Goal: Transaction & Acquisition: Purchase product/service

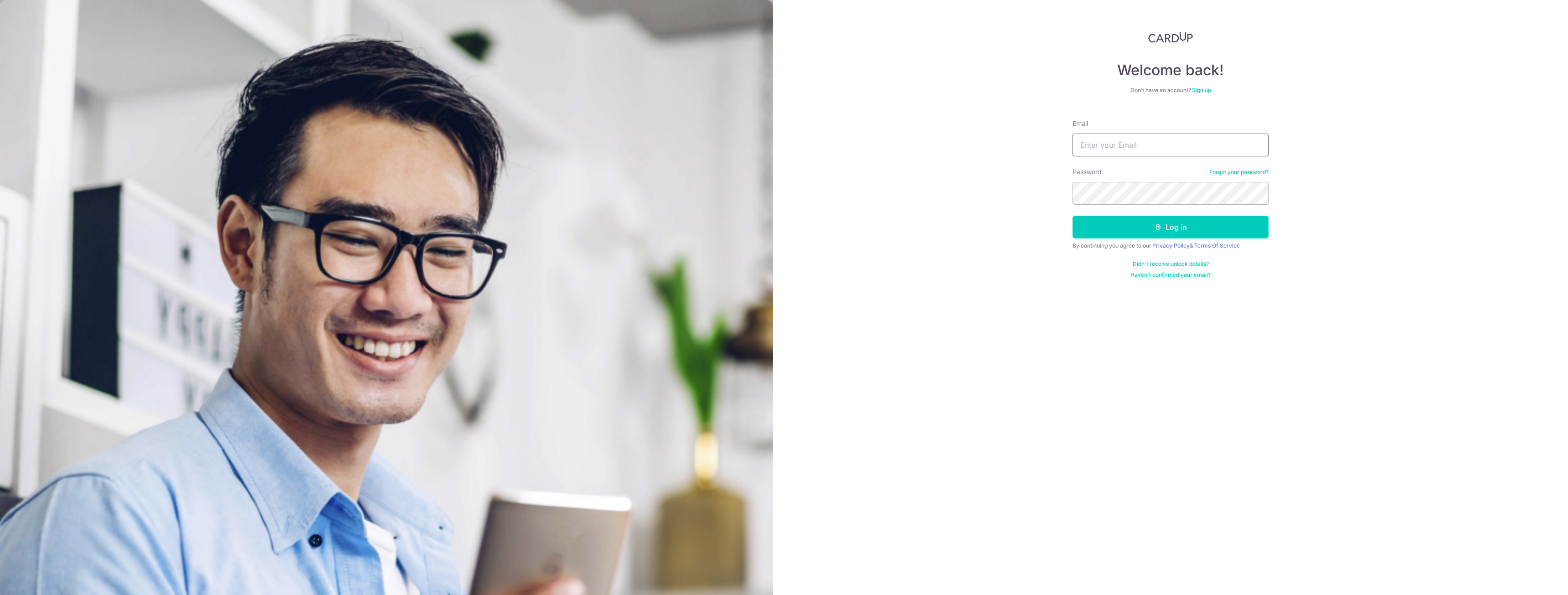
type input "mark@bala.sg"
click at [1072, 216] on button "Log in" at bounding box center [1170, 227] width 196 height 23
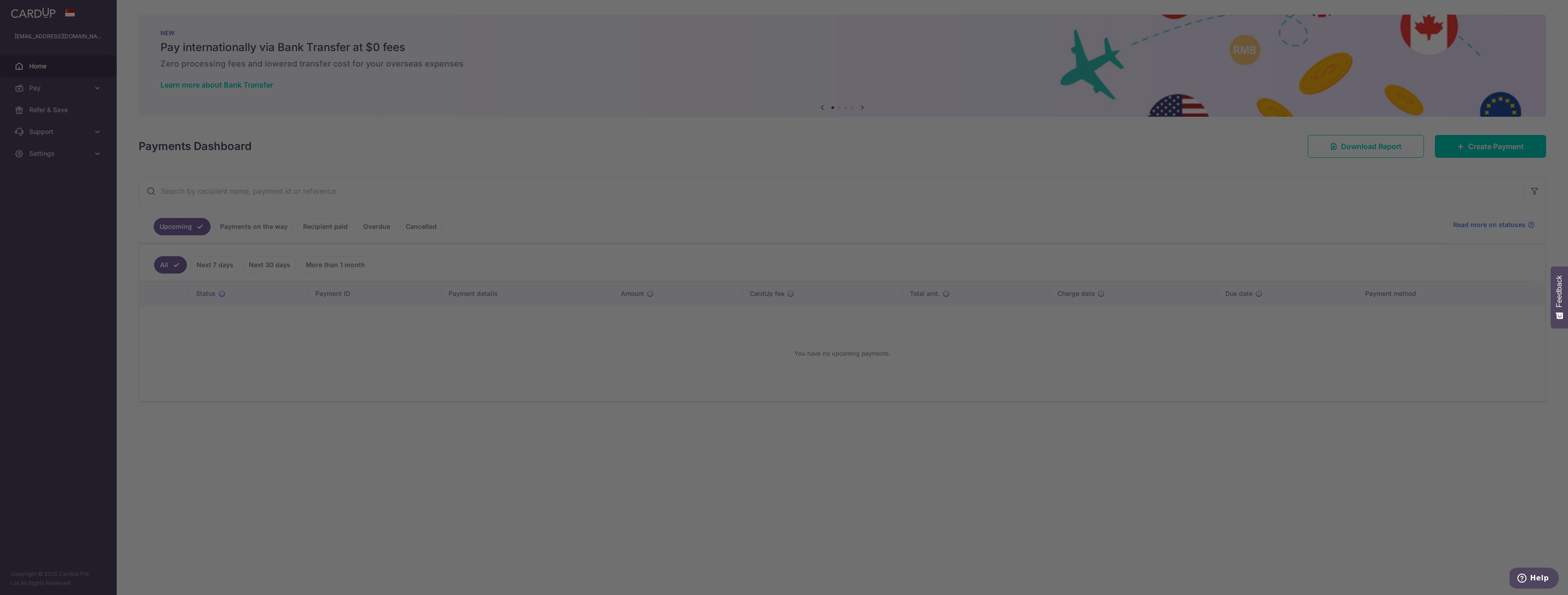
click at [310, 257] on div at bounding box center [792, 300] width 1583 height 600
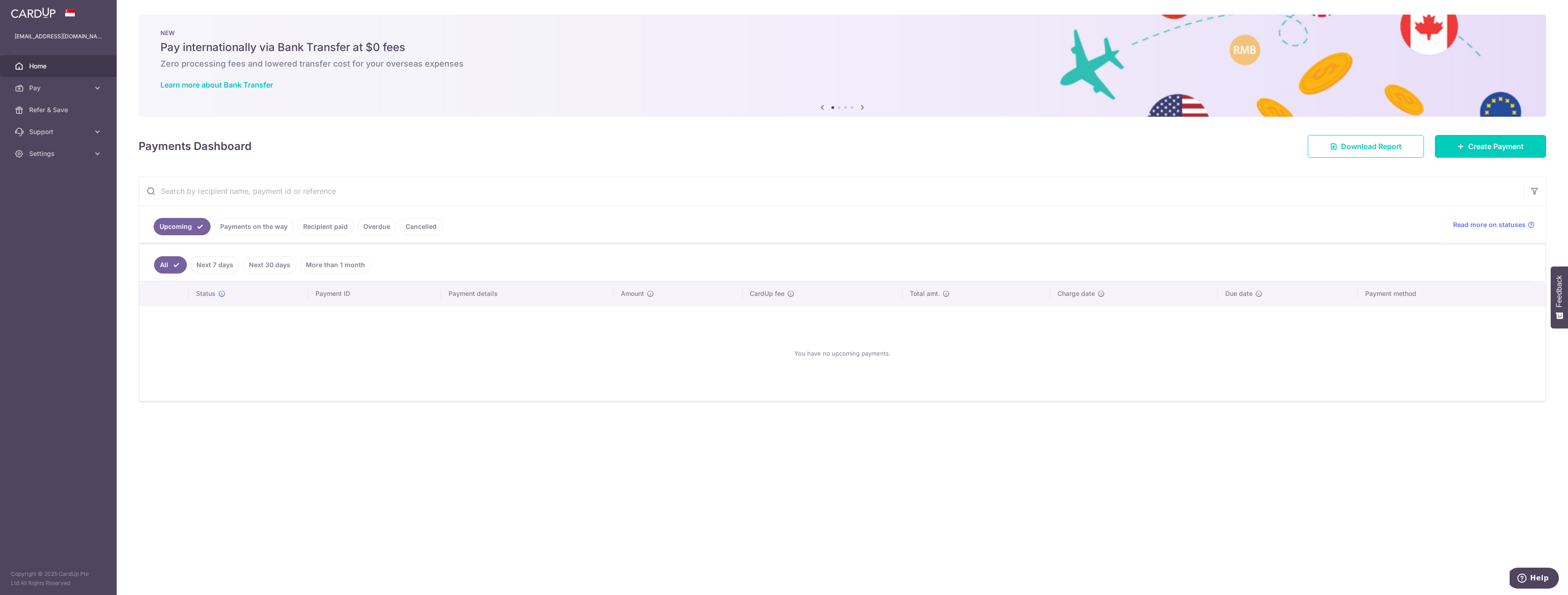
click at [331, 228] on link "Recipient paid" at bounding box center [325, 226] width 57 height 17
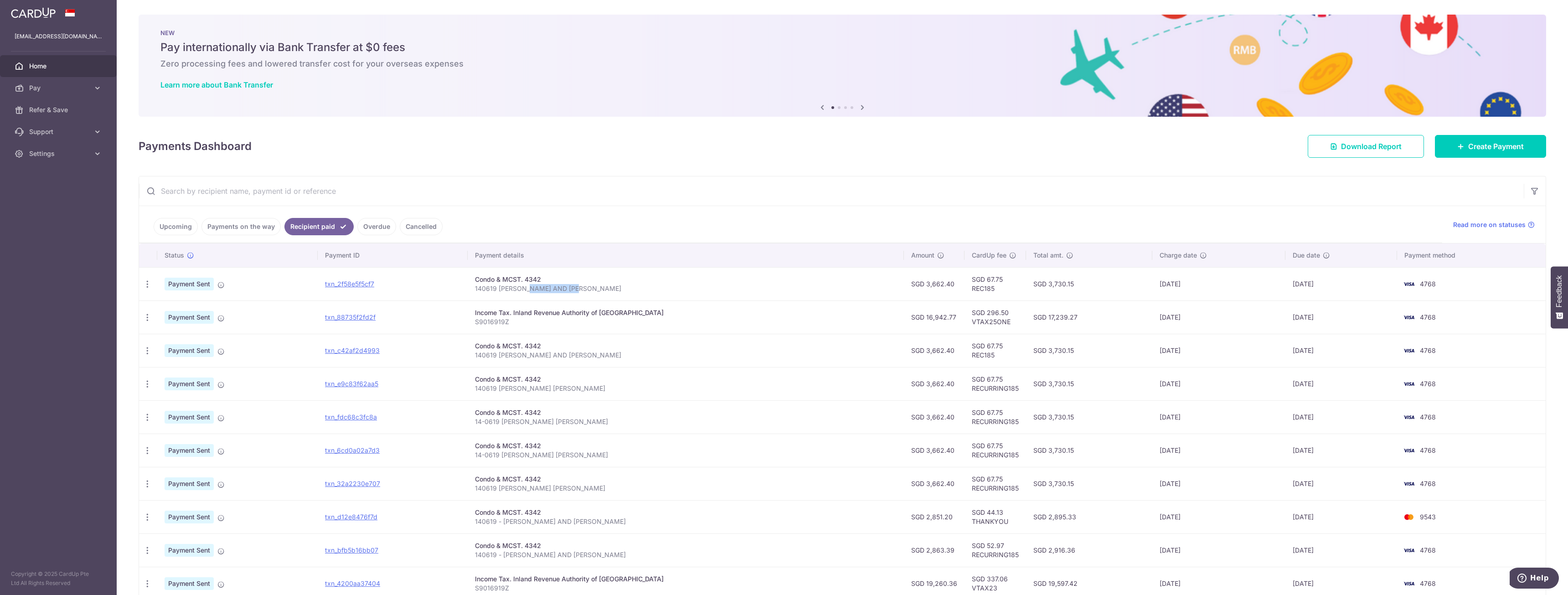
drag, startPoint x: 548, startPoint y: 285, endPoint x: 605, endPoint y: 298, distance: 58.5
click at [601, 298] on td "Condo & MCST. 4342 140619 MARK AND CHERYL BALAKRISHNAN" at bounding box center [685, 283] width 436 height 34
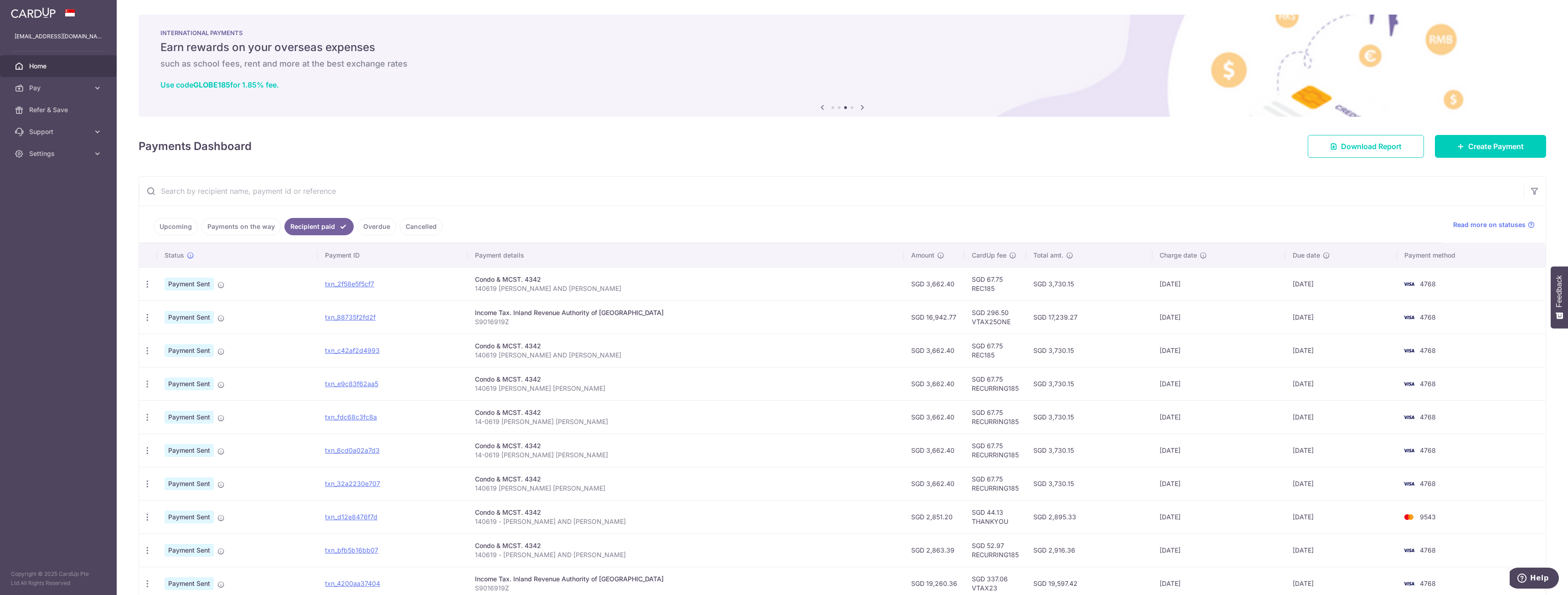
click at [335, 282] on td "txn_2f58e5f5cf7" at bounding box center [392, 283] width 149 height 34
click at [346, 281] on link "txn_2f58e5f5cf7" at bounding box center [350, 283] width 49 height 8
click at [144, 286] on icon "button" at bounding box center [147, 284] width 10 height 10
click at [1478, 142] on span "Create Payment" at bounding box center [1495, 147] width 55 height 11
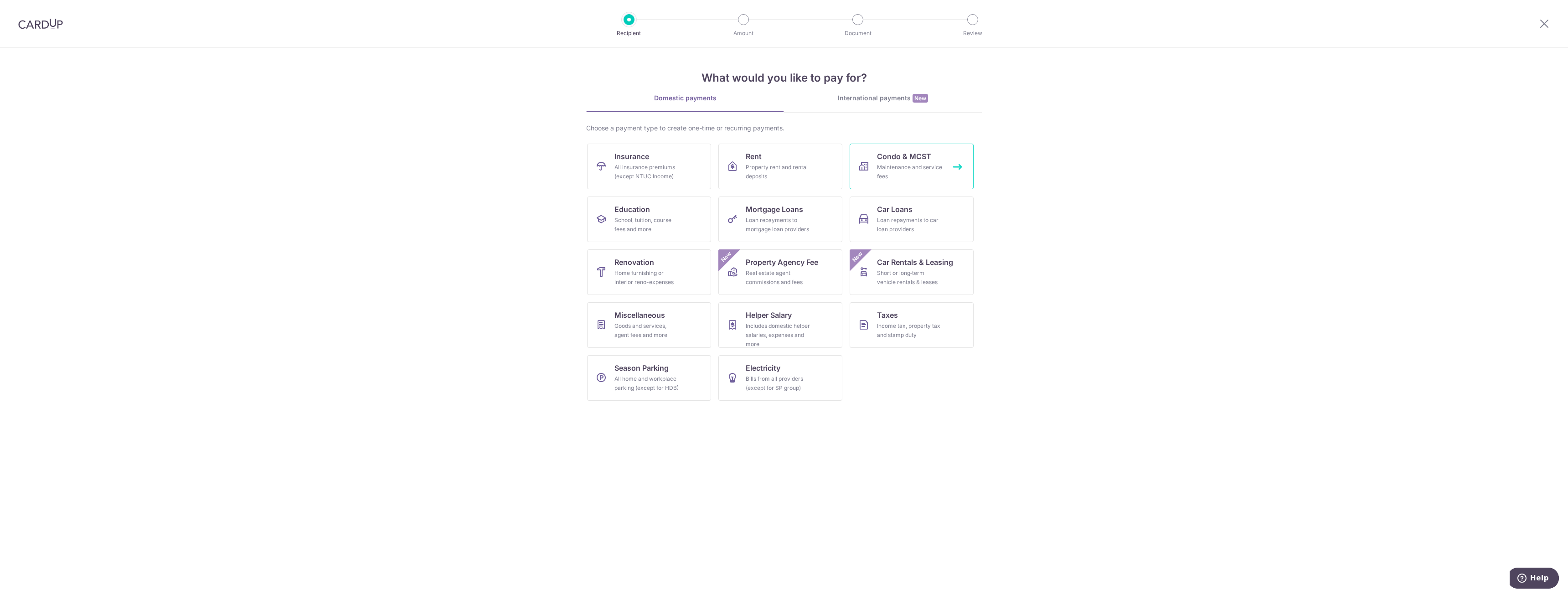
click at [921, 183] on link "Condo & MCST Maintenance and service fees" at bounding box center [911, 166] width 124 height 46
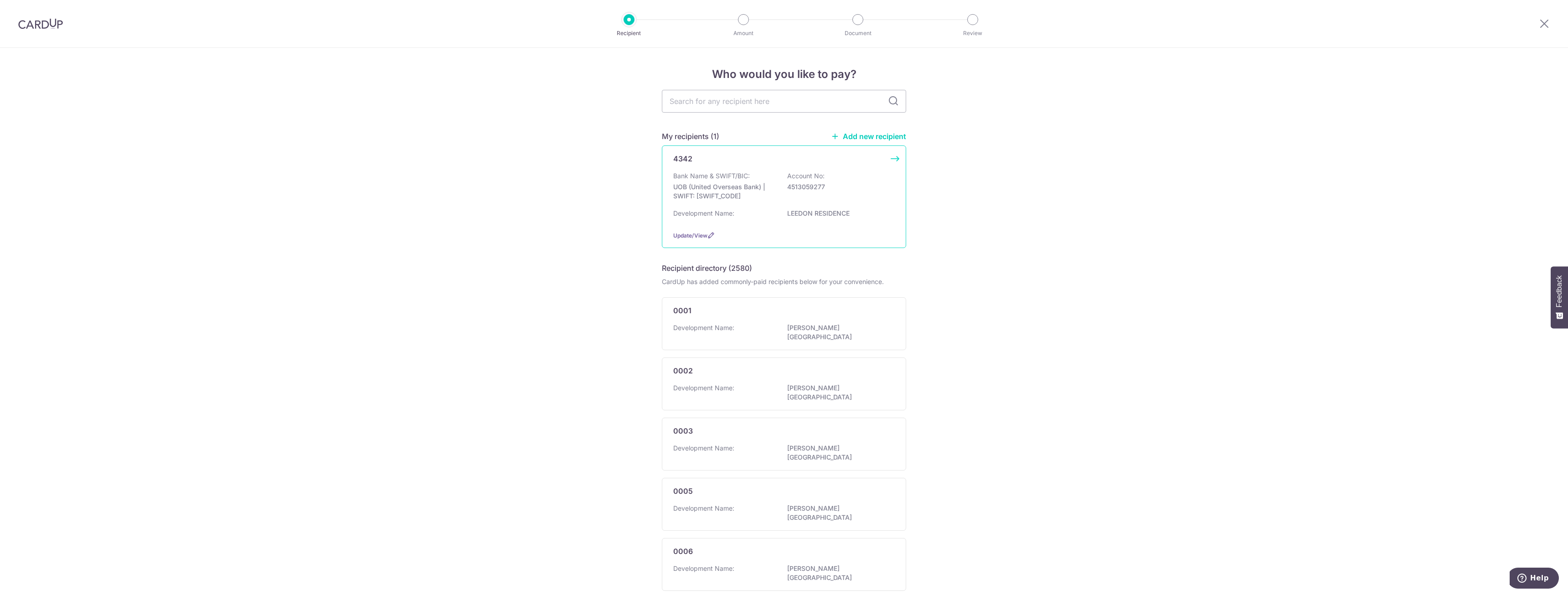
click at [745, 177] on p "Bank Name & SWIFT/BIC:" at bounding box center [711, 175] width 77 height 9
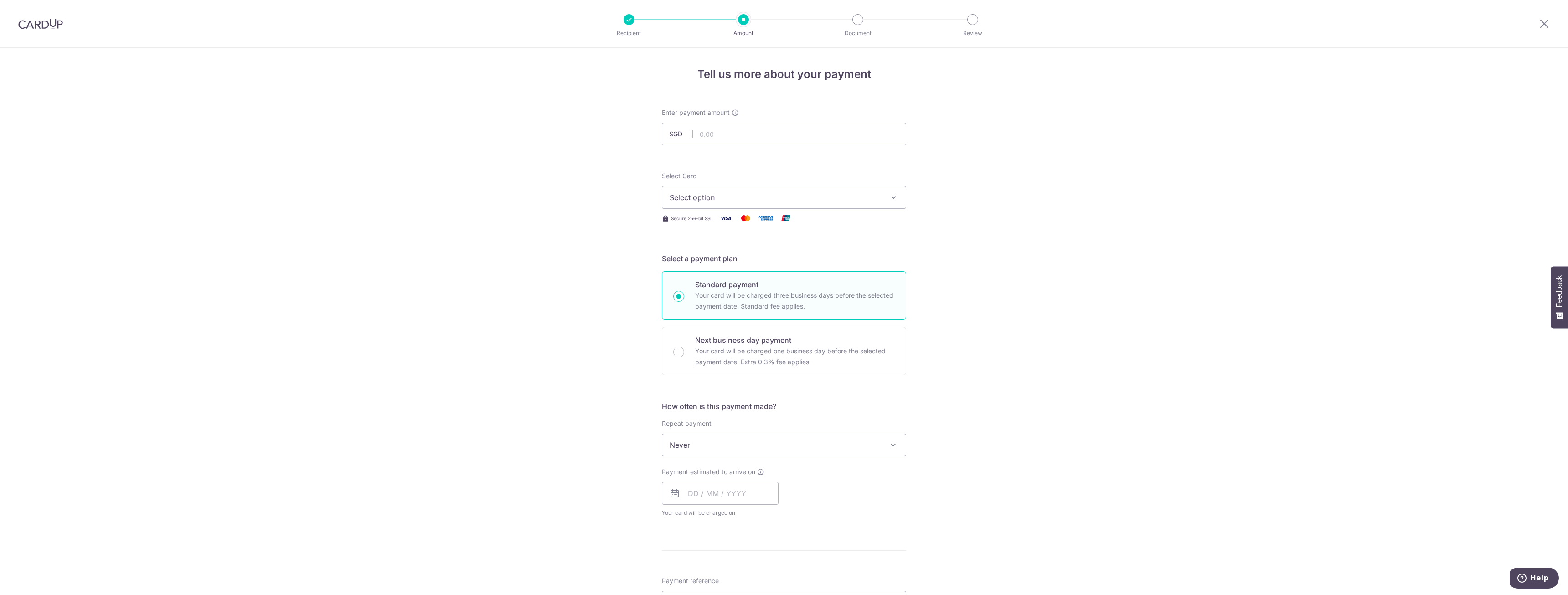
click at [805, 199] on span "Select option" at bounding box center [776, 197] width 212 height 11
click at [756, 260] on span "**** 4768" at bounding box center [784, 262] width 229 height 11
click at [718, 489] on input "text" at bounding box center [720, 493] width 116 height 23
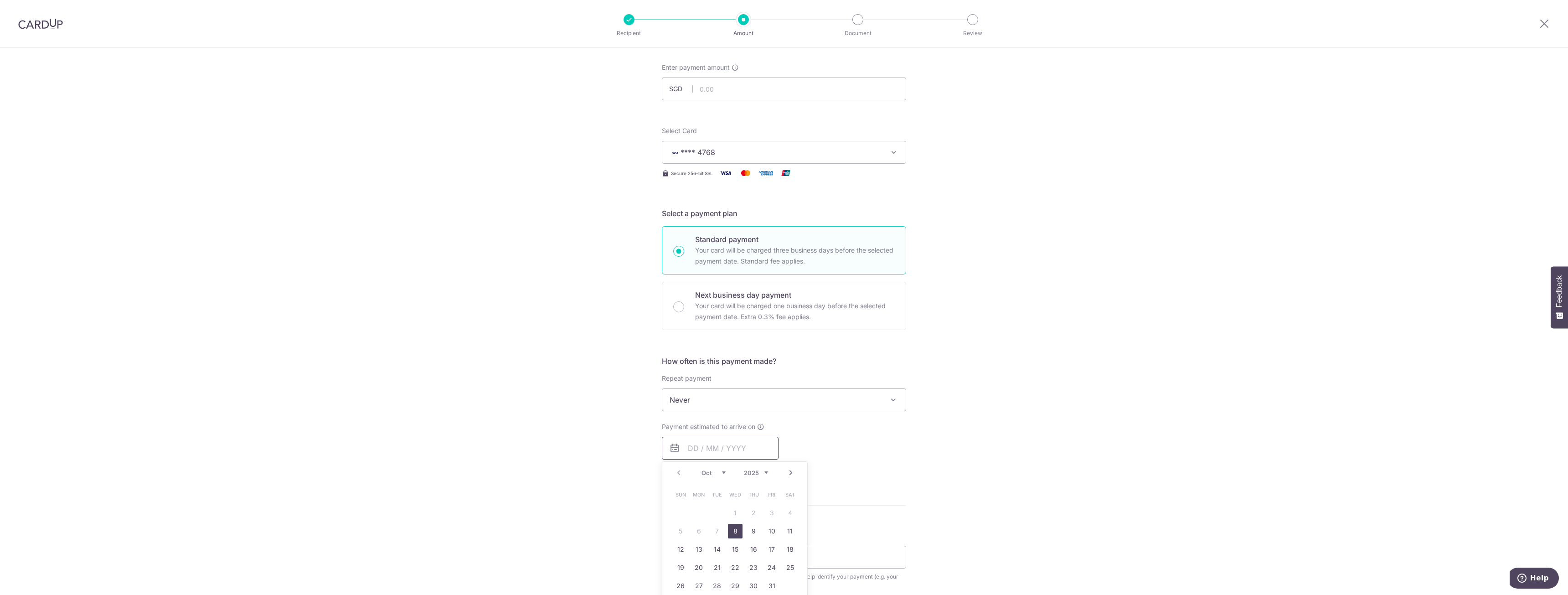
scroll to position [46, 0]
click at [735, 529] on link "8" at bounding box center [735, 530] width 14 height 14
type input "[DATE]"
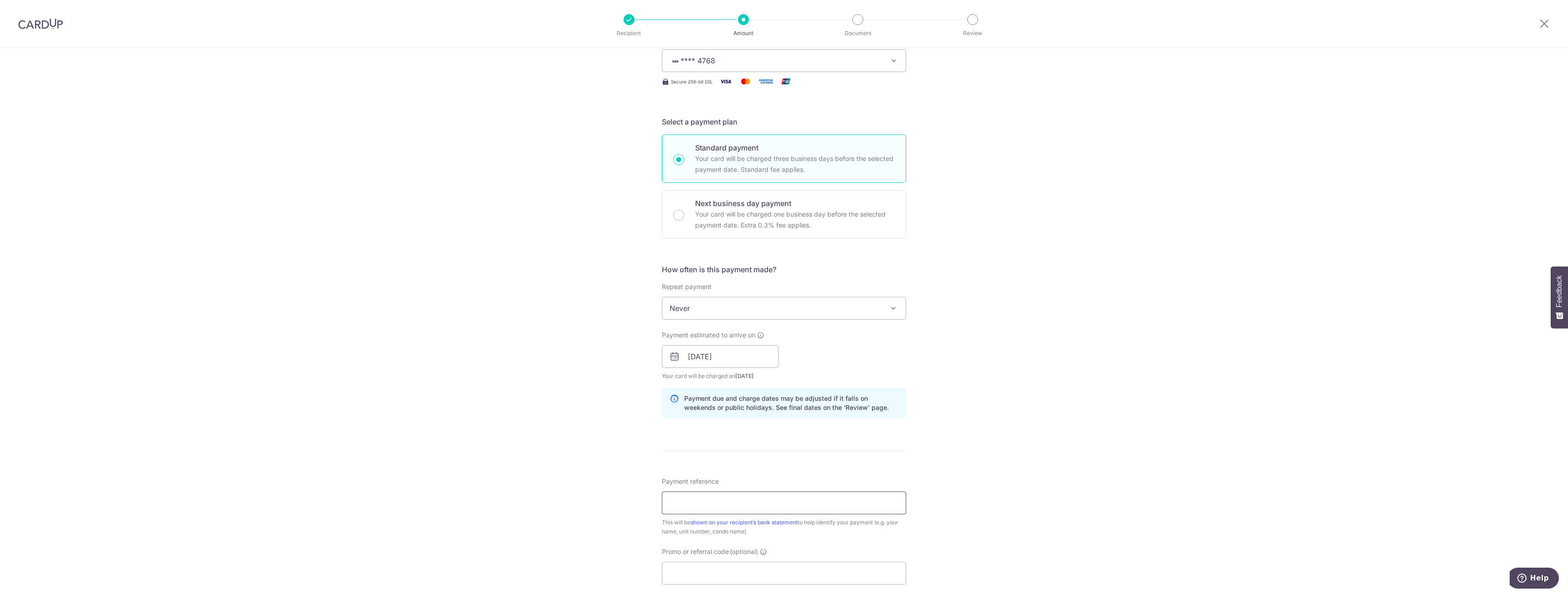
click at [750, 501] on input "Payment reference" at bounding box center [783, 503] width 244 height 23
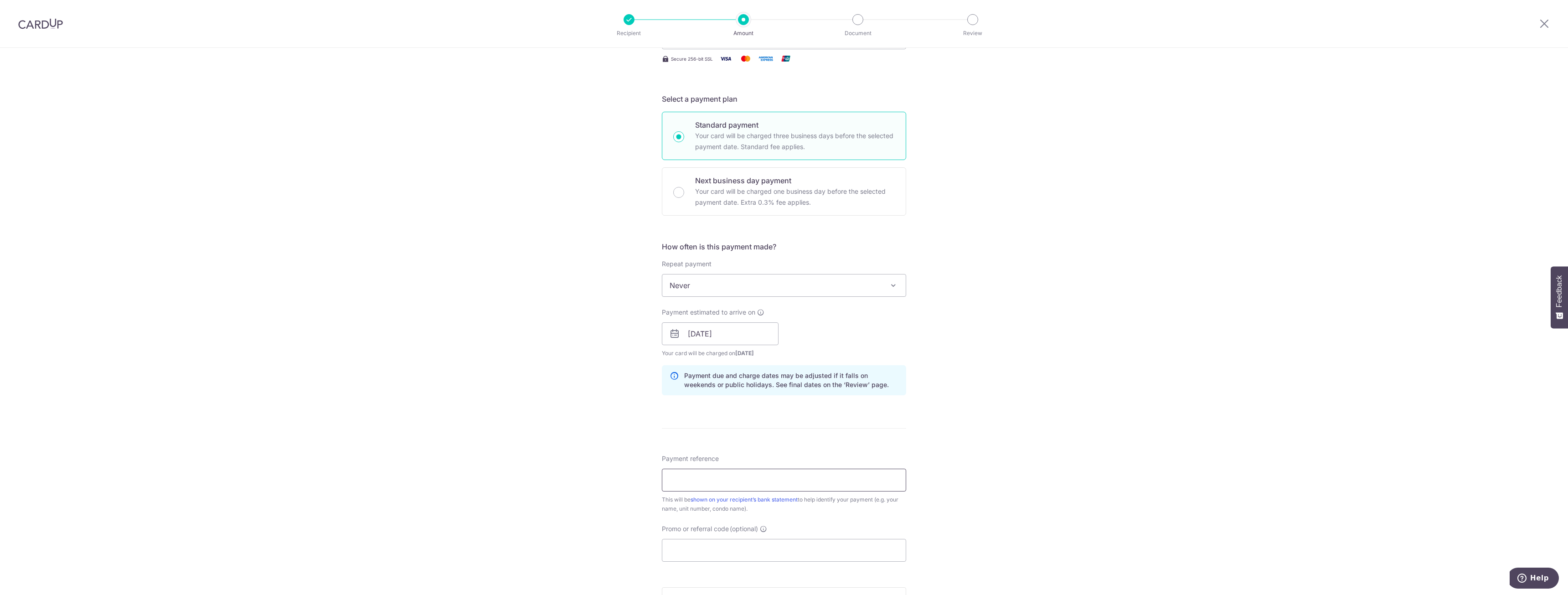
scroll to position [182, 0]
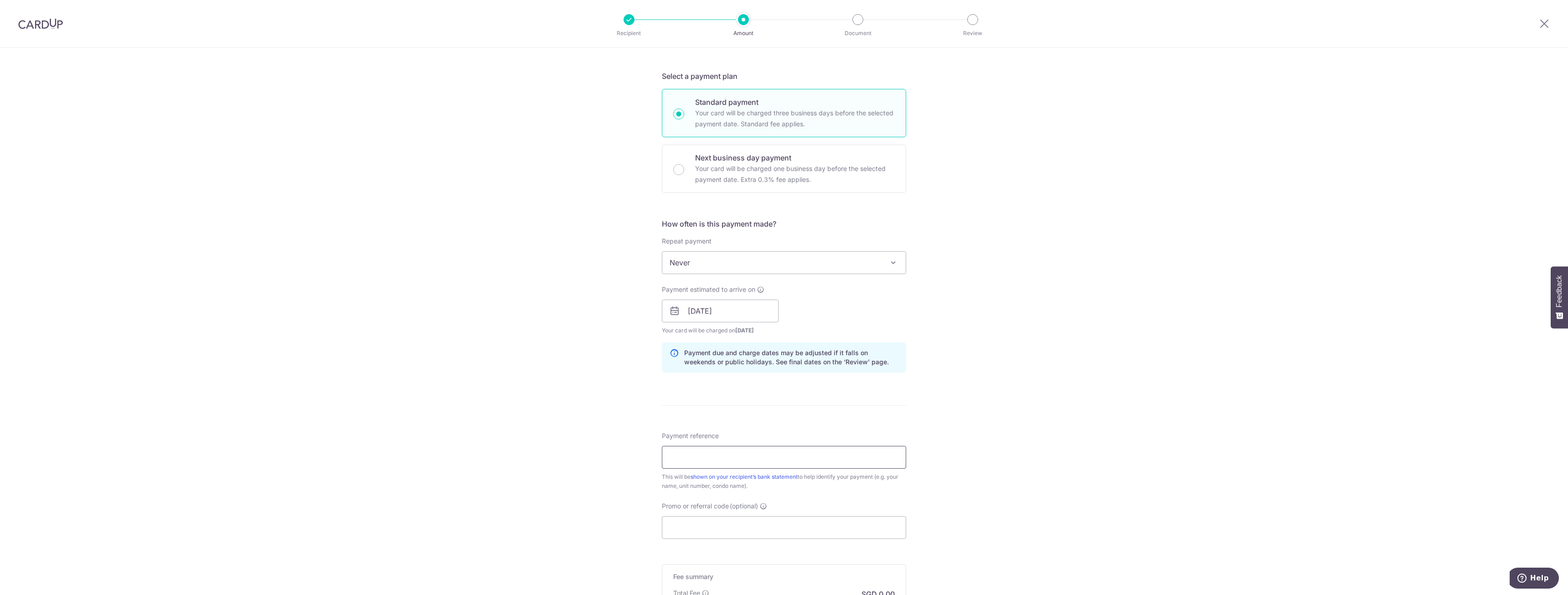
type input "140619 [PERSON_NAME] [PERSON_NAME]"
click at [731, 524] on input "Promo or referral code (optional)" at bounding box center [783, 527] width 244 height 23
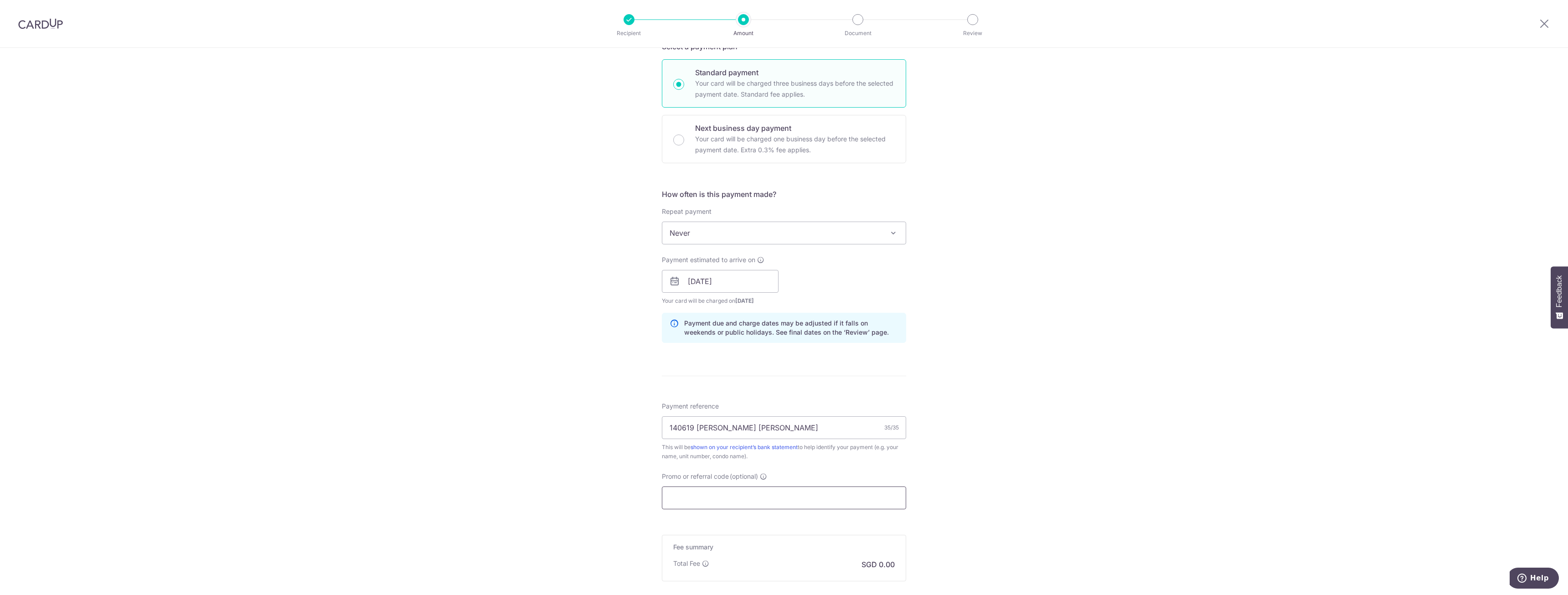
scroll to position [315, 0]
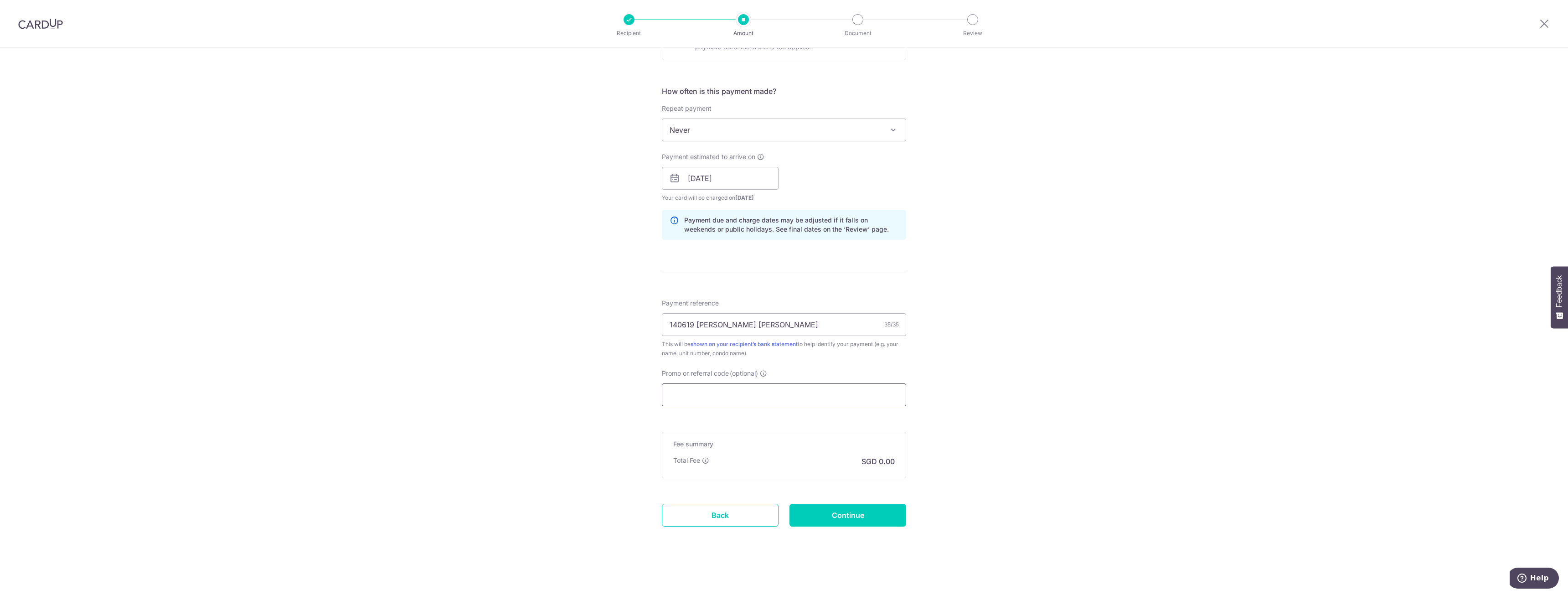
paste input "MILELION"
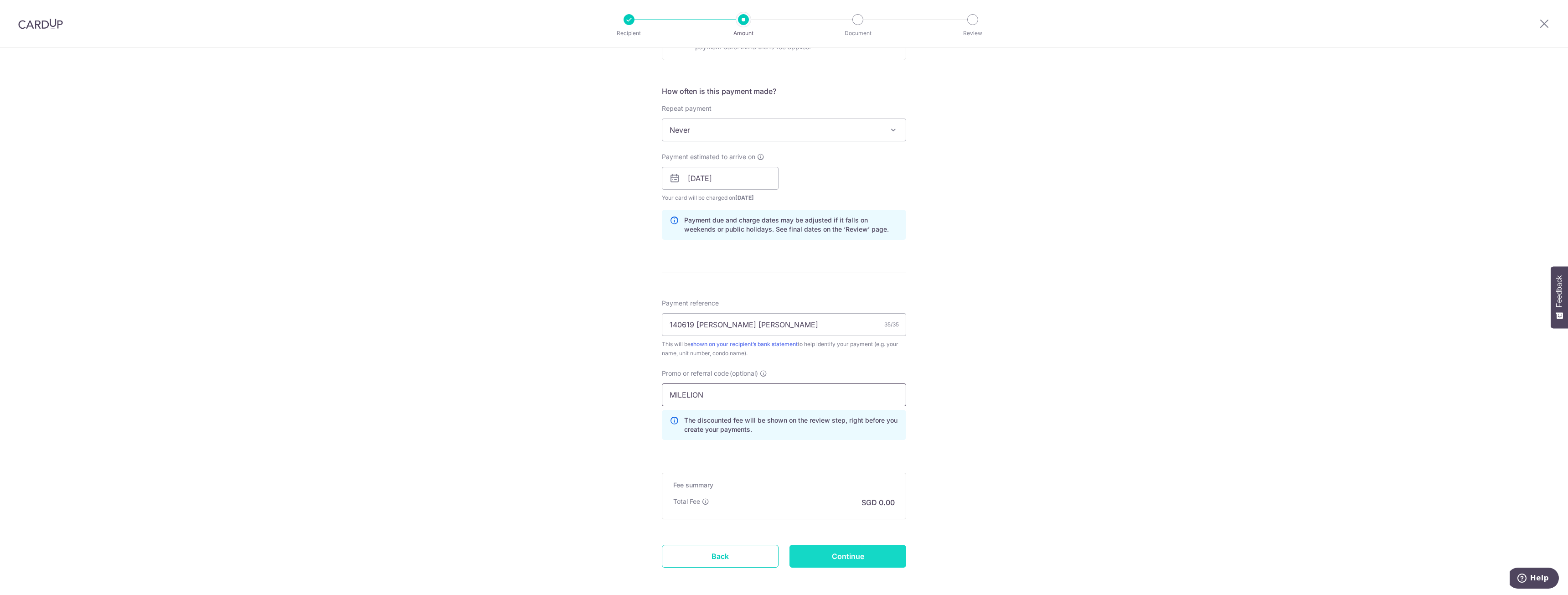
type input "MILELION"
click at [855, 555] on input "Continue" at bounding box center [848, 555] width 116 height 23
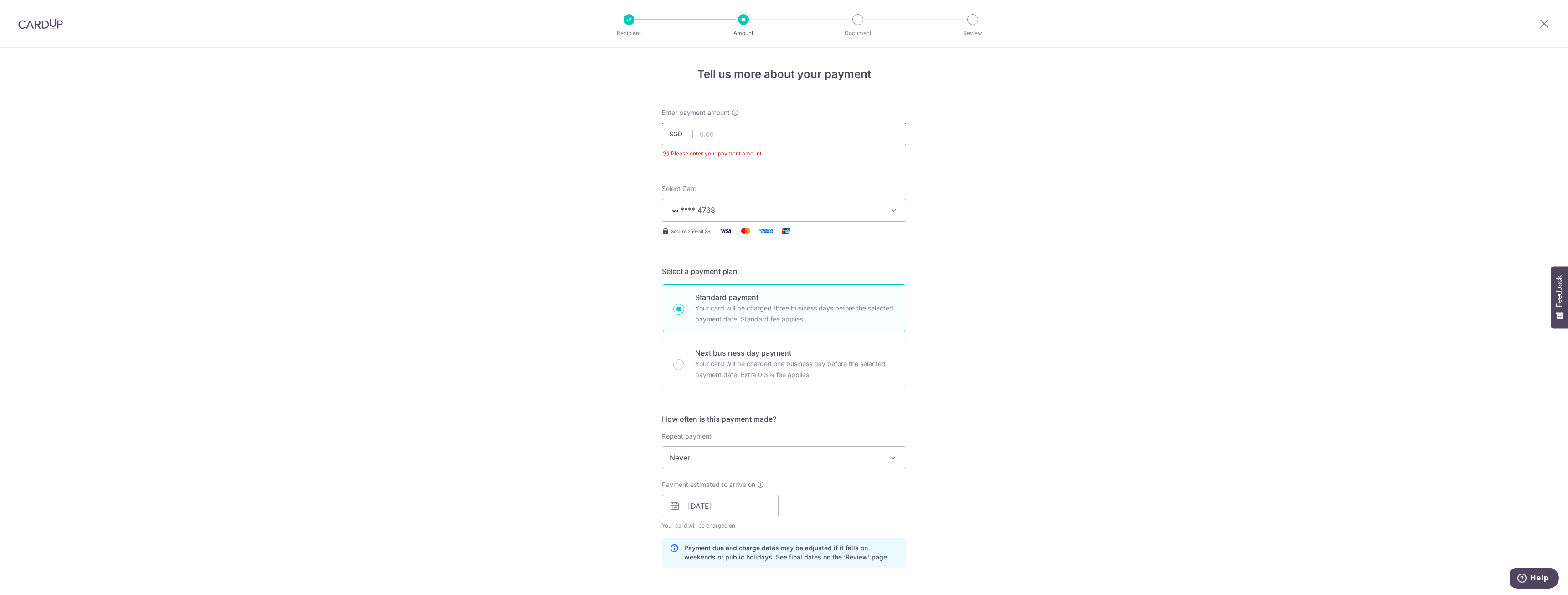
click at [749, 140] on input "text" at bounding box center [783, 134] width 244 height 23
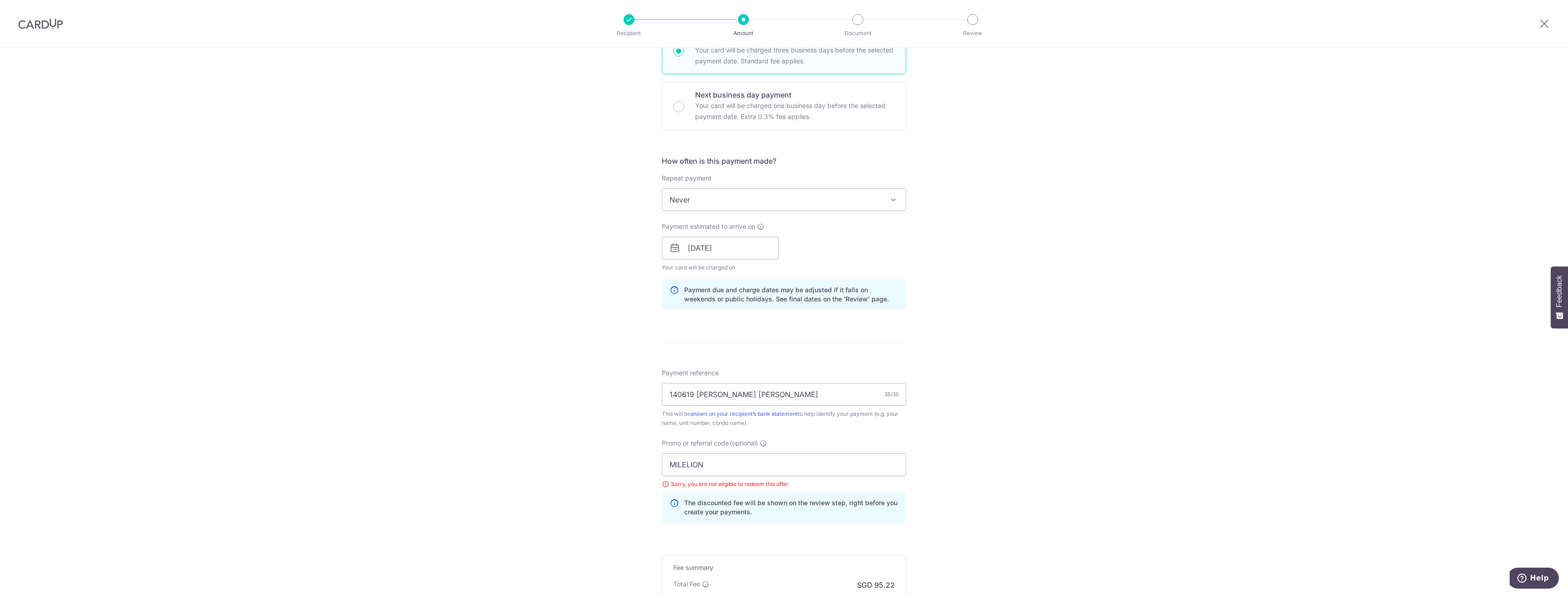
scroll to position [319, 0]
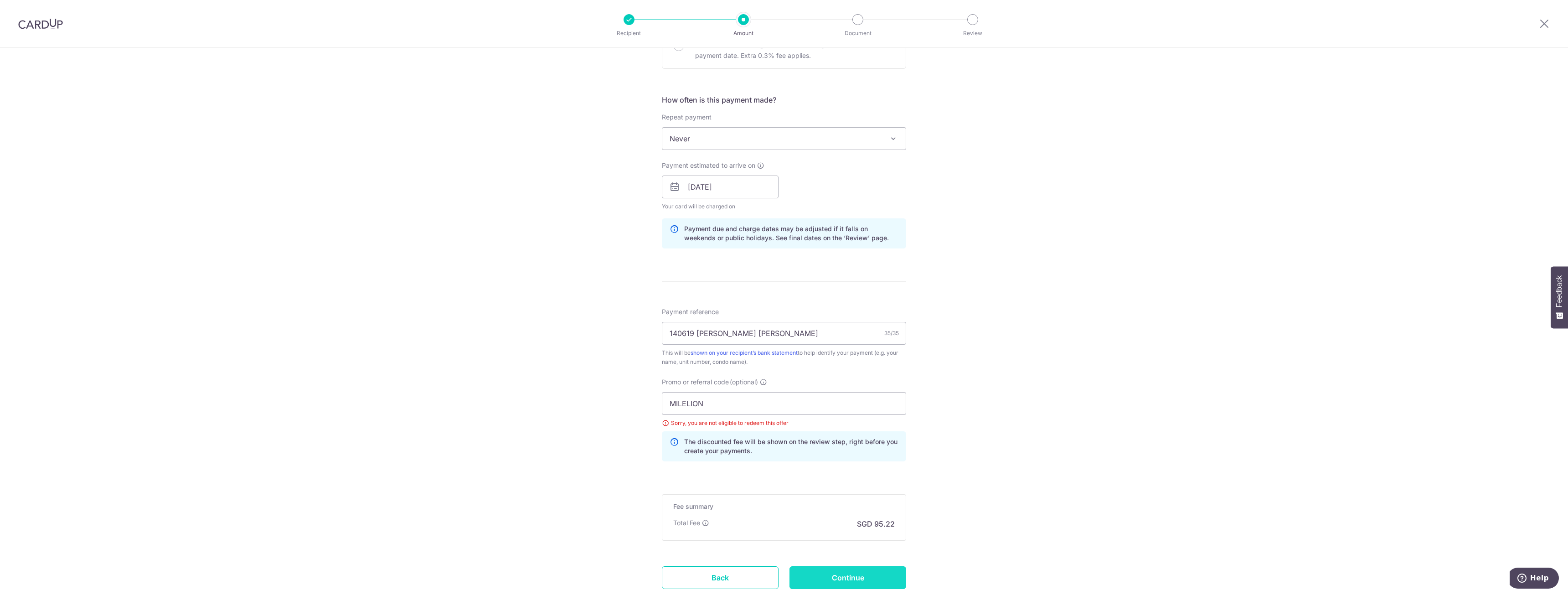
click at [861, 578] on input "Continue" at bounding box center [848, 577] width 116 height 23
type input "3,662.40"
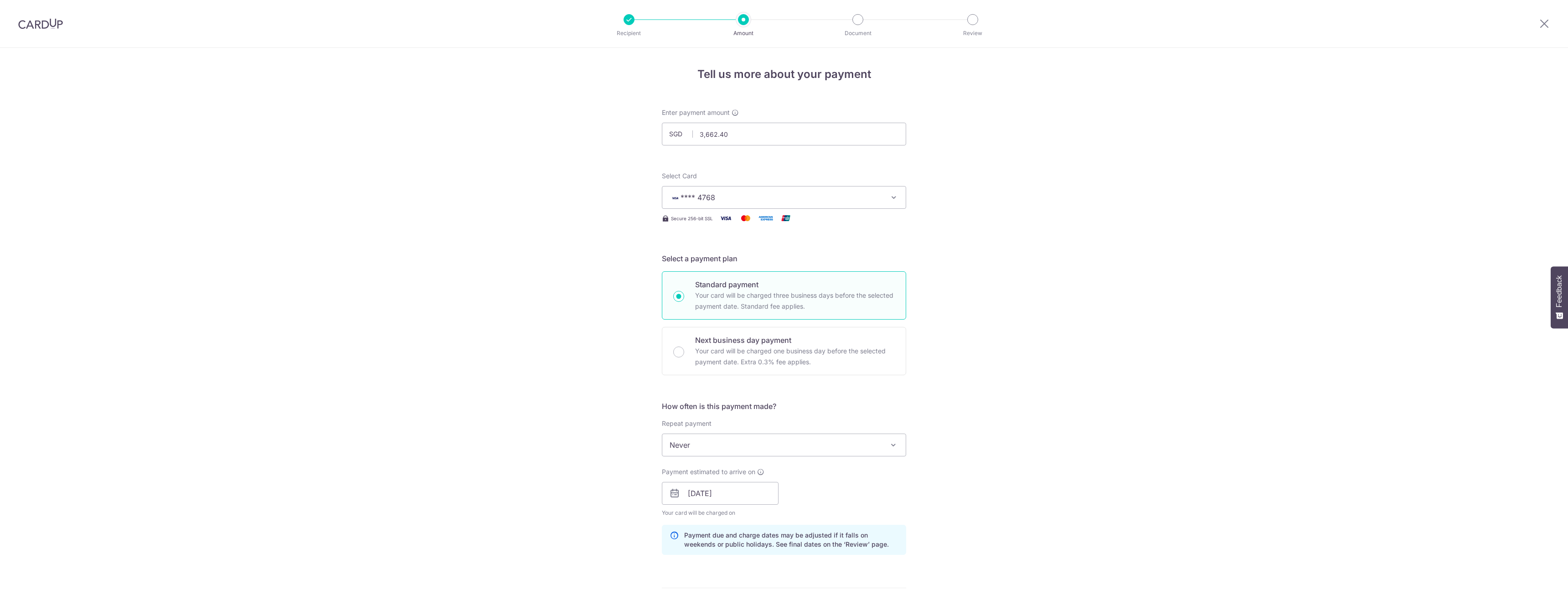
scroll to position [368, 0]
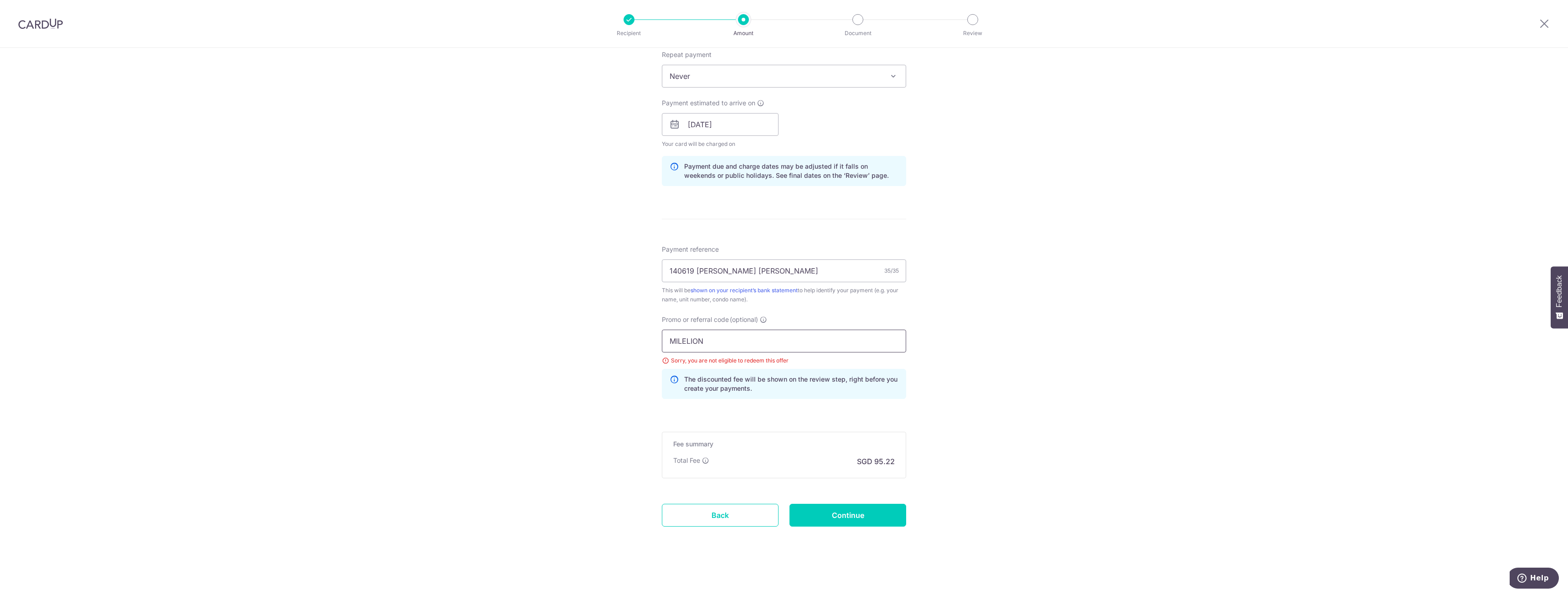
click at [748, 340] on input "MILELION" at bounding box center [783, 340] width 244 height 23
paste input "REC185"
type input "REC185"
click at [837, 520] on input "Continue" at bounding box center [848, 515] width 116 height 23
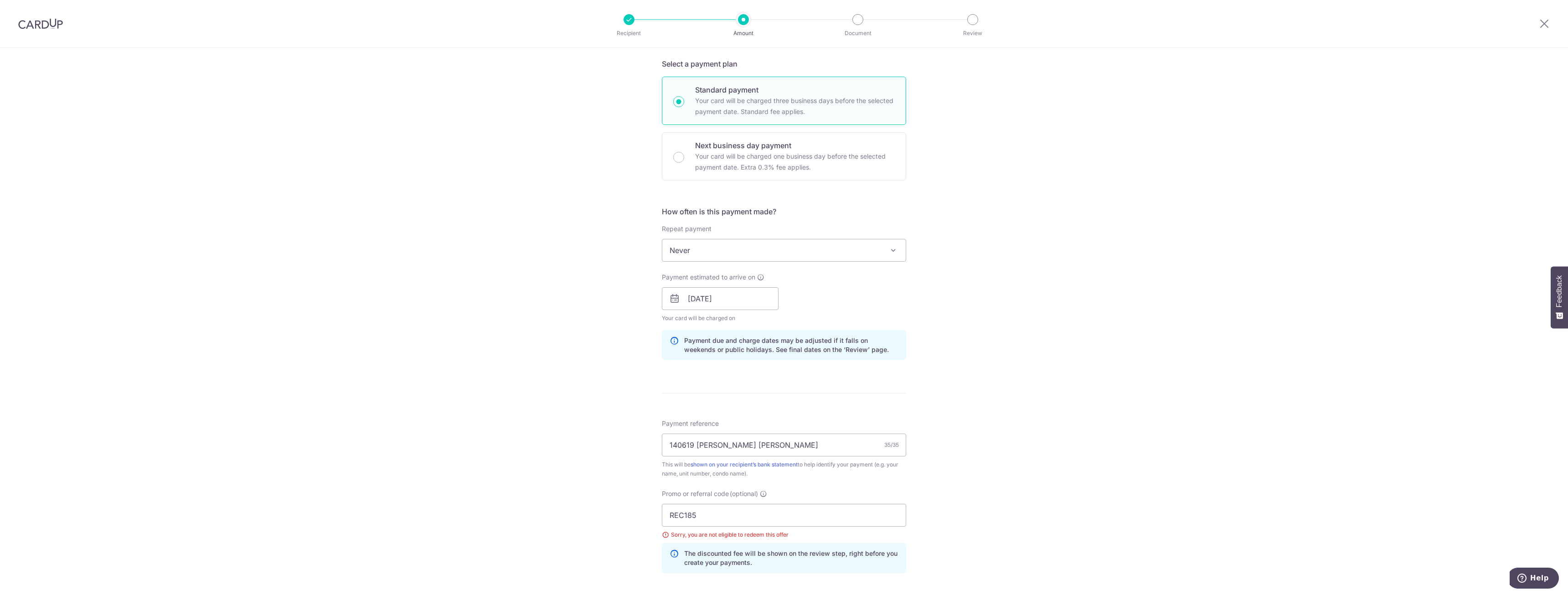
scroll to position [186, 0]
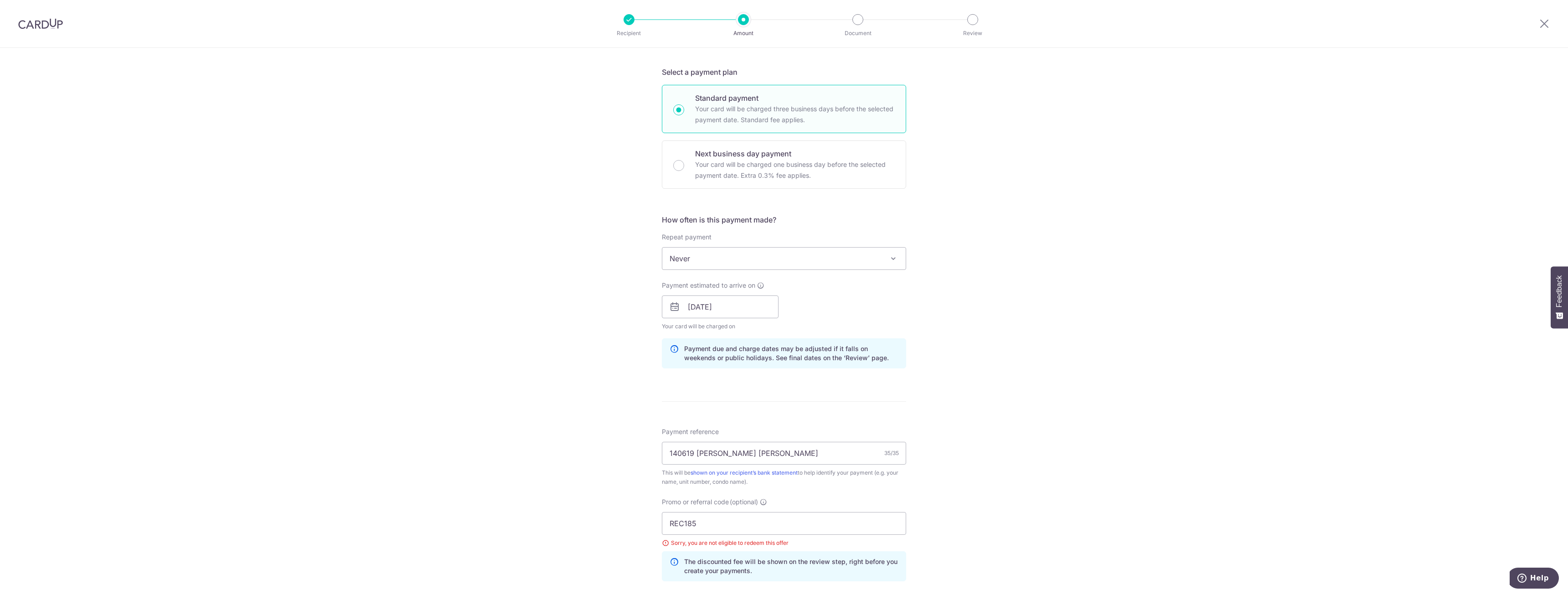
click at [757, 258] on span "Never" at bounding box center [783, 258] width 243 height 22
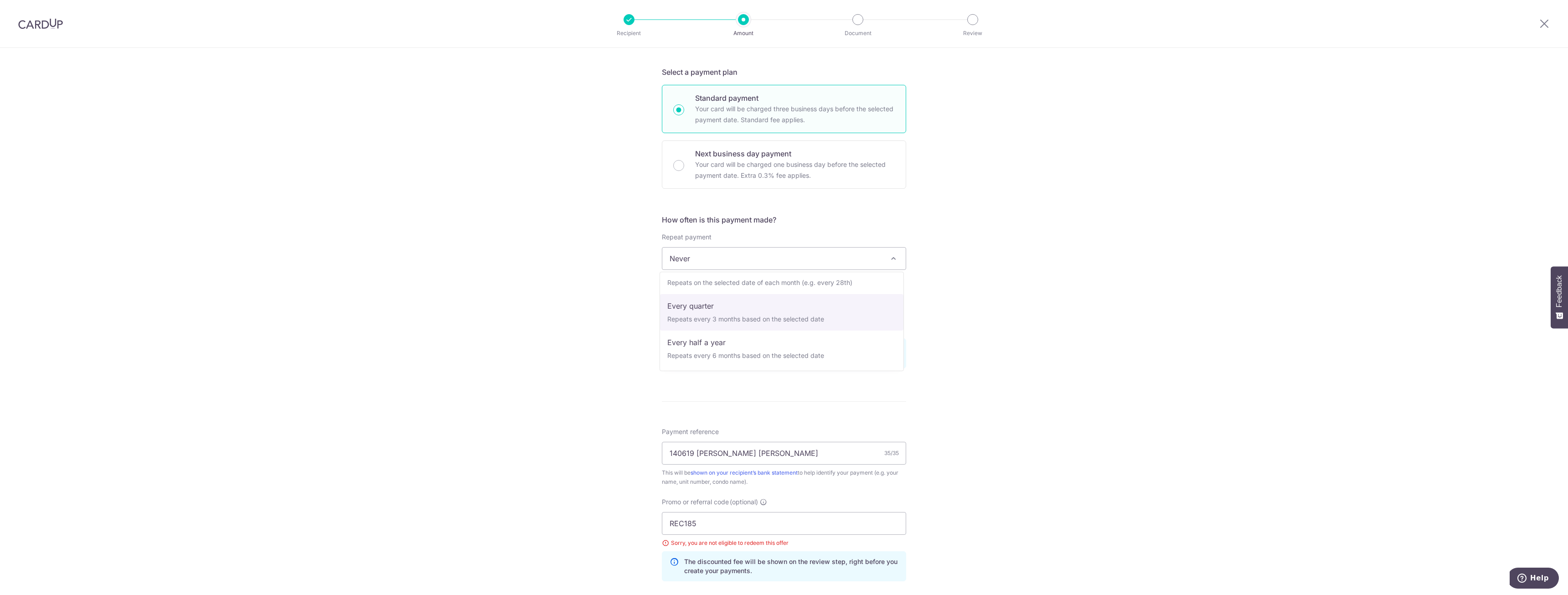
select select "4"
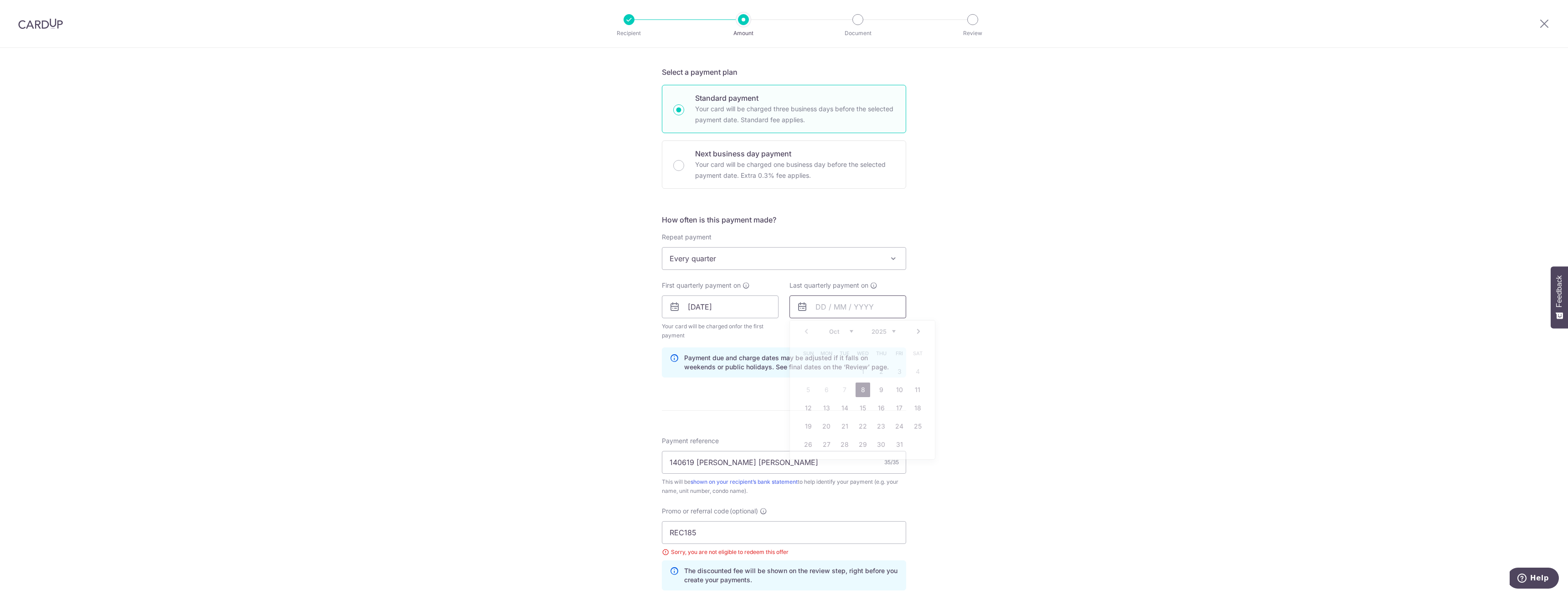
click at [807, 309] on input "text" at bounding box center [848, 306] width 116 height 23
click at [920, 331] on link "Next" at bounding box center [918, 331] width 11 height 11
click at [919, 331] on link "Next" at bounding box center [918, 331] width 11 height 11
click at [880, 411] on link "15" at bounding box center [881, 407] width 14 height 14
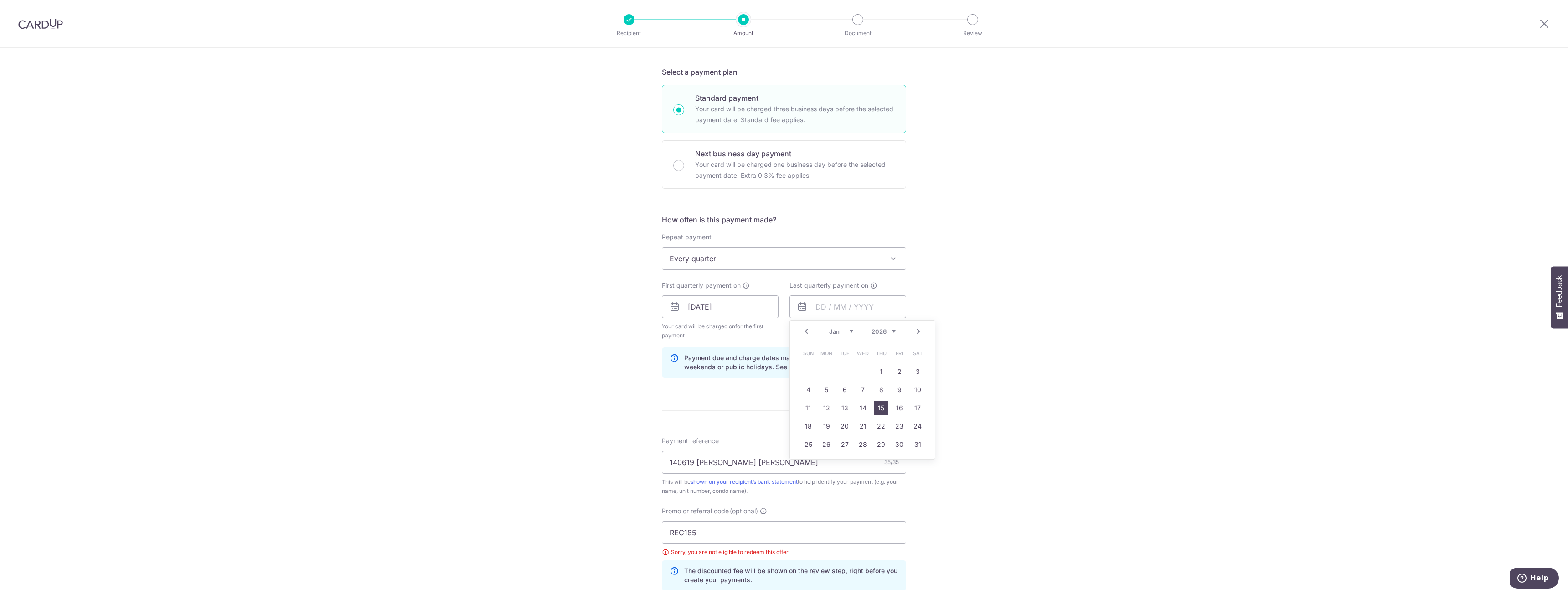
type input "[DATE]"
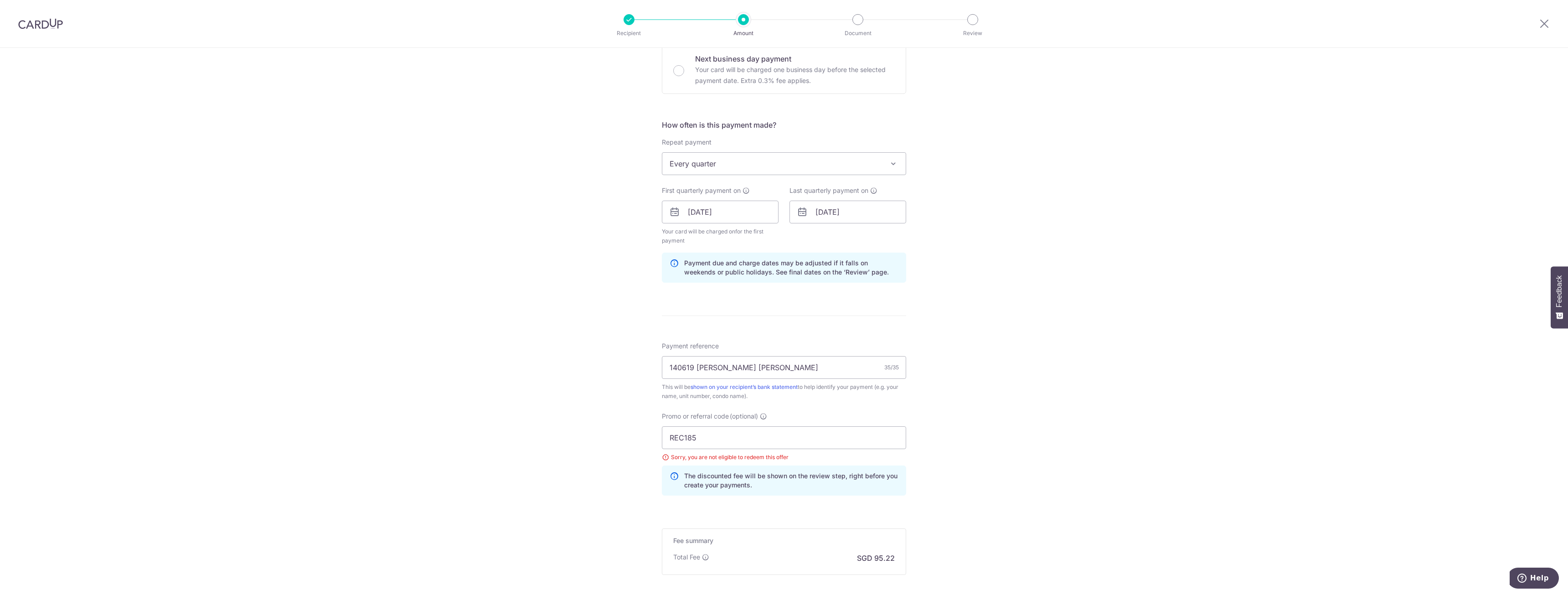
scroll to position [378, 0]
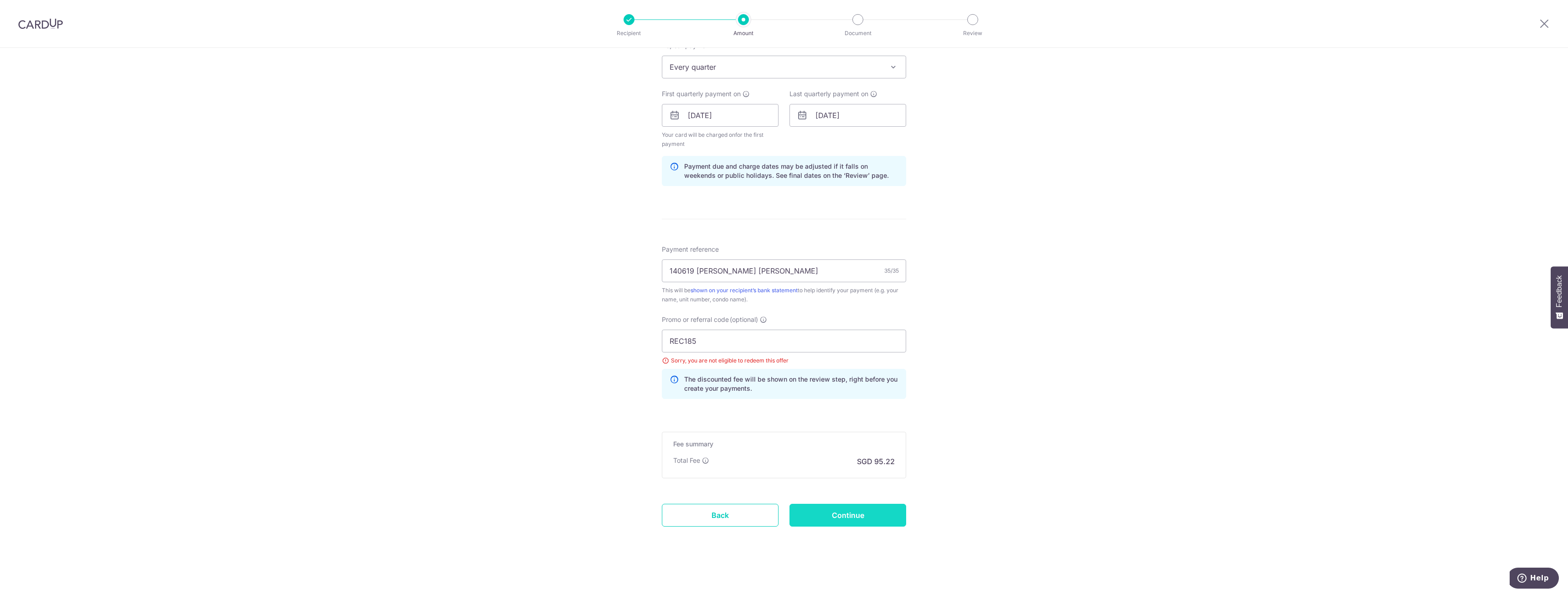
click at [831, 505] on input "Continue" at bounding box center [848, 515] width 116 height 23
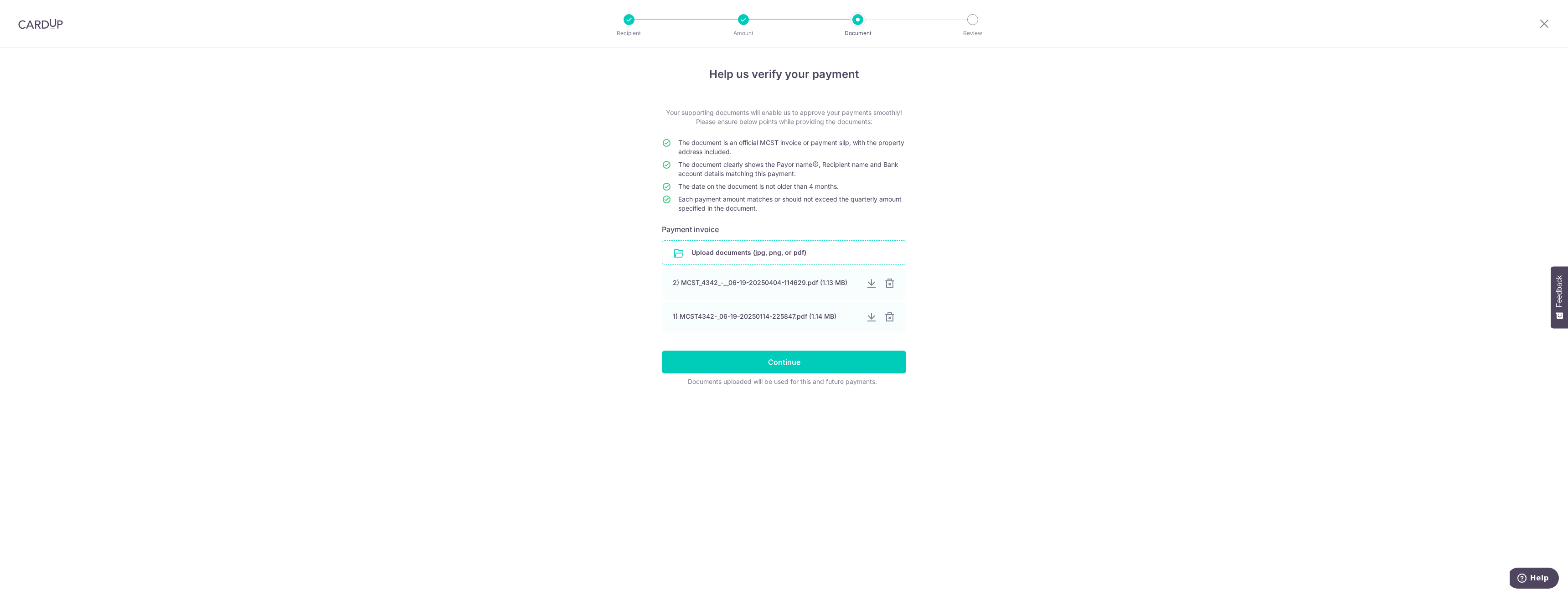
click at [765, 253] on input "file" at bounding box center [783, 252] width 243 height 24
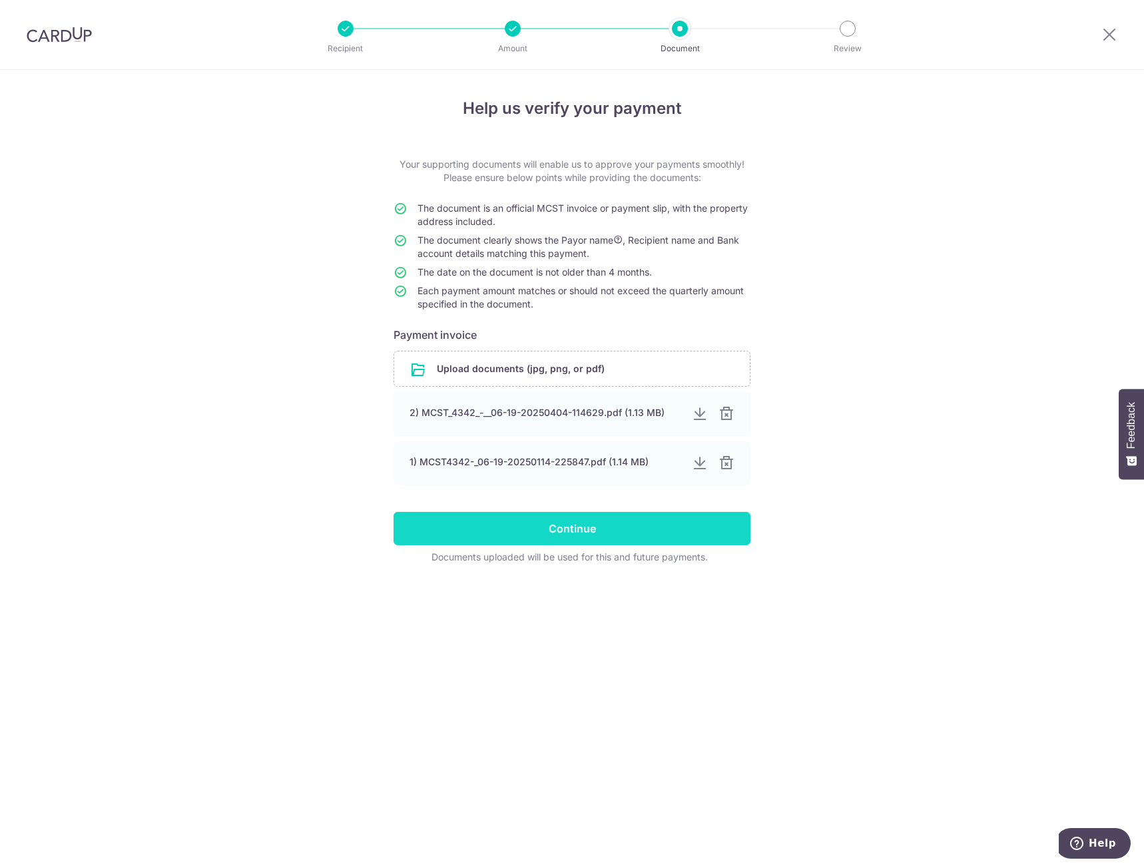
click at [586, 527] on input "Continue" at bounding box center [571, 528] width 357 height 33
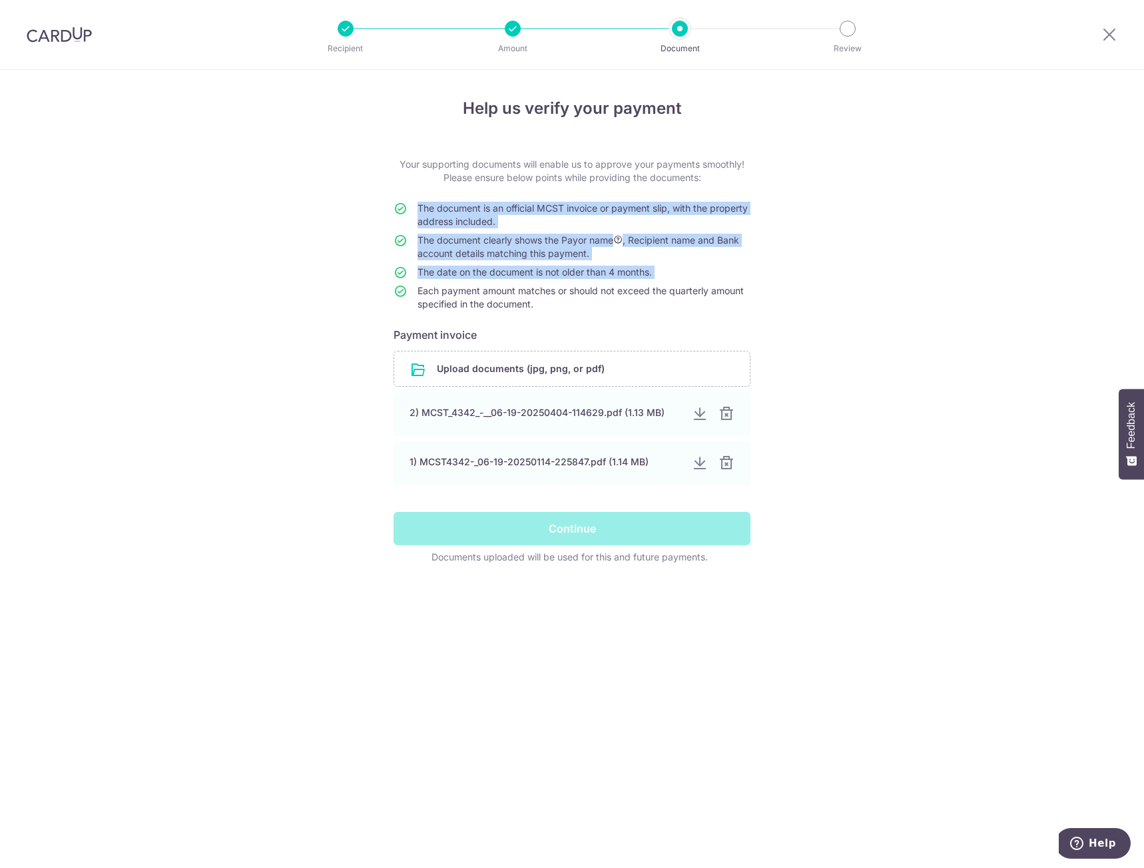
drag, startPoint x: 401, startPoint y: 289, endPoint x: 304, endPoint y: 299, distance: 97.7
click at [304, 299] on div "Help us verify your payment Your supporting documents will enable us to approve…" at bounding box center [572, 469] width 1144 height 798
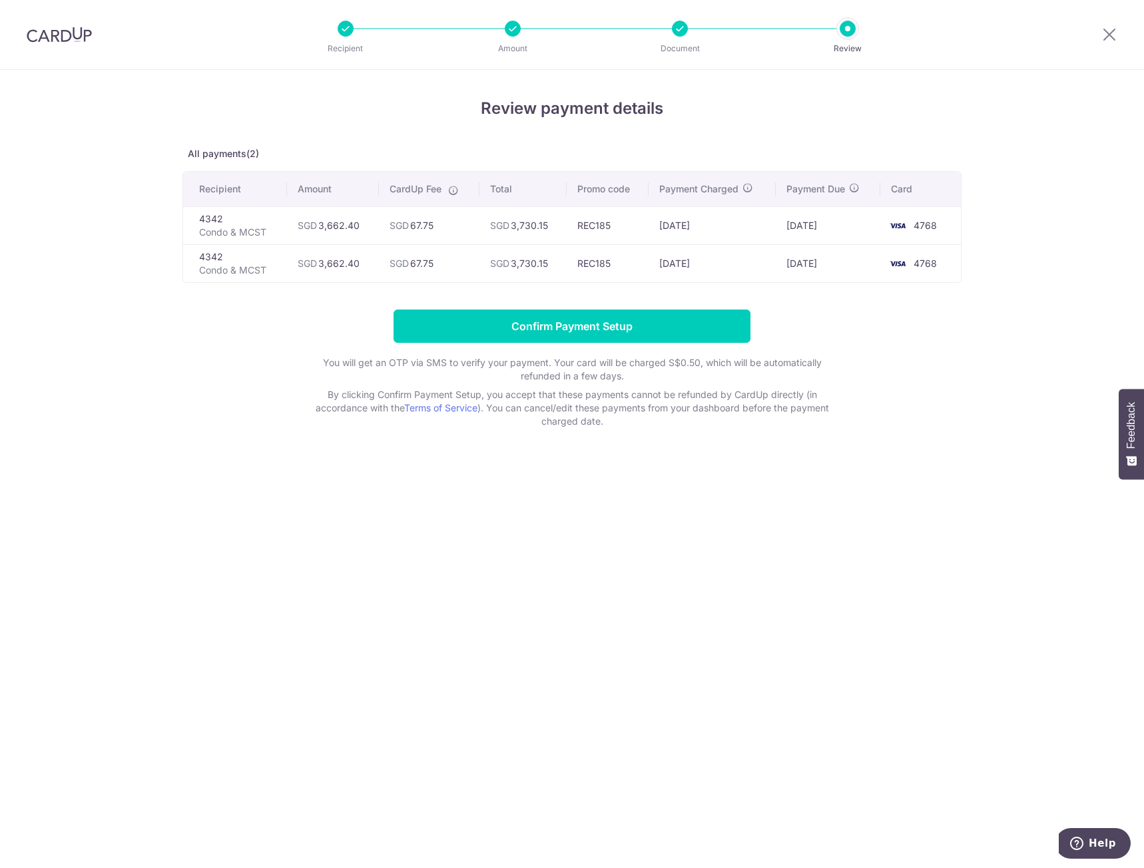
drag, startPoint x: 507, startPoint y: 224, endPoint x: 549, endPoint y: 224, distance: 42.6
click at [549, 224] on td "SGD 3,730.15" at bounding box center [523, 225] width 88 height 38
drag, startPoint x: 458, startPoint y: 224, endPoint x: 363, endPoint y: 230, distance: 94.7
click at [363, 230] on tr "4342 Condo & MCST SGD 3,662.40 SGD 67.75 SGD 3,730.15 REC185 03/10/2025 08/10/2…" at bounding box center [571, 225] width 777 height 38
click at [339, 604] on div "Review payment details All payments(2) Recipient Amount CardUp Fee Total Promo …" at bounding box center [572, 469] width 1144 height 798
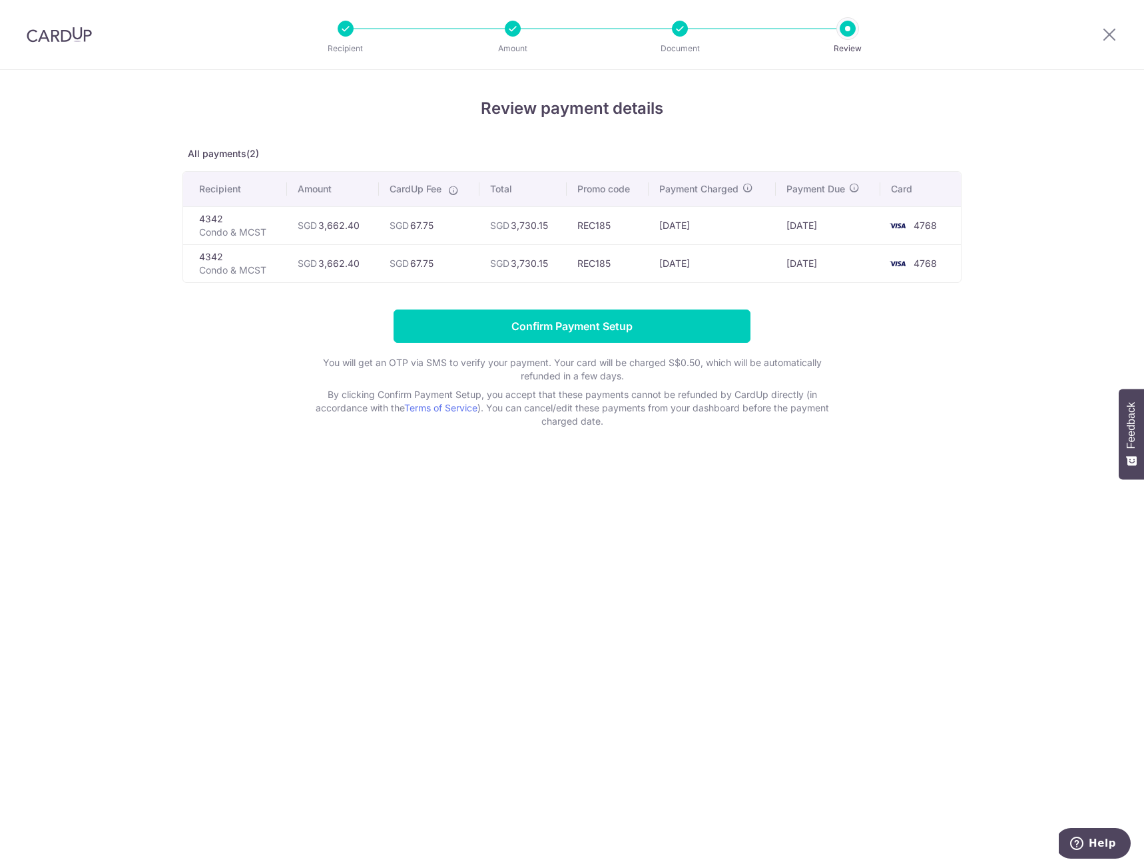
drag, startPoint x: 344, startPoint y: 212, endPoint x: 473, endPoint y: 275, distance: 143.5
click at [449, 270] on tbody "4342 Condo & MCST SGD 3,662.40 SGD 67.75 SGD 3,730.15 REC185 03/10/2025 08/10/2…" at bounding box center [571, 244] width 777 height 76
click at [507, 275] on td "SGD 3,730.15" at bounding box center [523, 263] width 88 height 38
click at [612, 325] on input "Confirm Payment Setup" at bounding box center [571, 326] width 357 height 33
click at [612, 325] on form "Confirm Payment Setup You will get an OTP via SMS to verify your payment. Your …" at bounding box center [571, 369] width 779 height 118
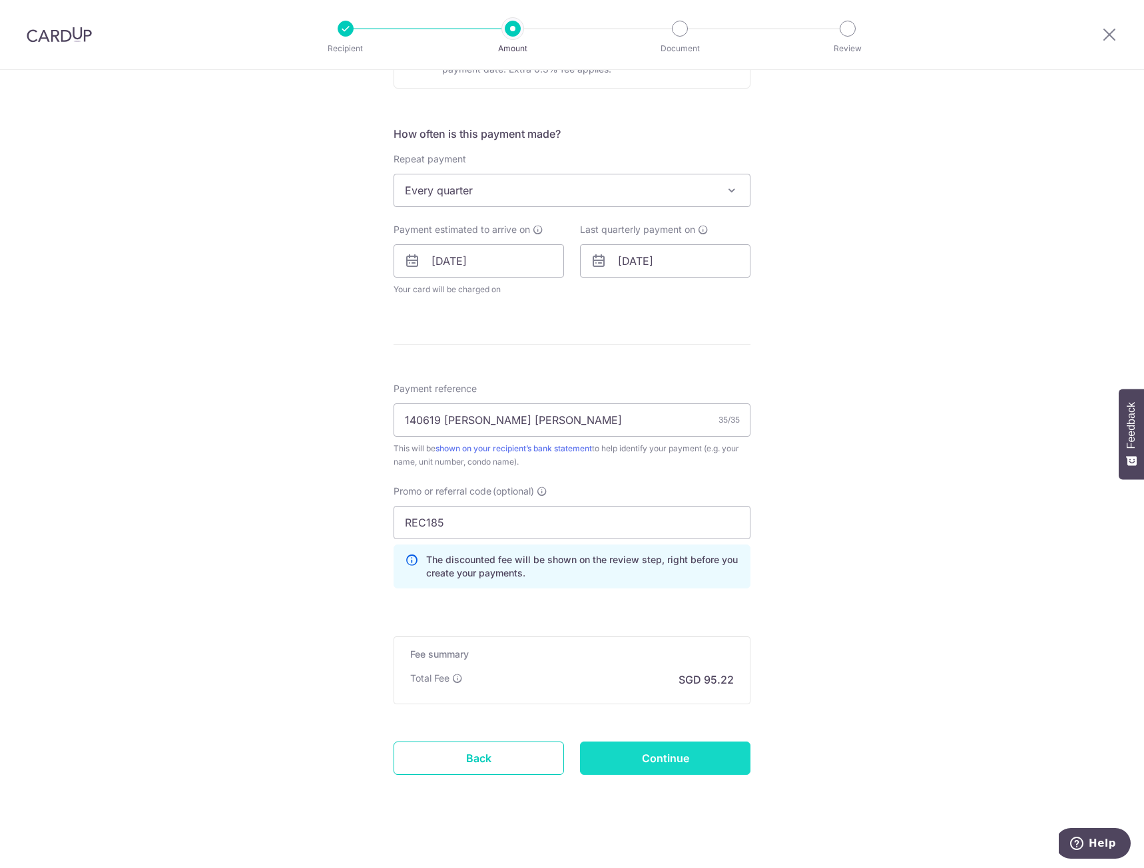
scroll to position [521, 0]
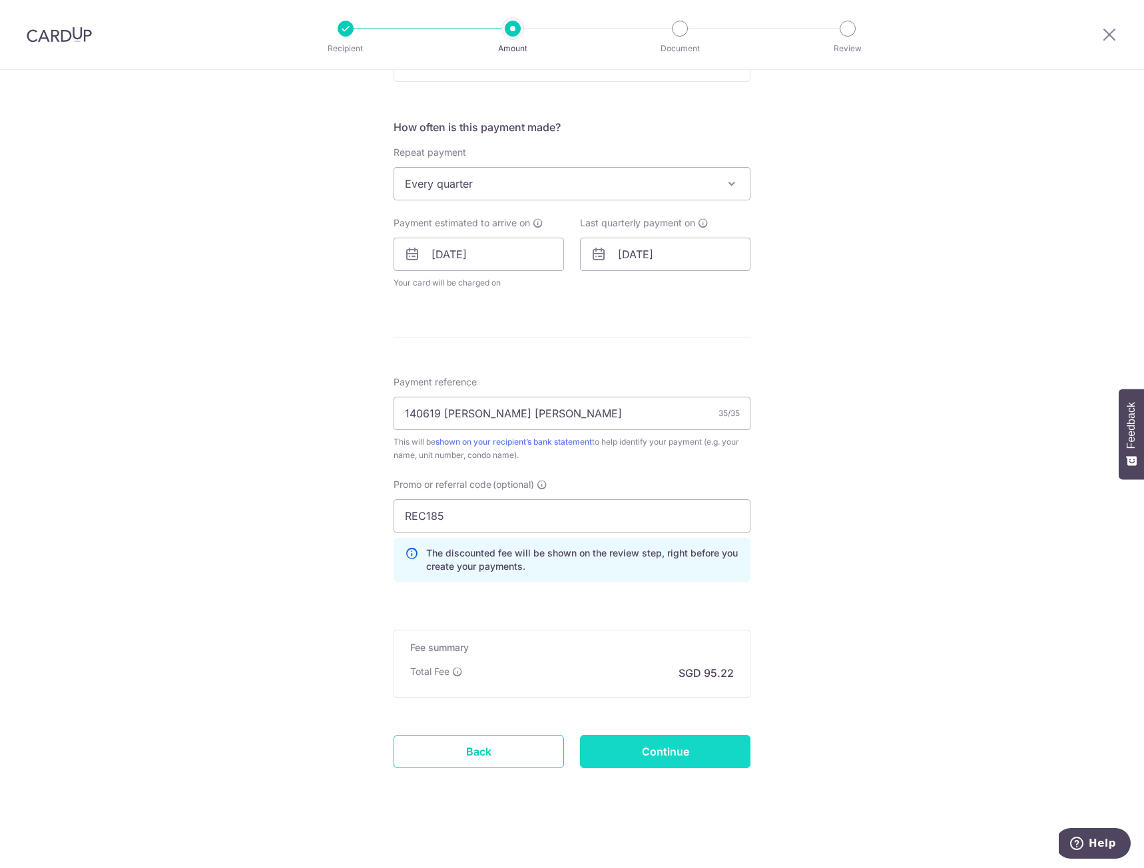
click at [685, 754] on input "Continue" at bounding box center [665, 751] width 170 height 33
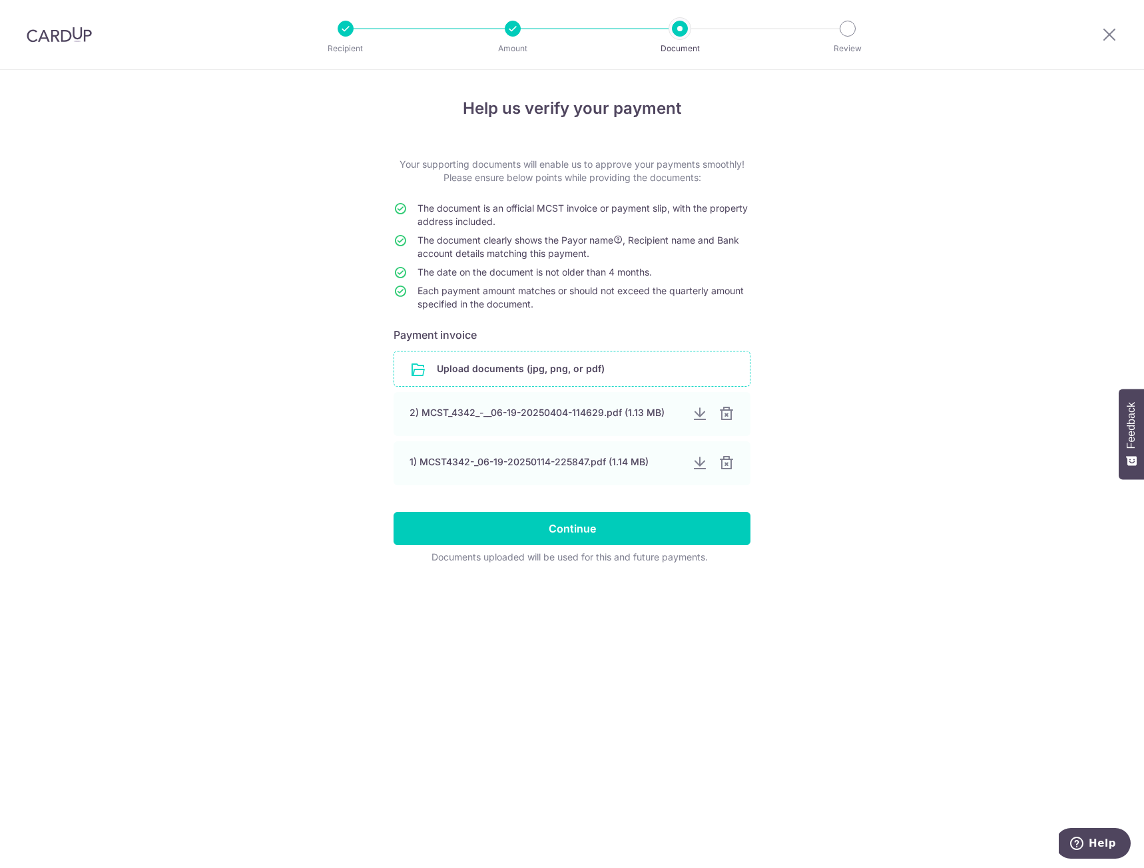
click at [554, 371] on input "file" at bounding box center [571, 368] width 355 height 35
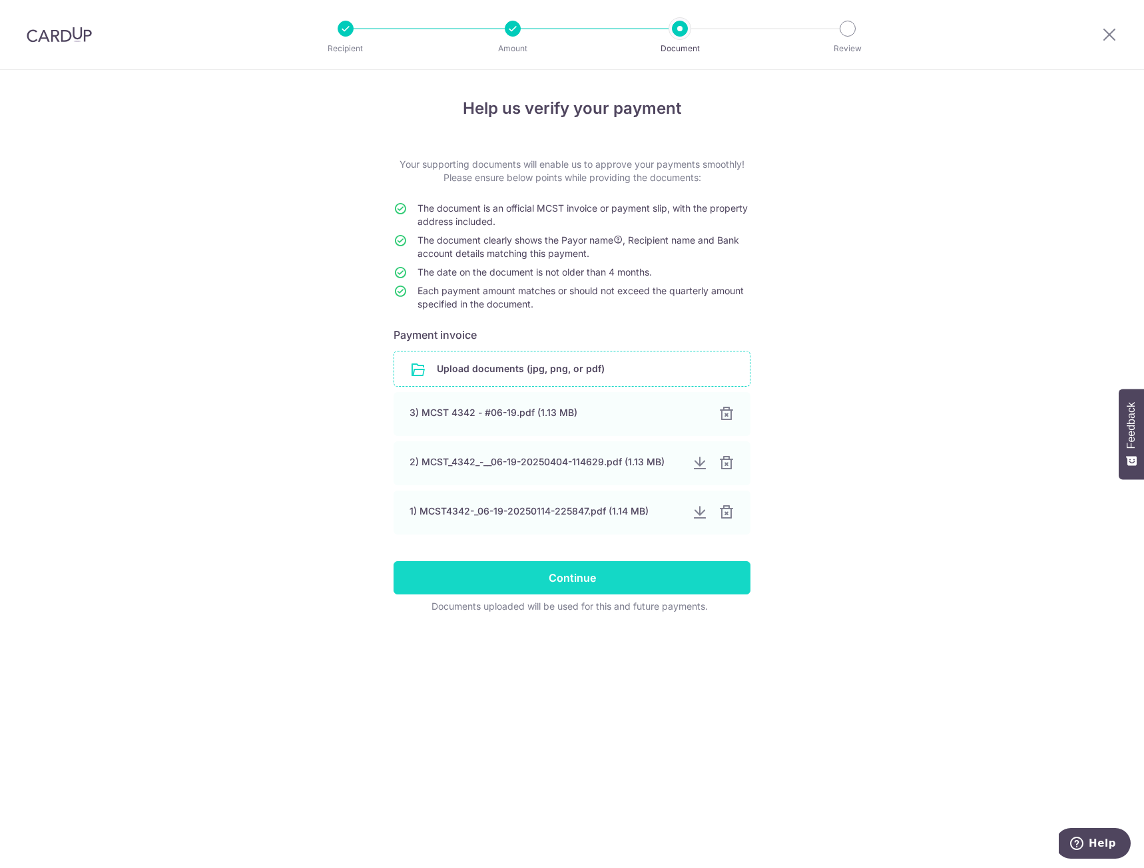
click at [611, 579] on input "Continue" at bounding box center [571, 577] width 357 height 33
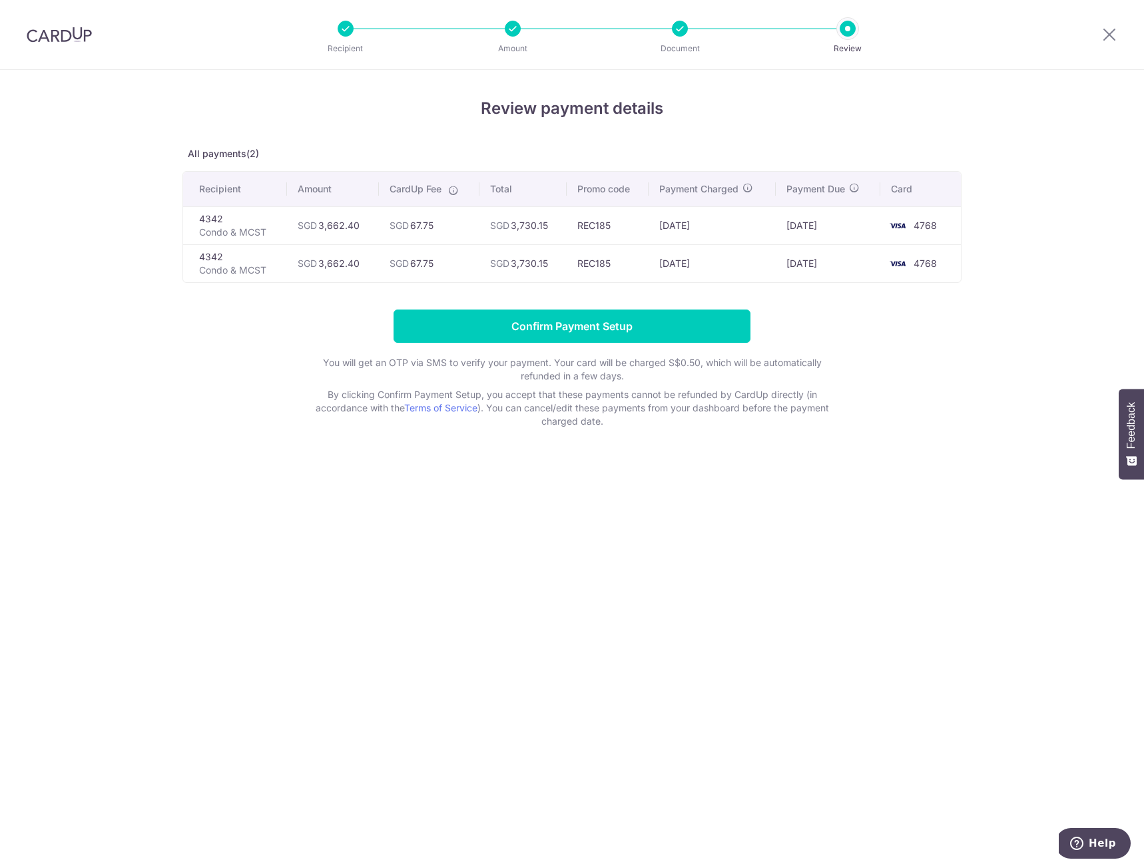
click at [914, 230] on td "4768" at bounding box center [920, 225] width 81 height 38
click at [1110, 30] on icon at bounding box center [1109, 34] width 16 height 17
click at [478, 335] on input "Confirm Payment Setup" at bounding box center [571, 326] width 357 height 33
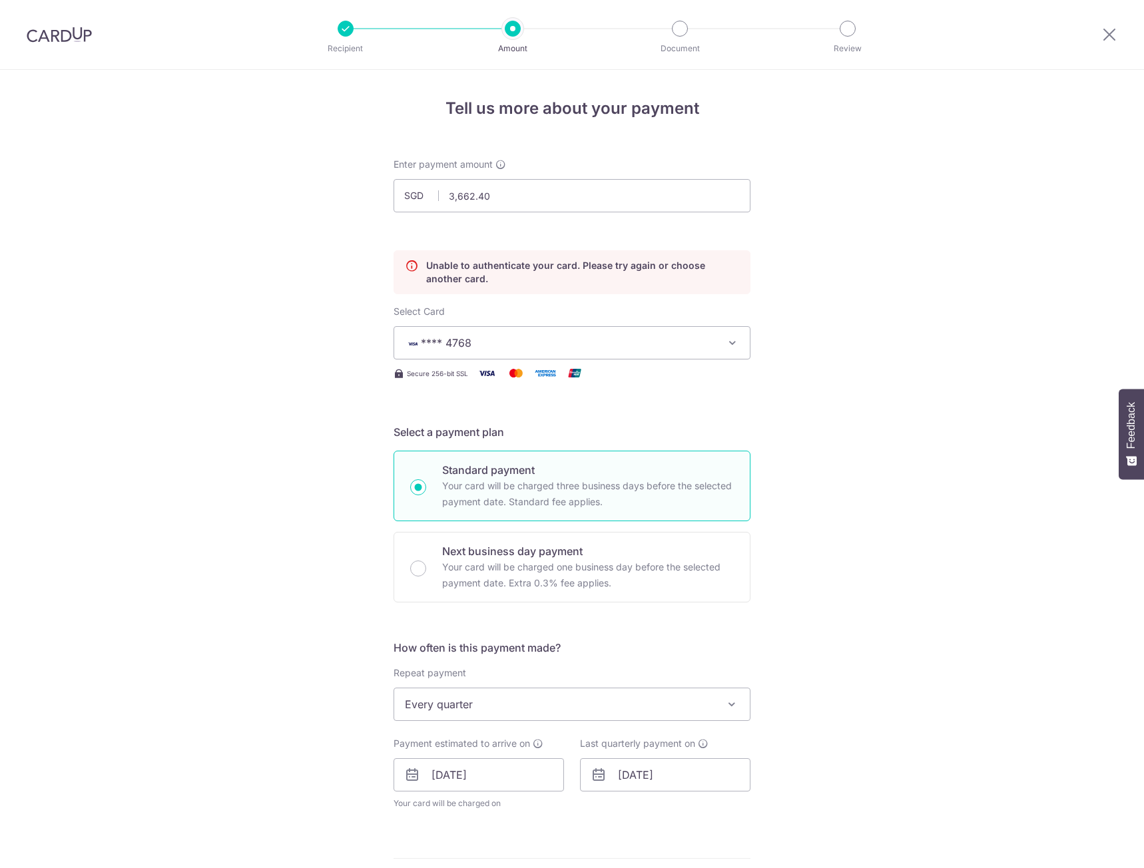
scroll to position [180, 0]
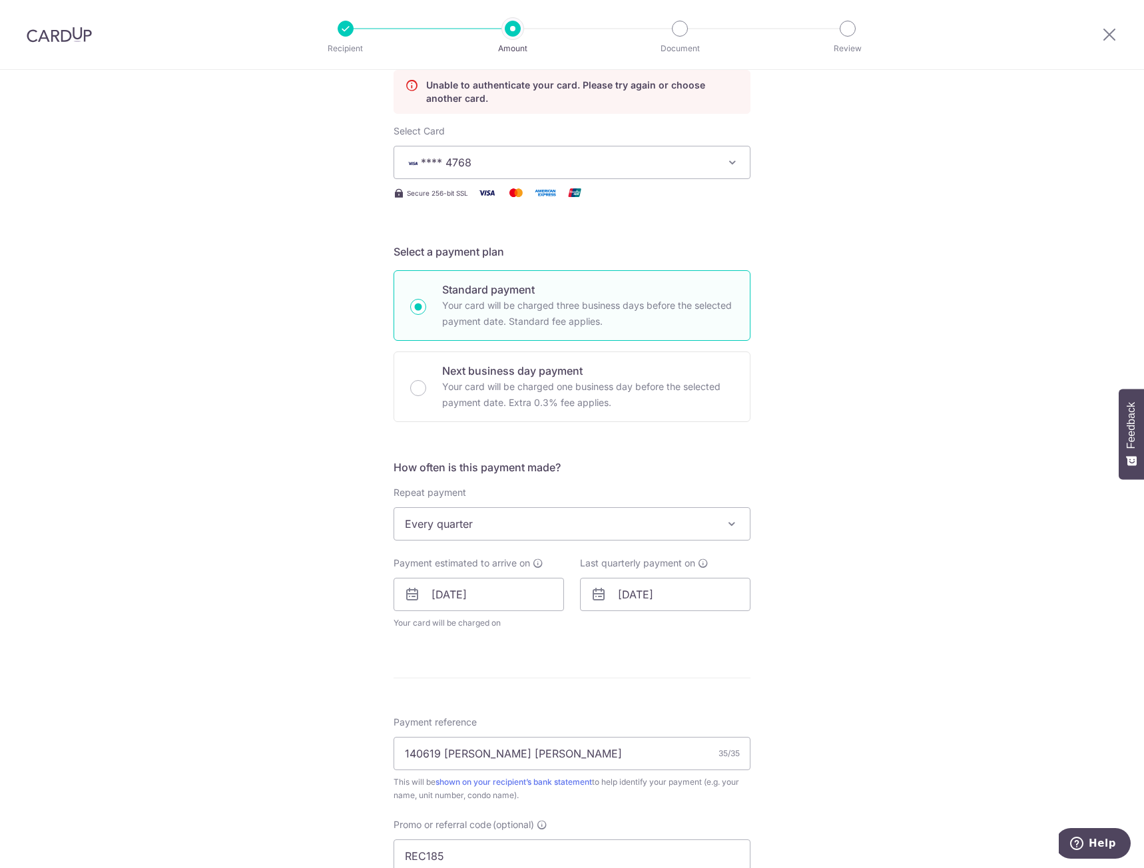
click at [64, 32] on img at bounding box center [59, 35] width 65 height 16
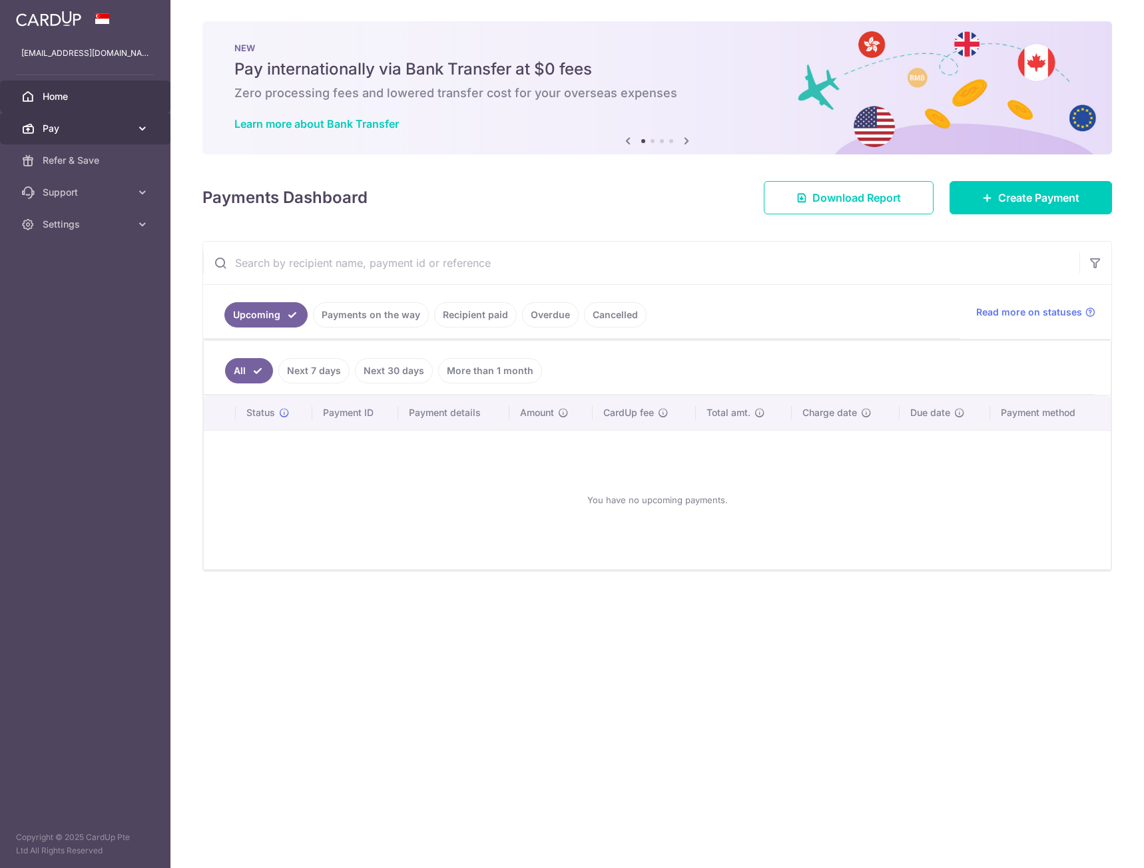
click at [116, 134] on span "Pay" at bounding box center [87, 128] width 88 height 13
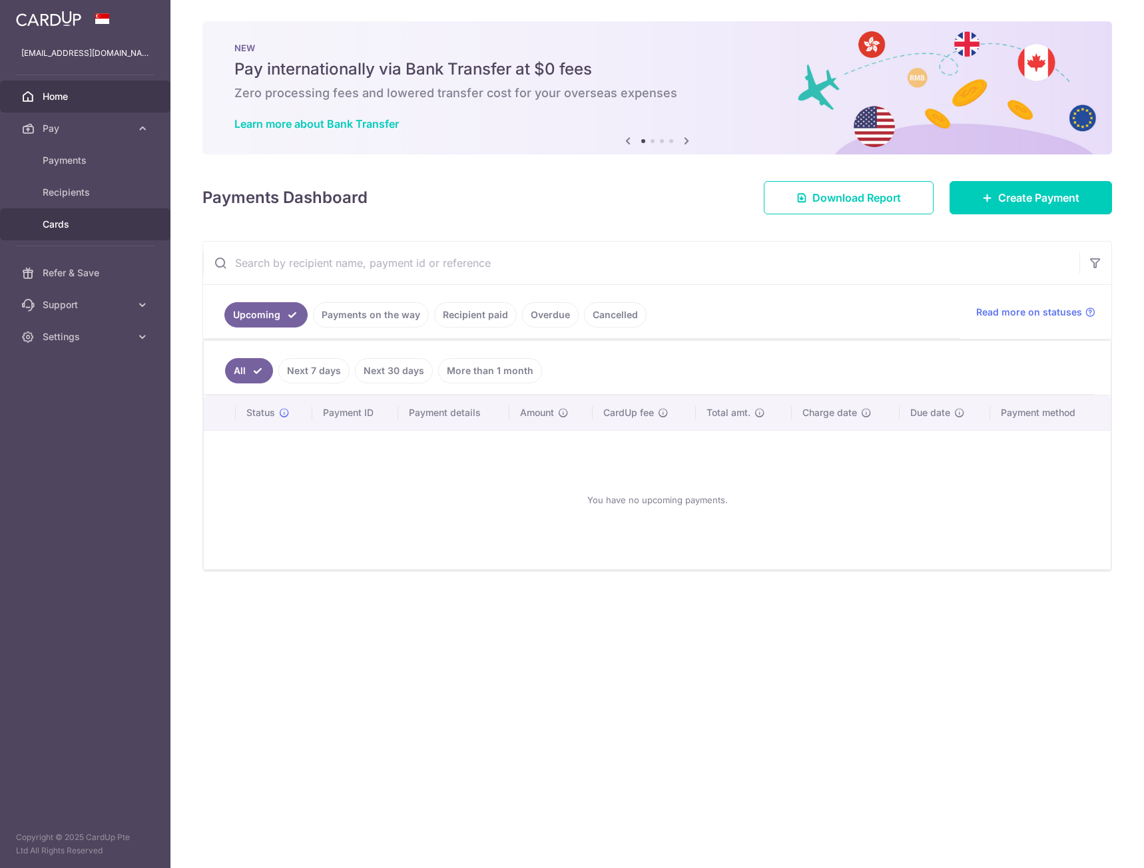
click at [48, 220] on span "Cards" at bounding box center [87, 224] width 88 height 13
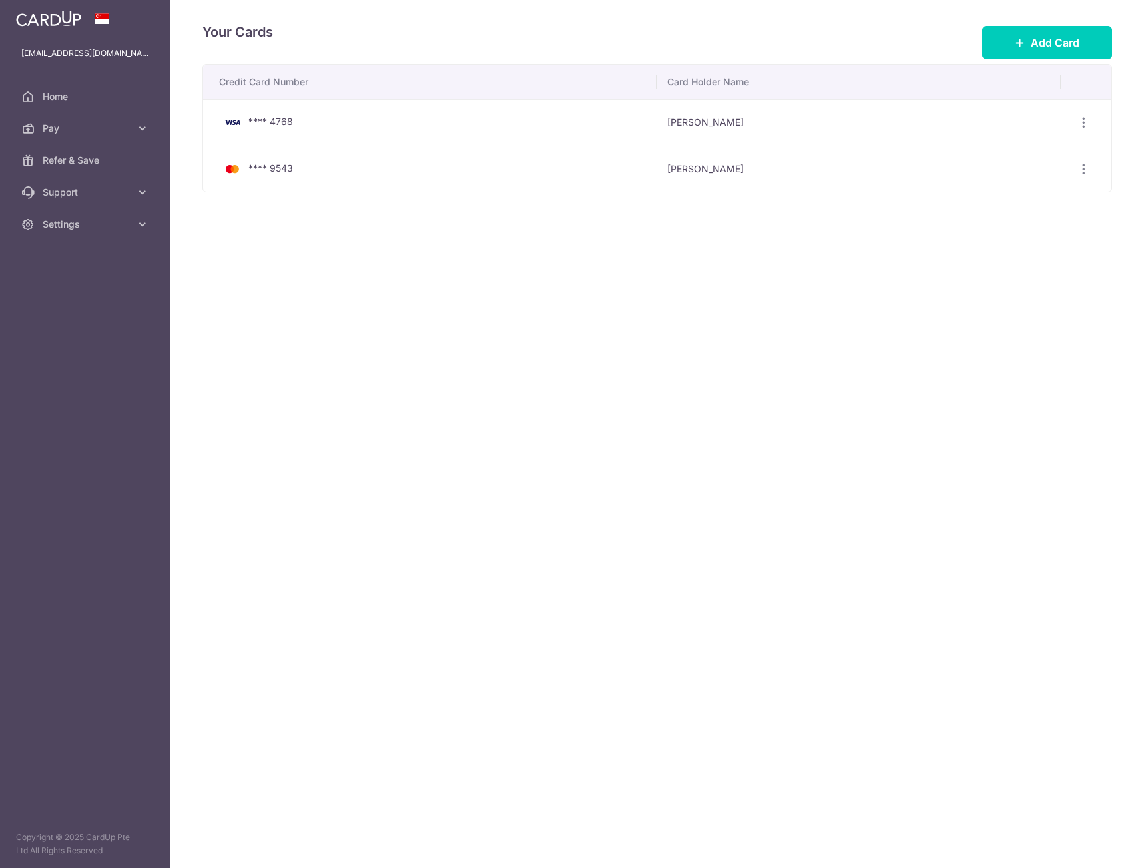
click at [491, 128] on div "**** 4768" at bounding box center [432, 122] width 427 height 16
click at [1098, 127] on td "View/Edit Delete" at bounding box center [1085, 122] width 51 height 47
click at [1073, 126] on div "View/Edit Delete" at bounding box center [1083, 122] width 25 height 25
click at [1078, 122] on icon "button" at bounding box center [1083, 123] width 14 height 14
click at [1036, 170] on link "View/Edit" at bounding box center [1025, 160] width 138 height 32
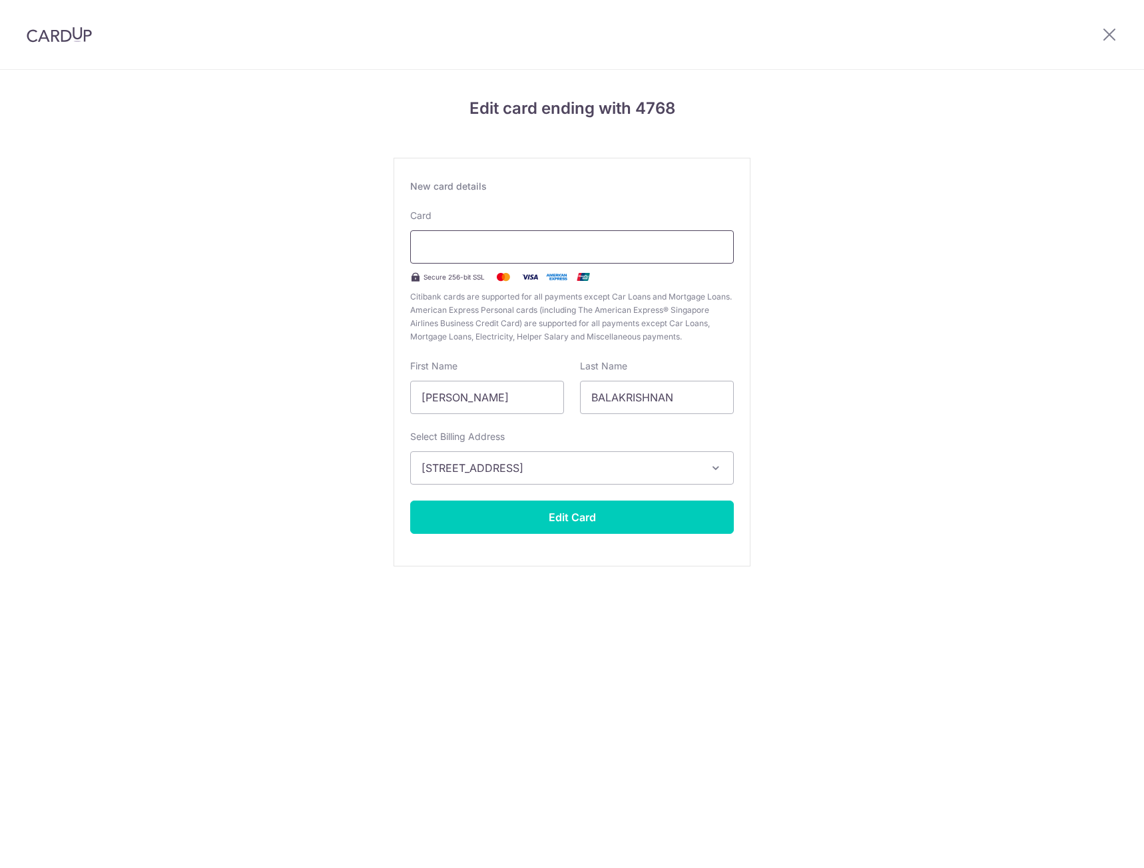
click at [608, 256] on div at bounding box center [571, 246] width 323 height 33
click at [564, 238] on div at bounding box center [571, 246] width 323 height 33
click at [622, 481] on button "Holland Grove Drive, 11, Singapore, Singapore, Singapore-278859" at bounding box center [571, 467] width 323 height 33
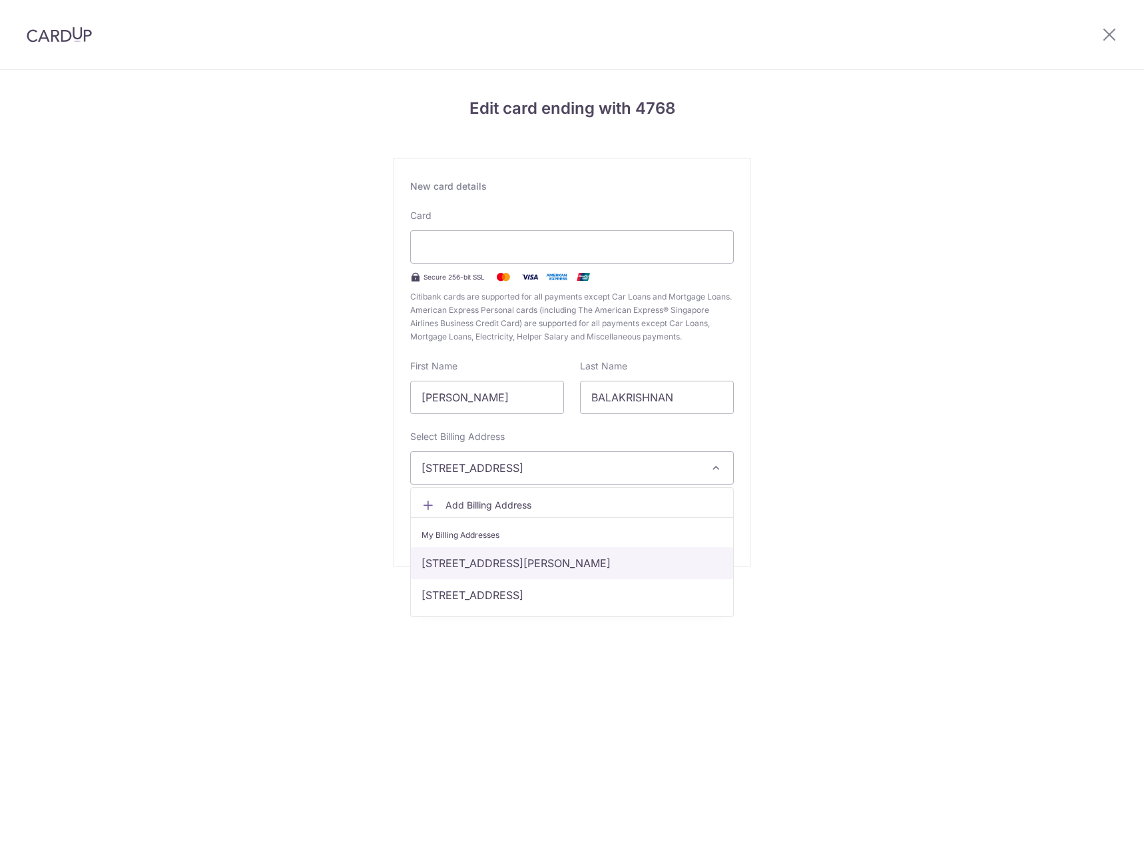
click at [593, 570] on link "31 RIDOUT ROAD, Singapore, Singapore-248428" at bounding box center [572, 563] width 322 height 32
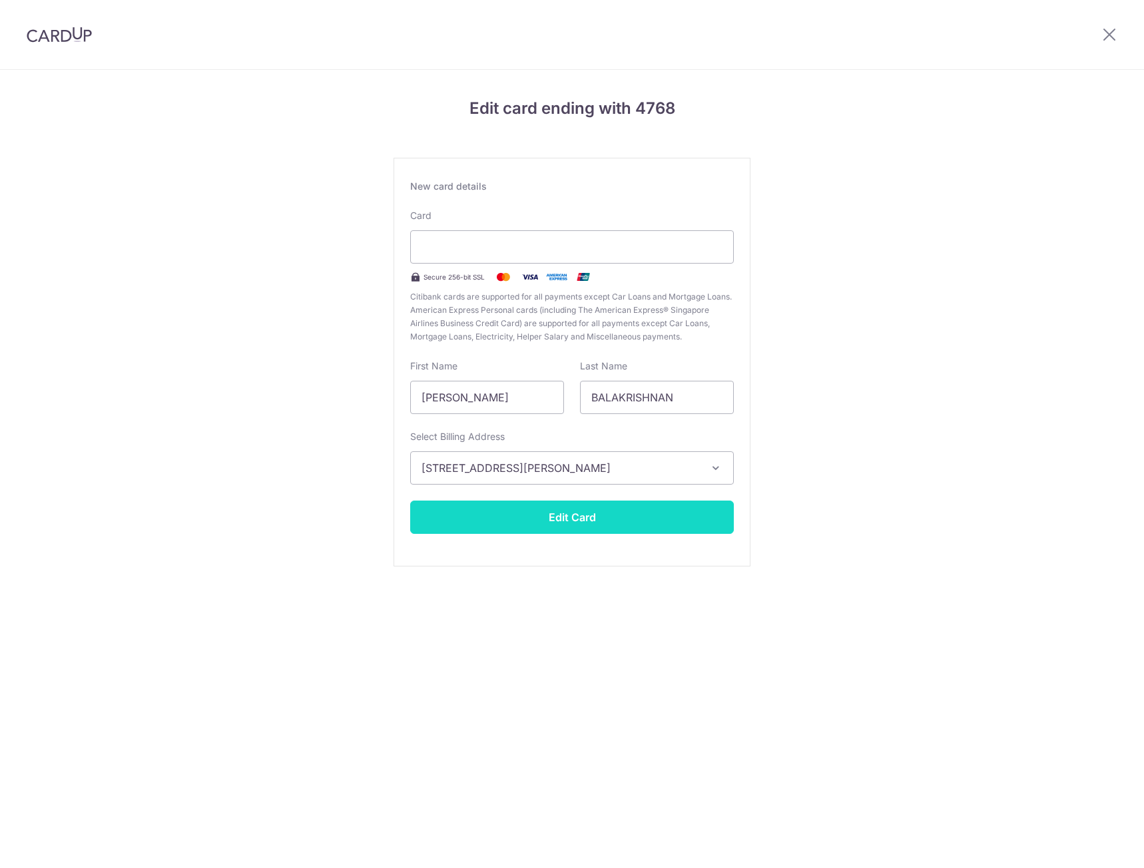
click at [601, 519] on button "Edit Card" at bounding box center [571, 517] width 323 height 33
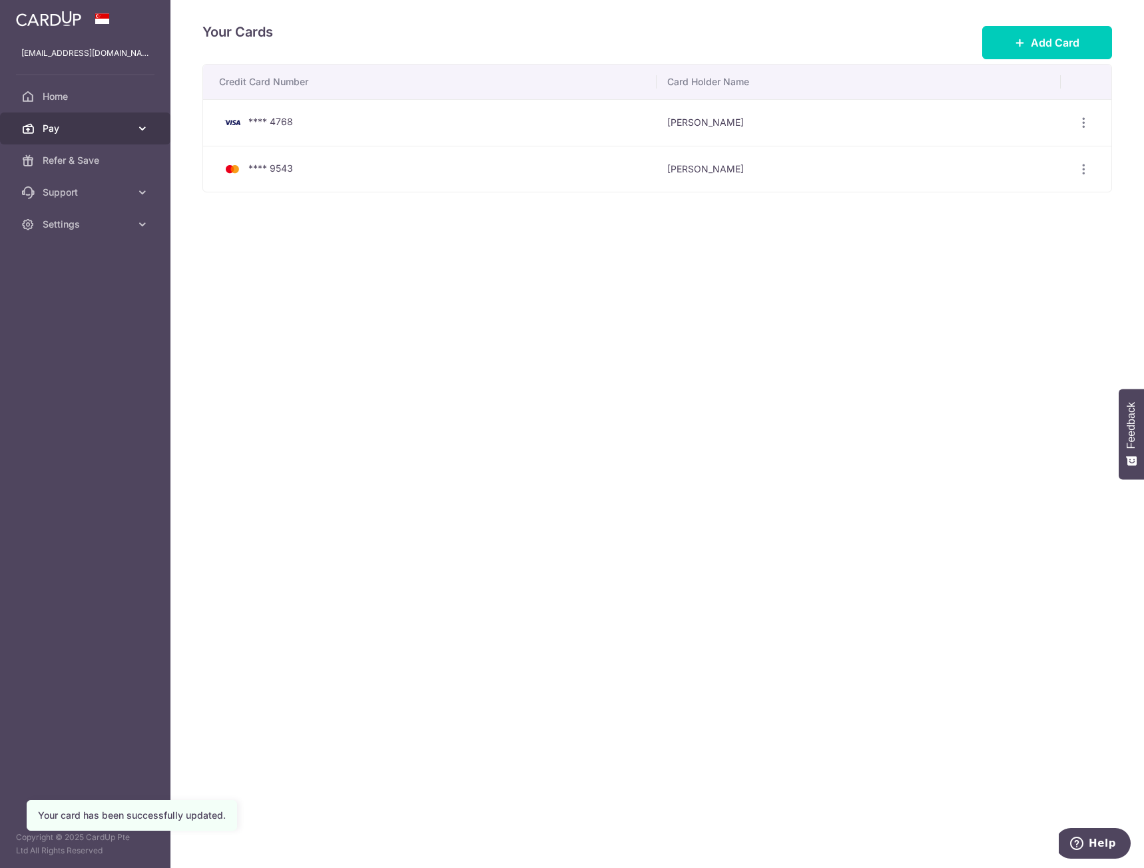
click at [82, 128] on span "Pay" at bounding box center [87, 128] width 88 height 13
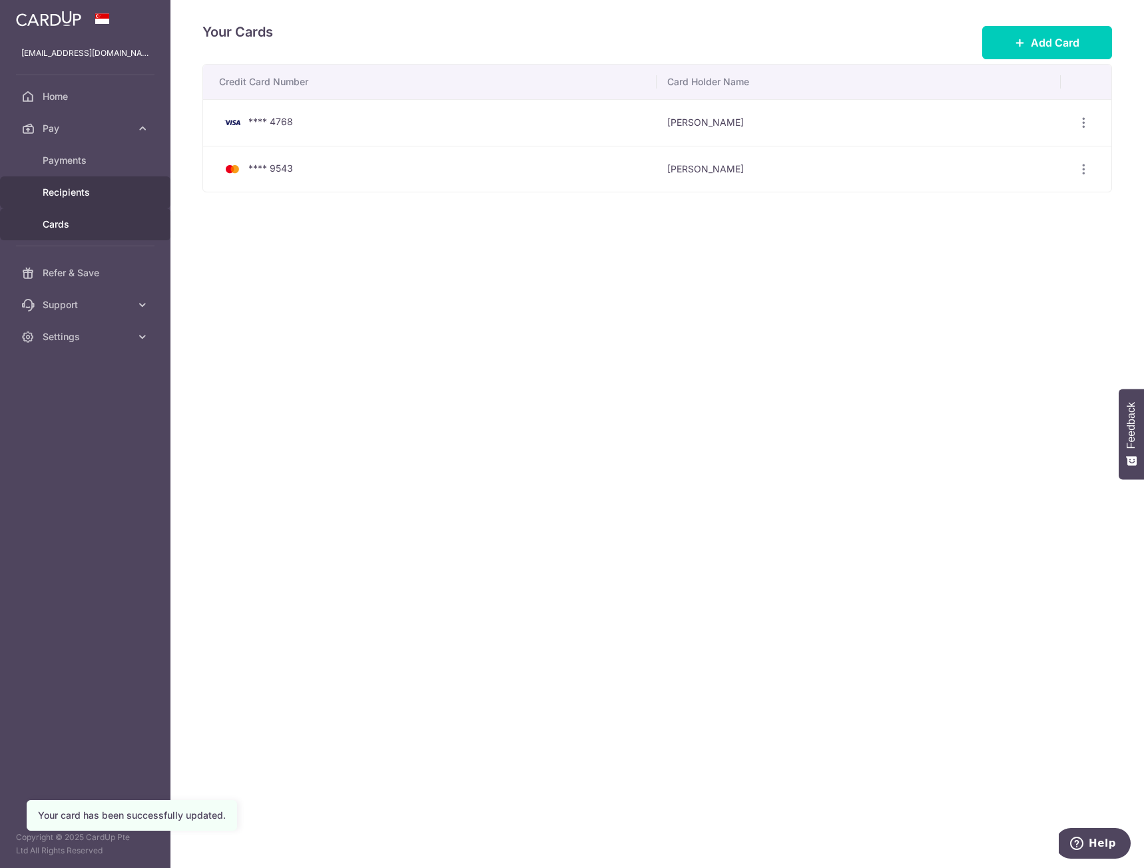
click at [75, 195] on span "Recipients" at bounding box center [87, 192] width 88 height 13
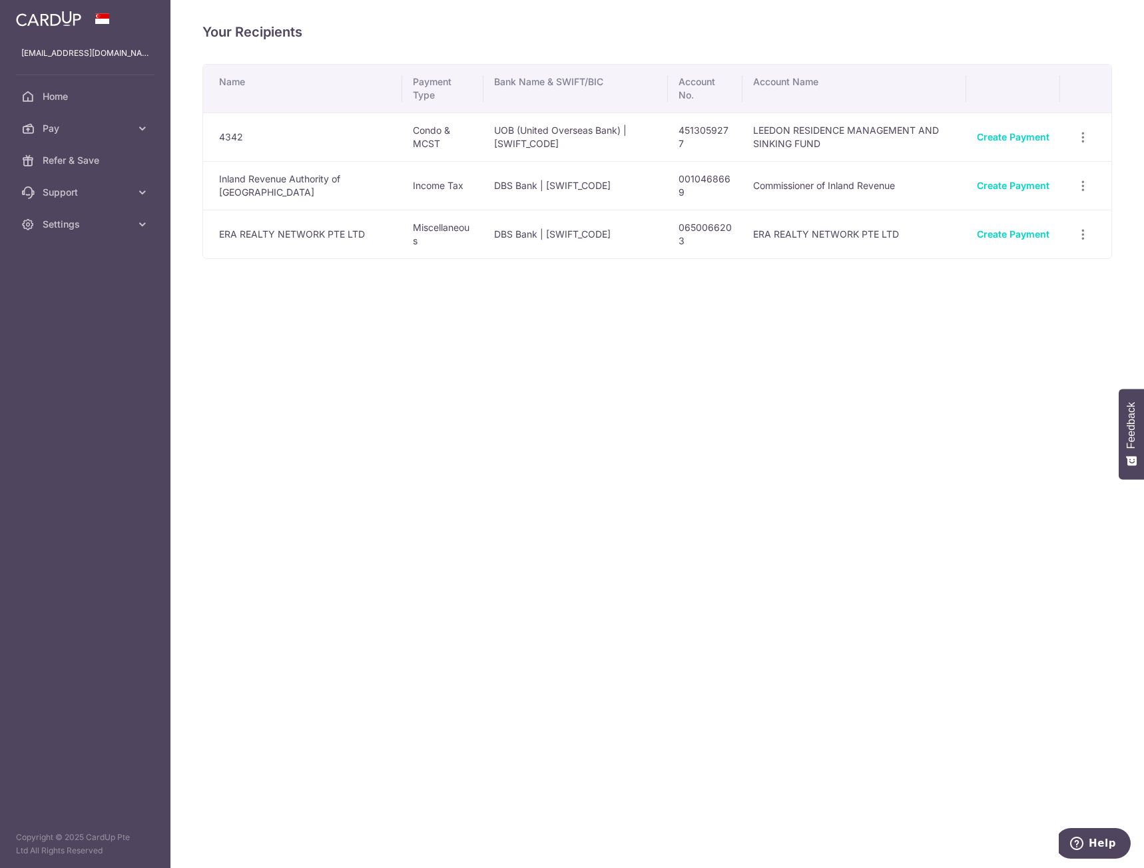
click at [242, 136] on td "4342" at bounding box center [302, 136] width 199 height 49
click at [73, 96] on span "Home" at bounding box center [87, 96] width 88 height 13
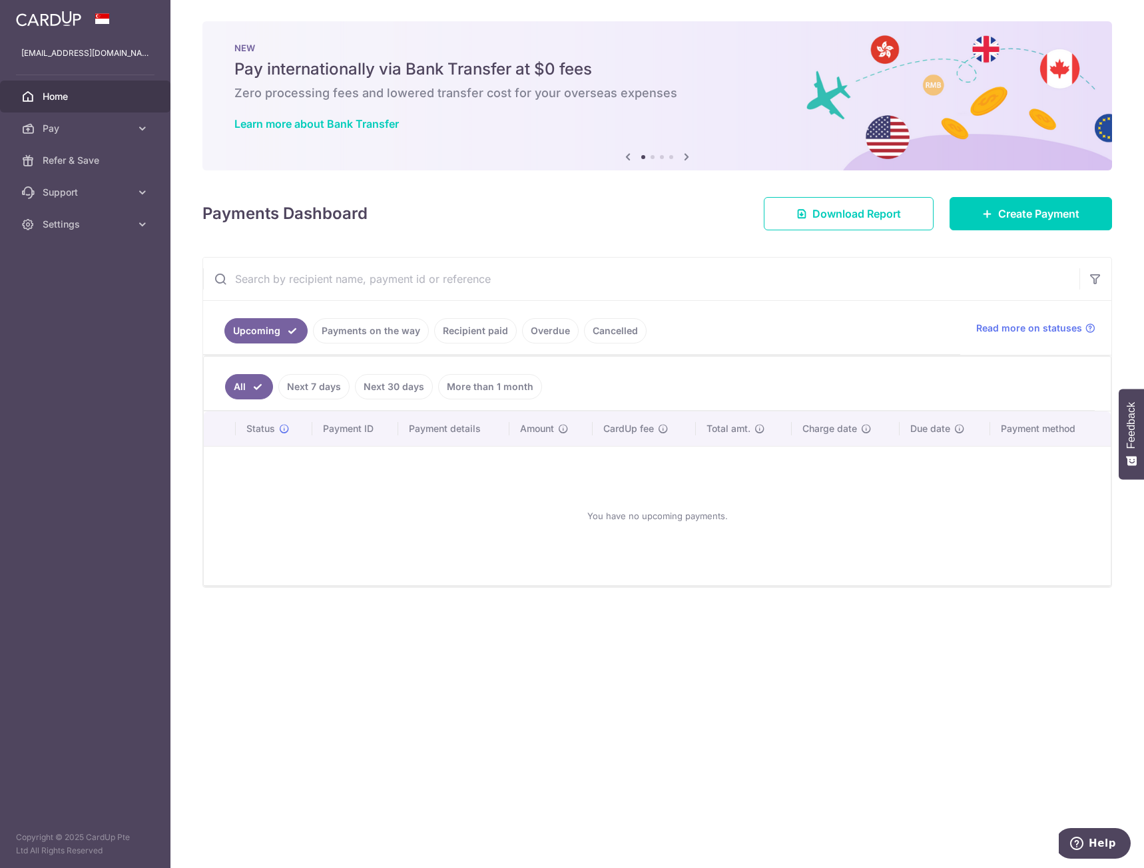
click at [377, 337] on link "Payments on the way" at bounding box center [371, 330] width 116 height 25
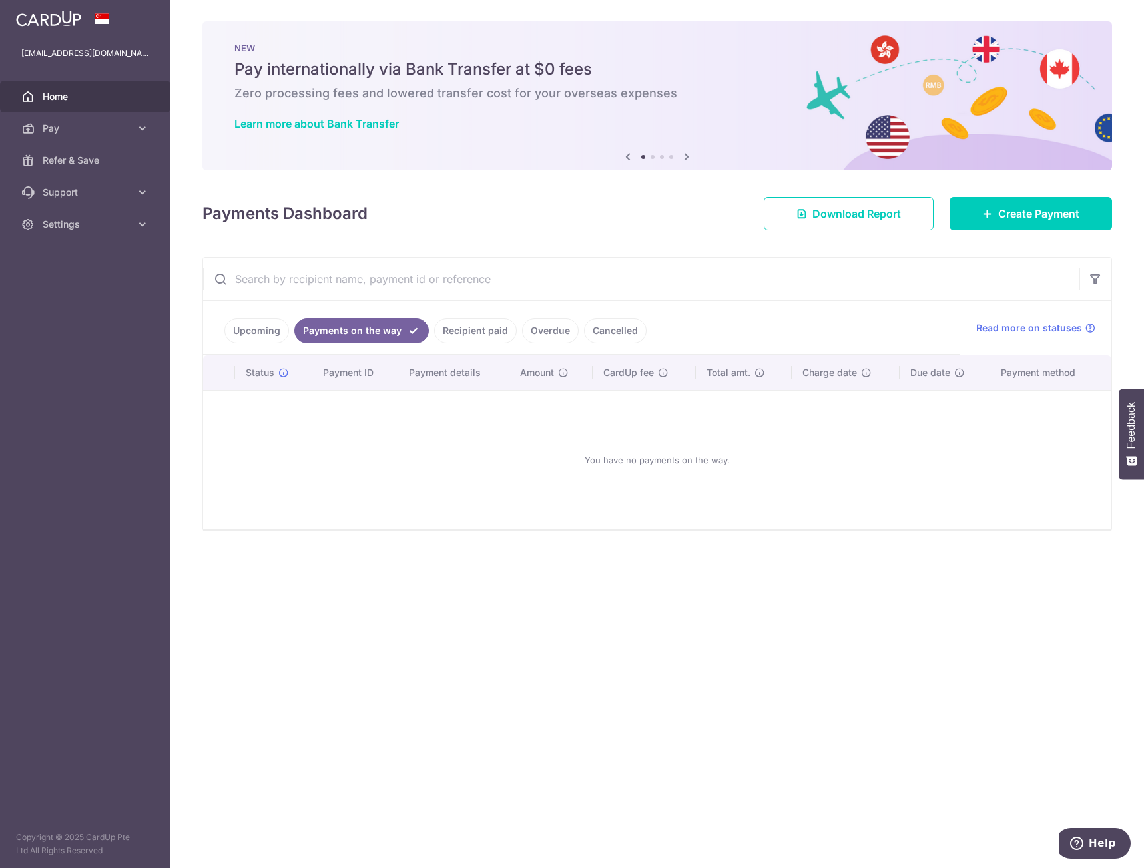
click at [590, 339] on link "Cancelled" at bounding box center [615, 330] width 63 height 25
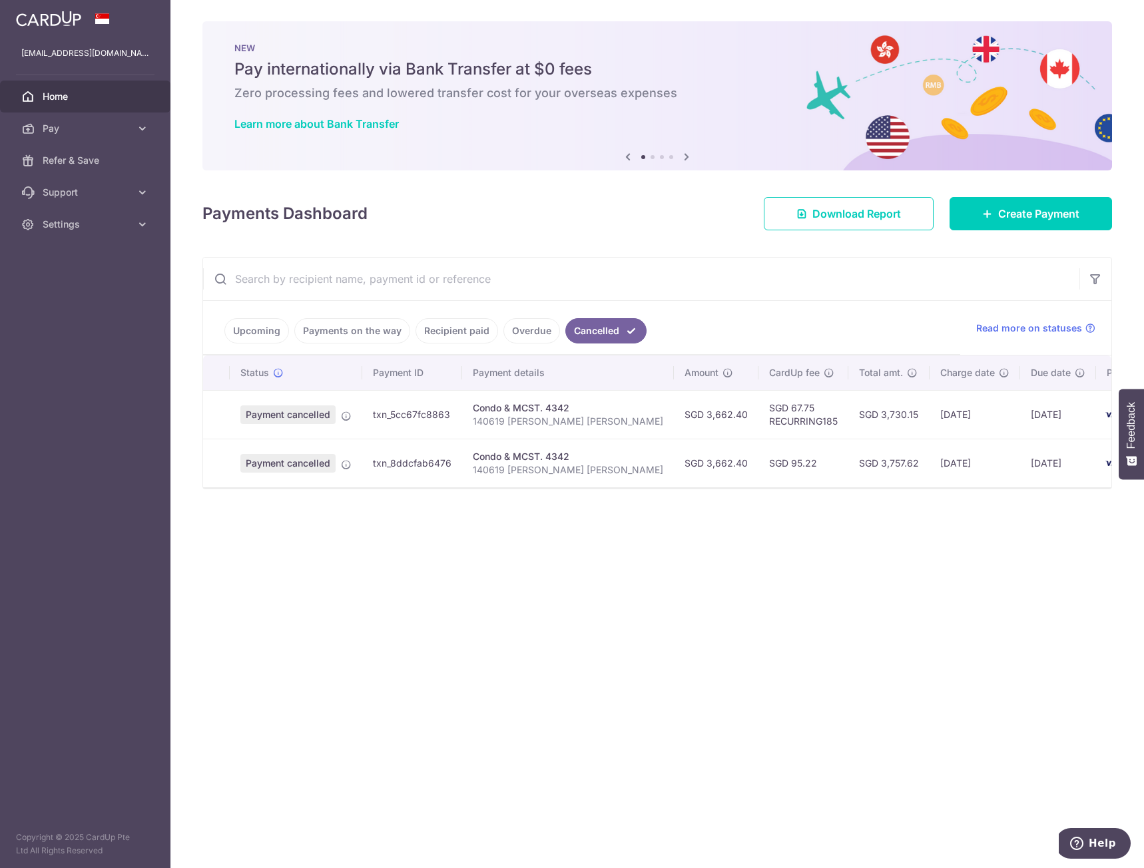
click at [776, 738] on div "× Pause Schedule Pause all future payments in this series Pause just this one p…" at bounding box center [656, 434] width 973 height 868
drag, startPoint x: 700, startPoint y: 419, endPoint x: 927, endPoint y: 414, distance: 227.0
click at [927, 414] on tr "Payment cancelled txn_5cc67fc8863 Condo & MCST. 4342 140619 CHERYL LEE MARK BAL…" at bounding box center [700, 414] width 994 height 49
click at [744, 314] on ul "Upcoming Payments on the way Recipient paid Overdue Cancelled" at bounding box center [581, 328] width 757 height 54
click at [475, 330] on link "Recipient paid" at bounding box center [456, 330] width 83 height 25
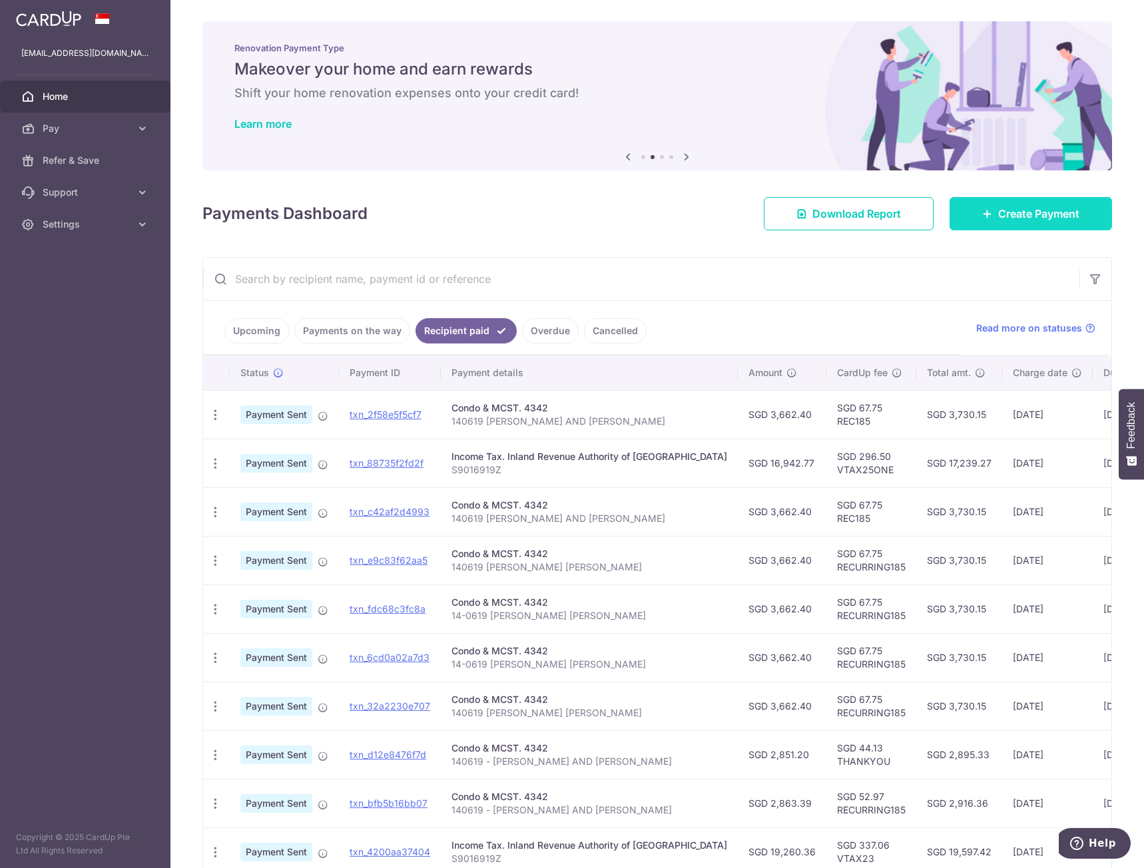
click at [998, 214] on span "Create Payment" at bounding box center [1038, 214] width 81 height 16
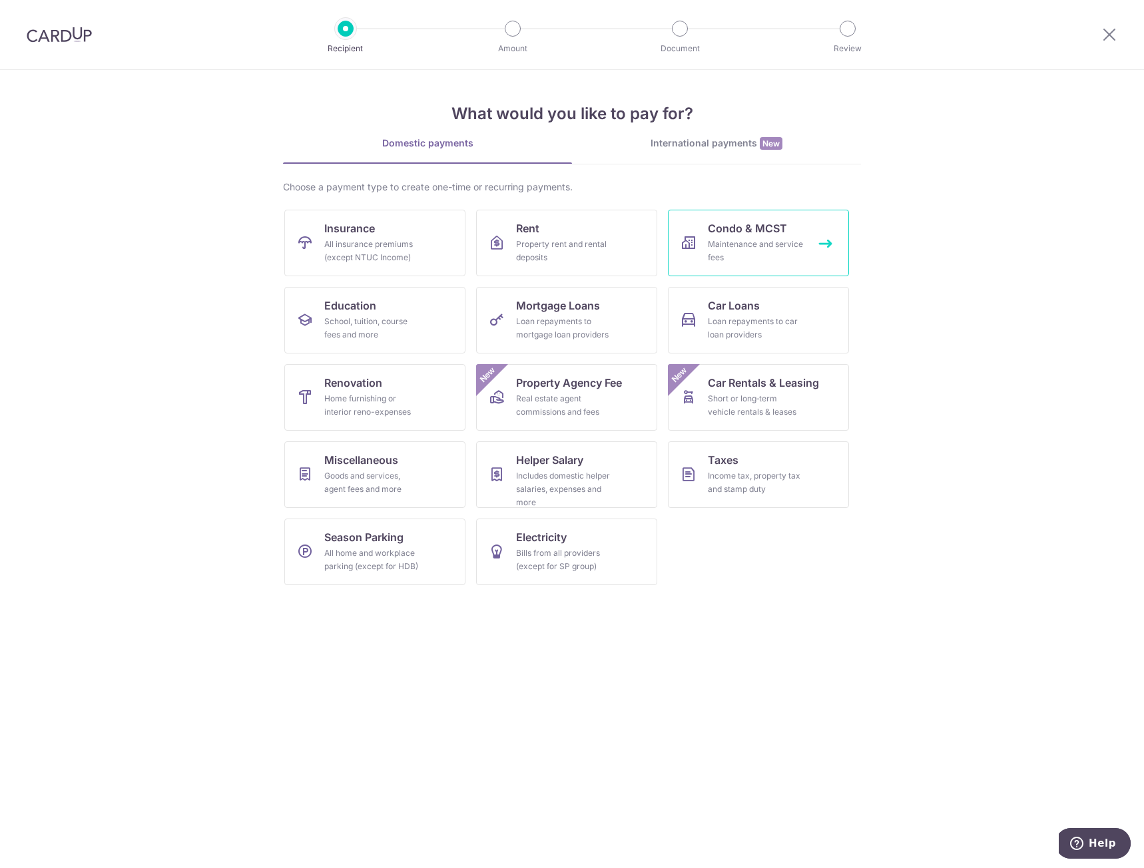
click at [778, 246] on div "Maintenance and service fees" at bounding box center [756, 251] width 96 height 27
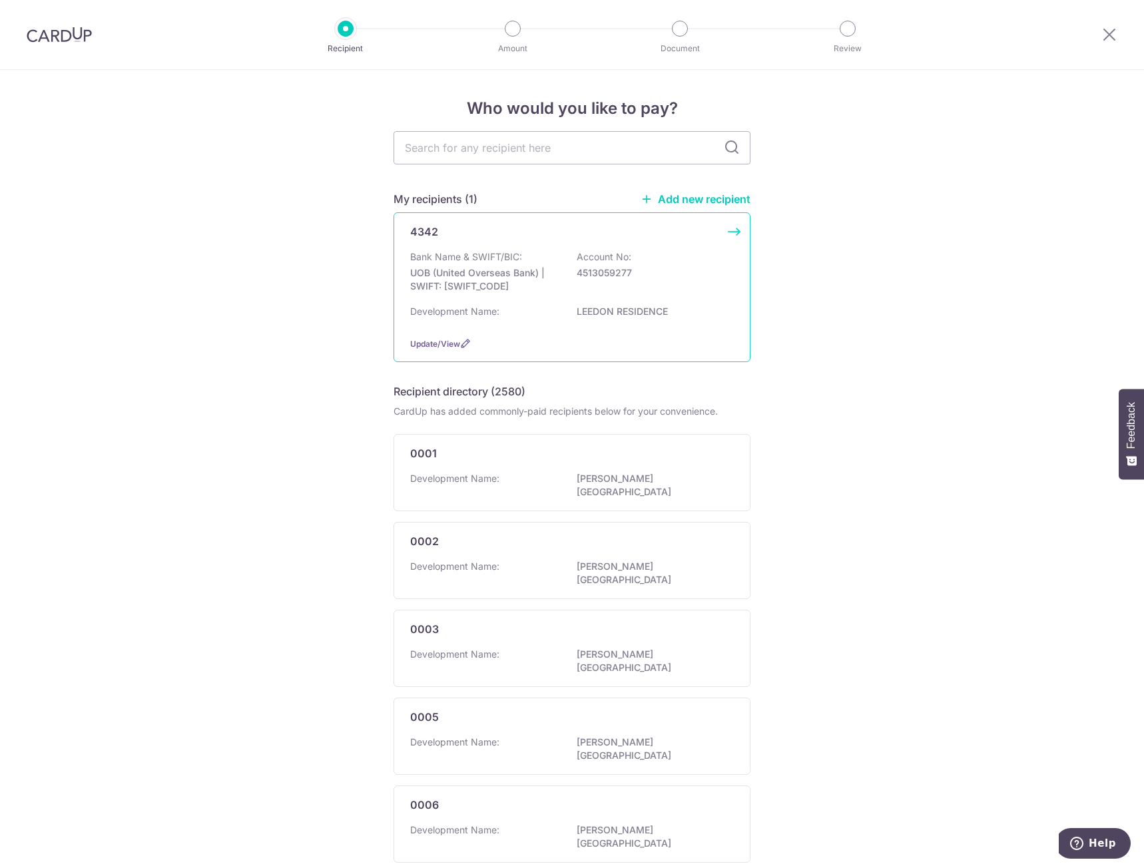
click at [598, 280] on div "Bank Name & SWIFT/BIC: UOB (United Overseas Bank) | SWIFT: [SWIFT_CODE] Account…" at bounding box center [571, 274] width 323 height 49
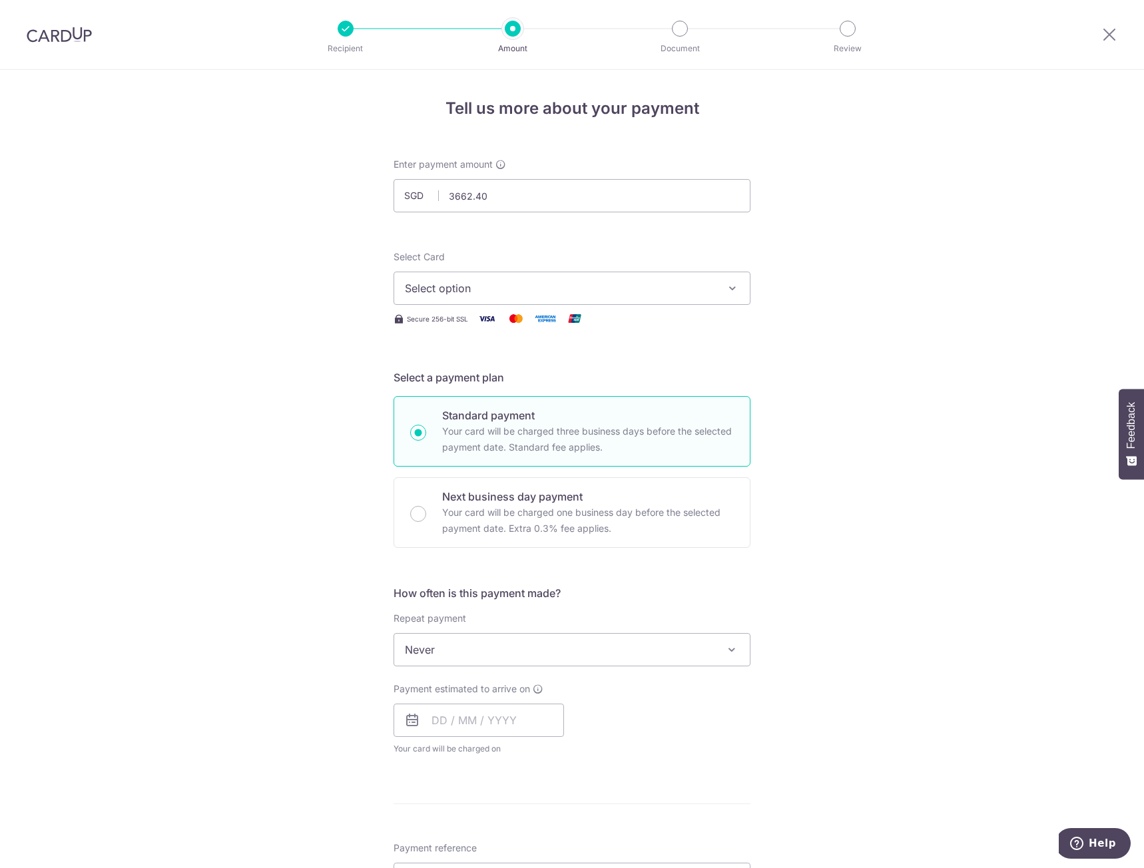
type input "3,662.40"
click at [491, 290] on span "Select option" at bounding box center [560, 288] width 310 height 16
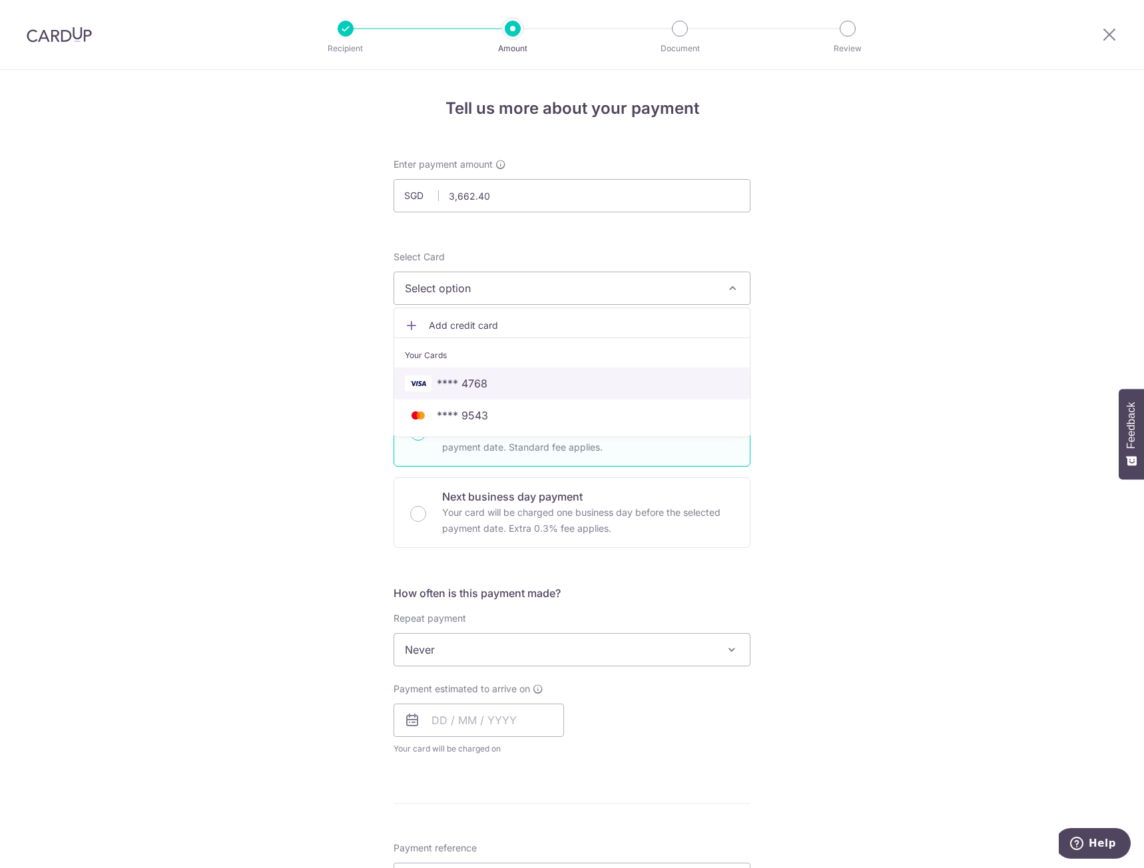
click at [485, 387] on span "**** 4768" at bounding box center [572, 383] width 334 height 16
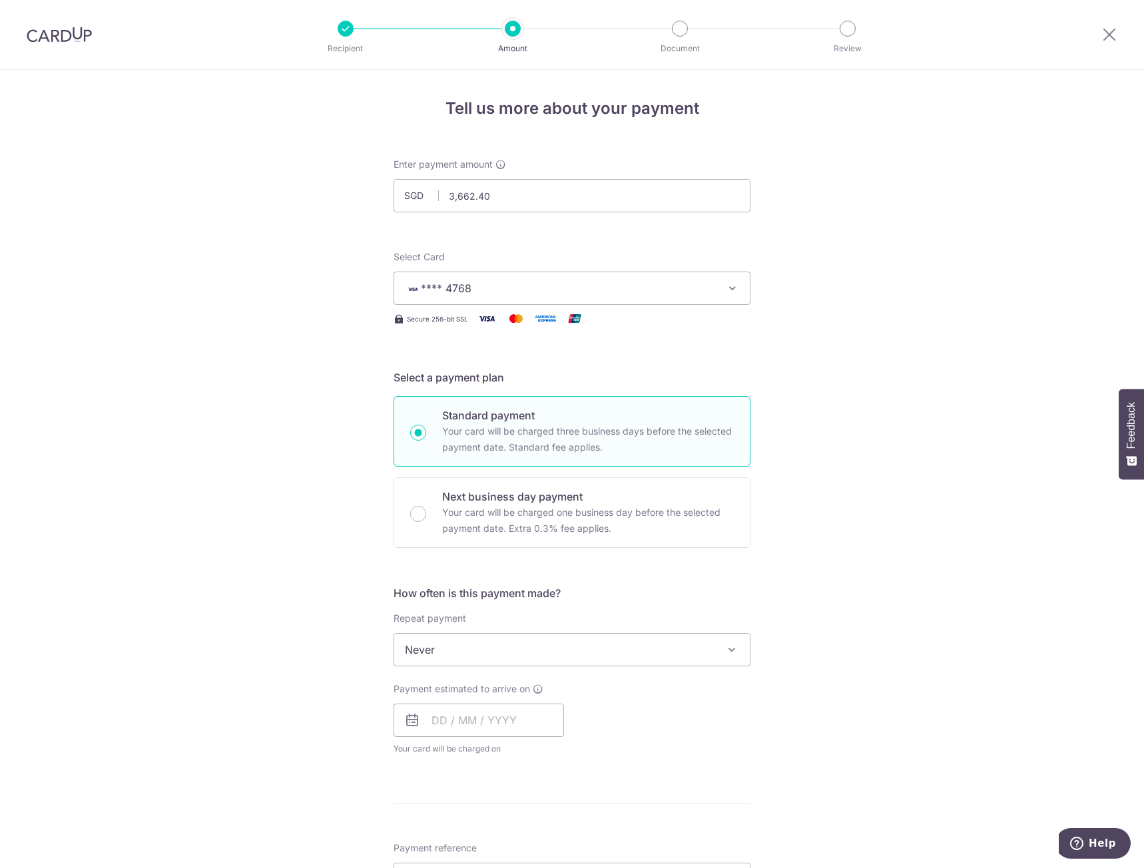
click at [505, 634] on span "Never" at bounding box center [571, 650] width 355 height 32
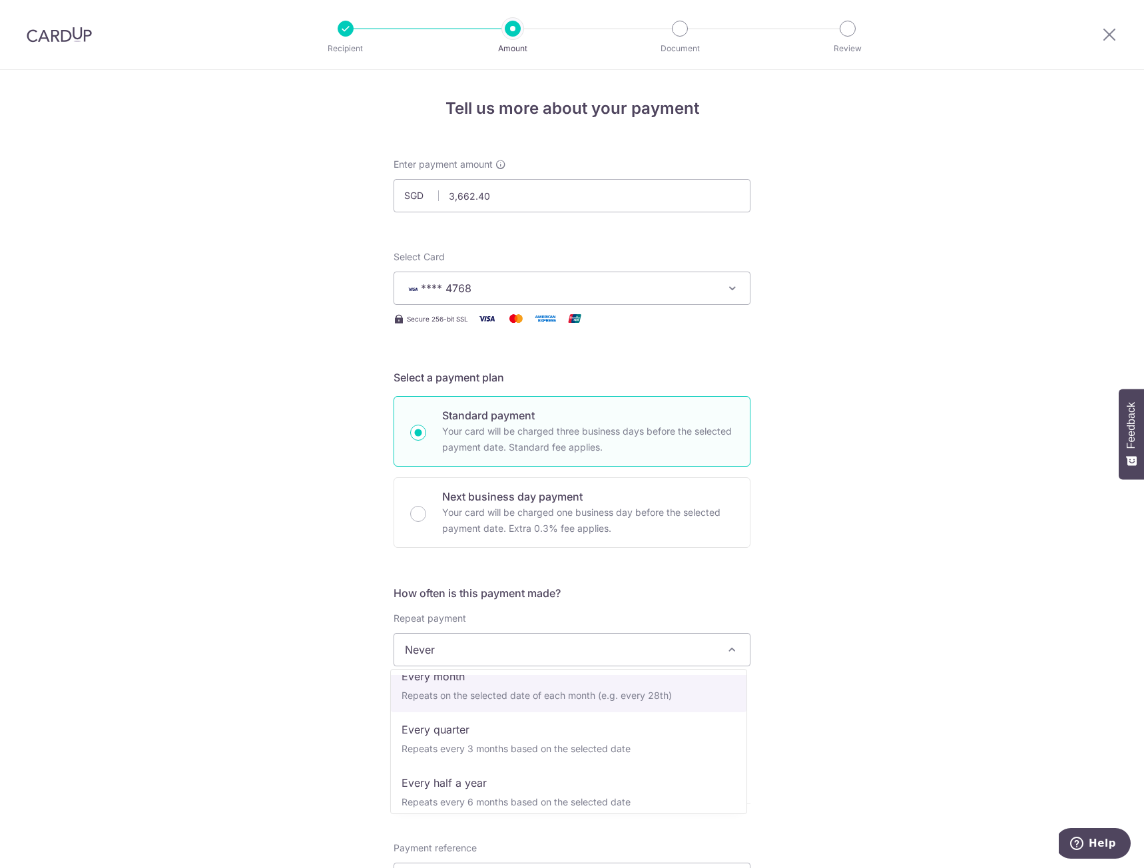
scroll to position [133, 0]
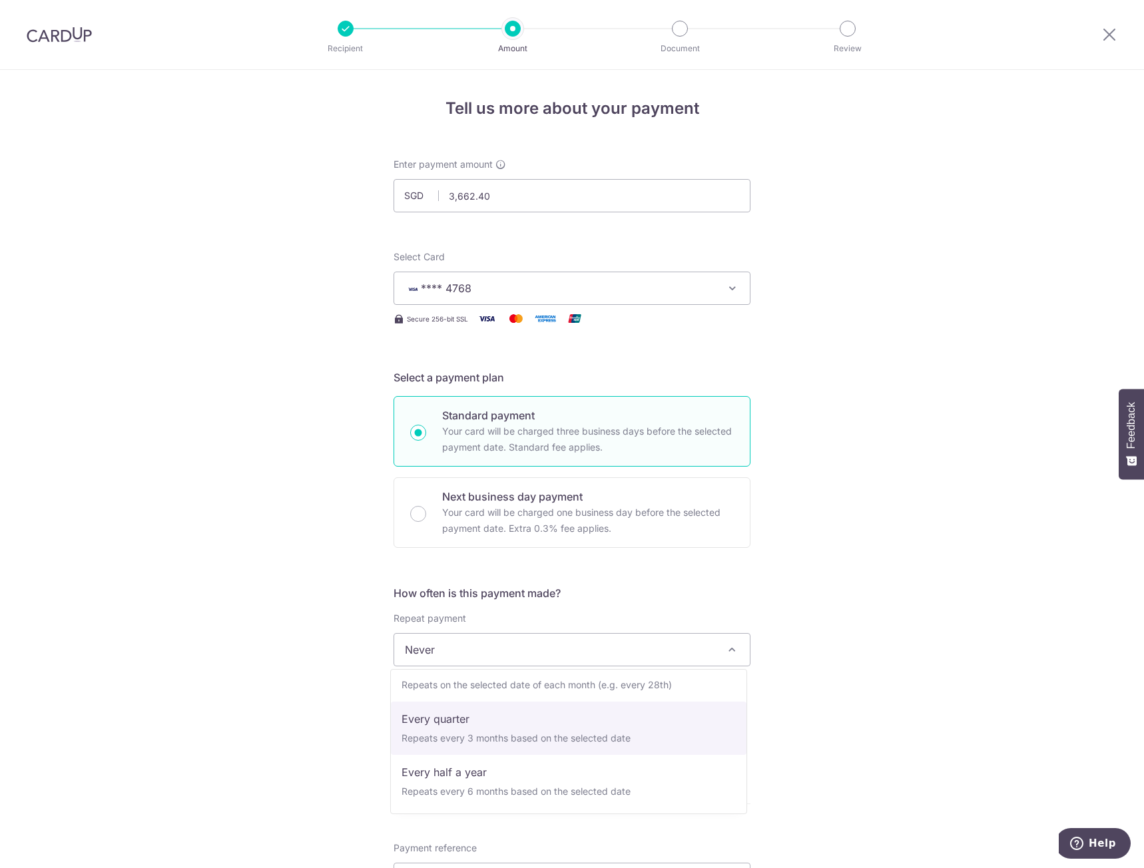
select select "4"
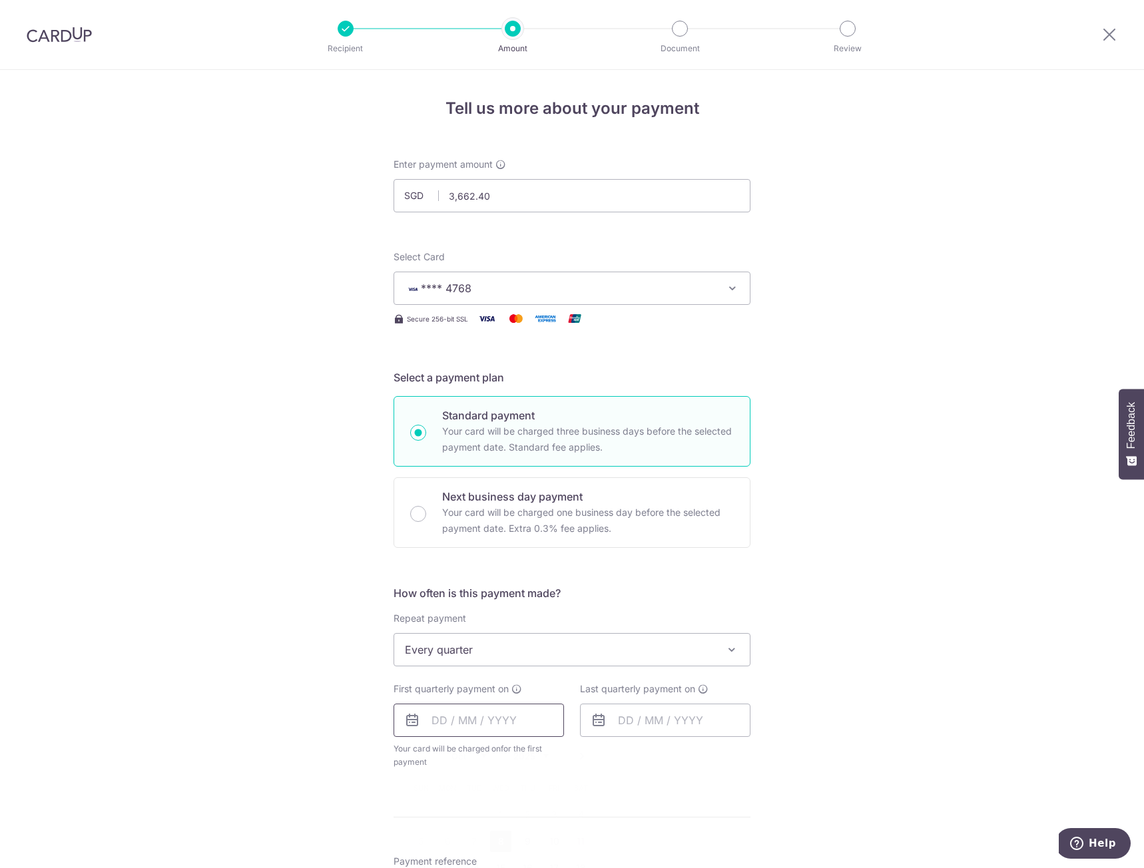
click at [525, 719] on input "text" at bounding box center [478, 720] width 170 height 33
click at [496, 843] on link "8" at bounding box center [500, 841] width 21 height 21
type input "[DATE]"
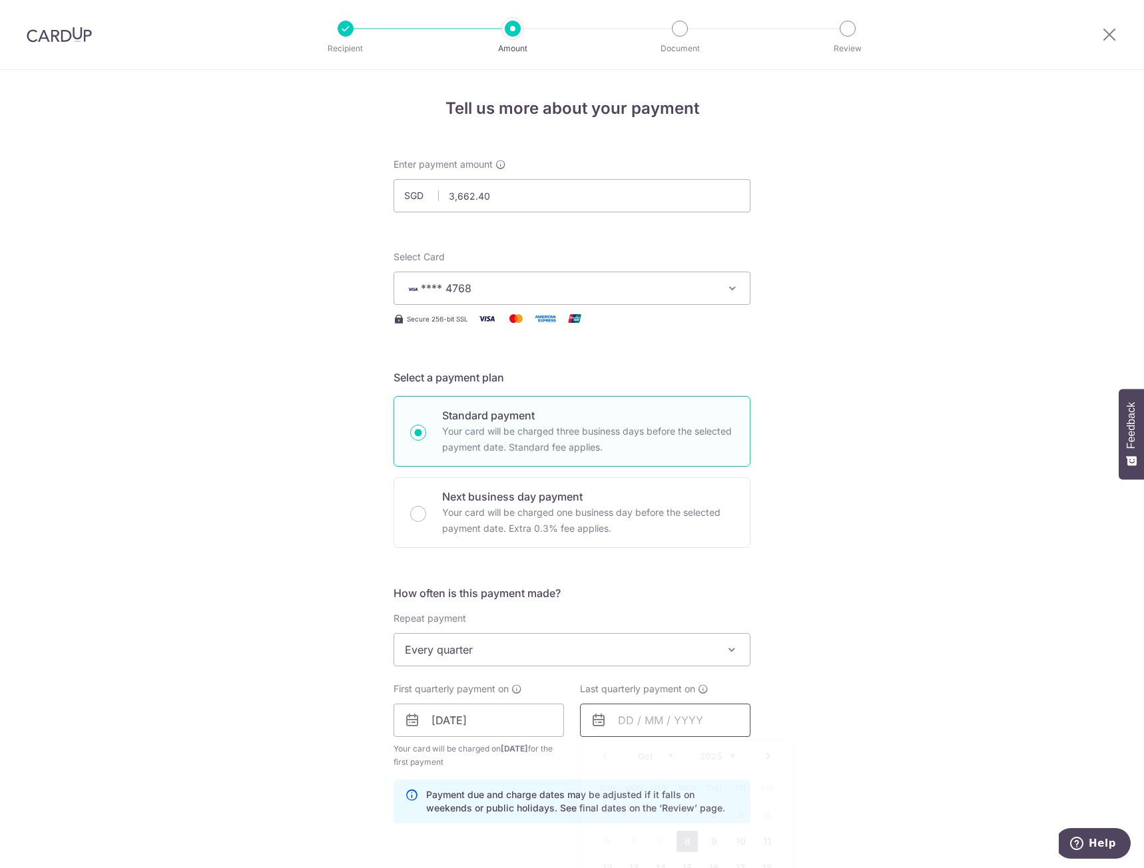
click at [631, 726] on input "text" at bounding box center [665, 720] width 170 height 33
click at [767, 760] on link "Next" at bounding box center [768, 756] width 16 height 16
click at [768, 757] on link "Next" at bounding box center [768, 756] width 16 height 16
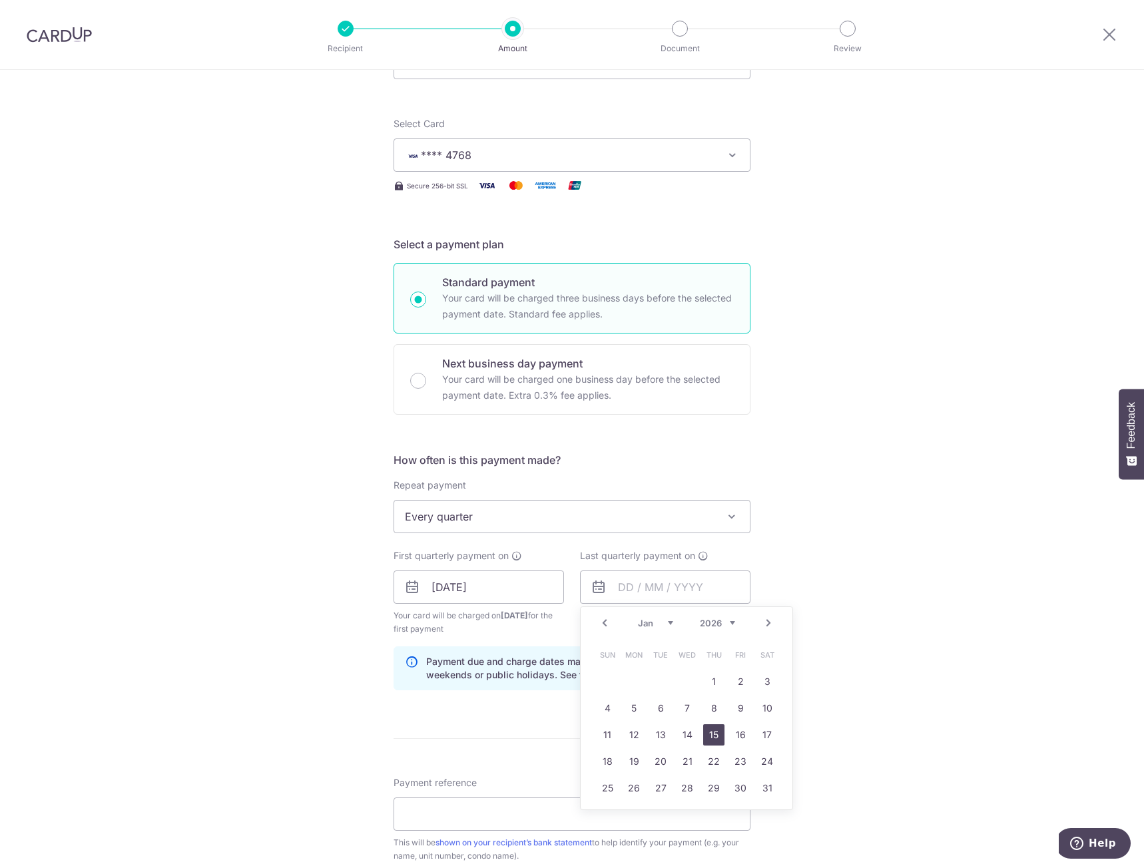
click at [706, 733] on link "15" at bounding box center [713, 734] width 21 height 21
type input "15/01/2026"
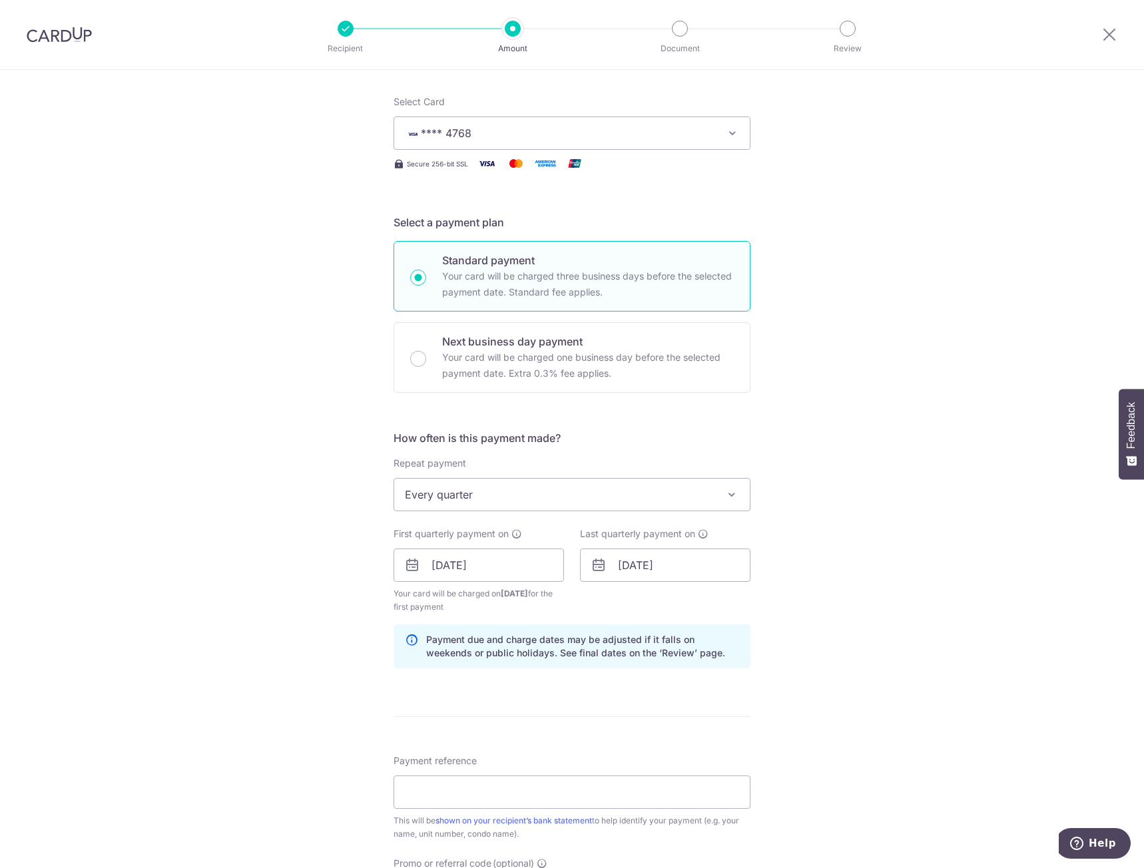
scroll to position [200, 0]
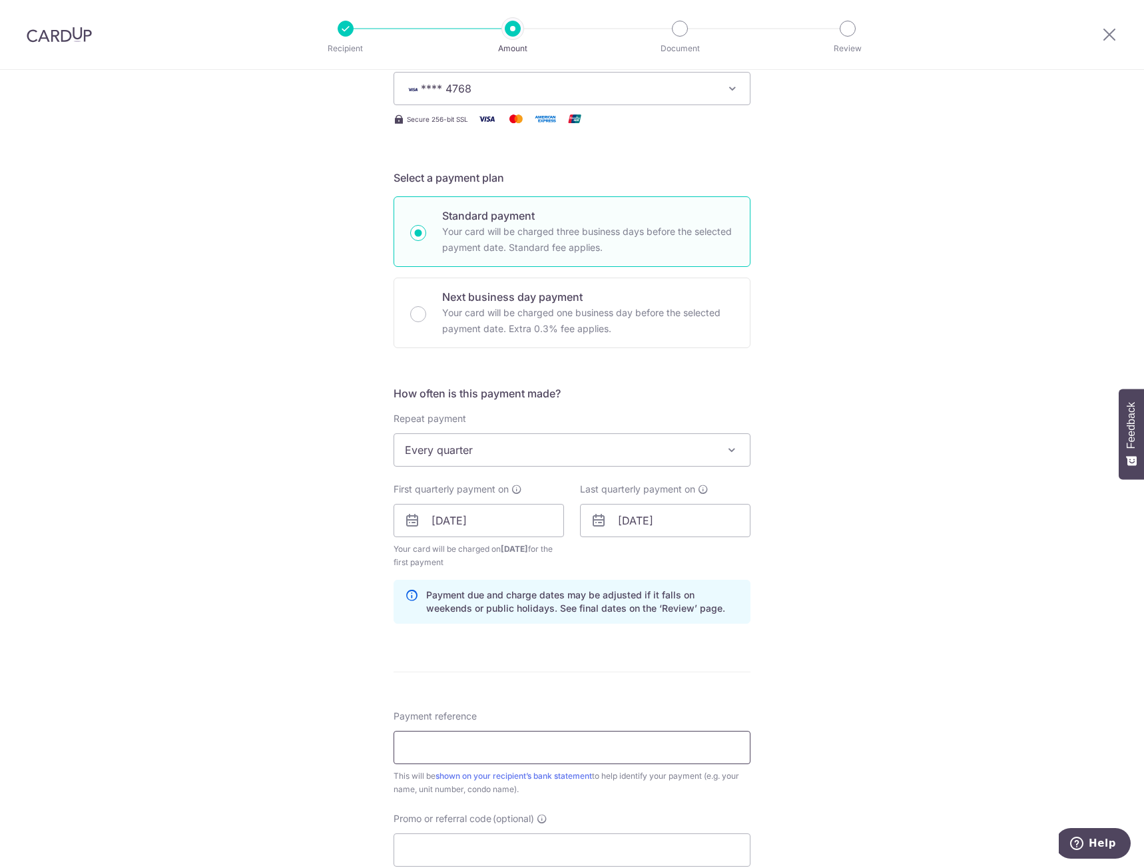
click at [564, 751] on input "Payment reference" at bounding box center [571, 747] width 357 height 33
type input "140619 CHERYL LEE MARK BALAKRISHNAN"
click at [518, 835] on input "Promo or referral code (optional)" at bounding box center [571, 849] width 357 height 33
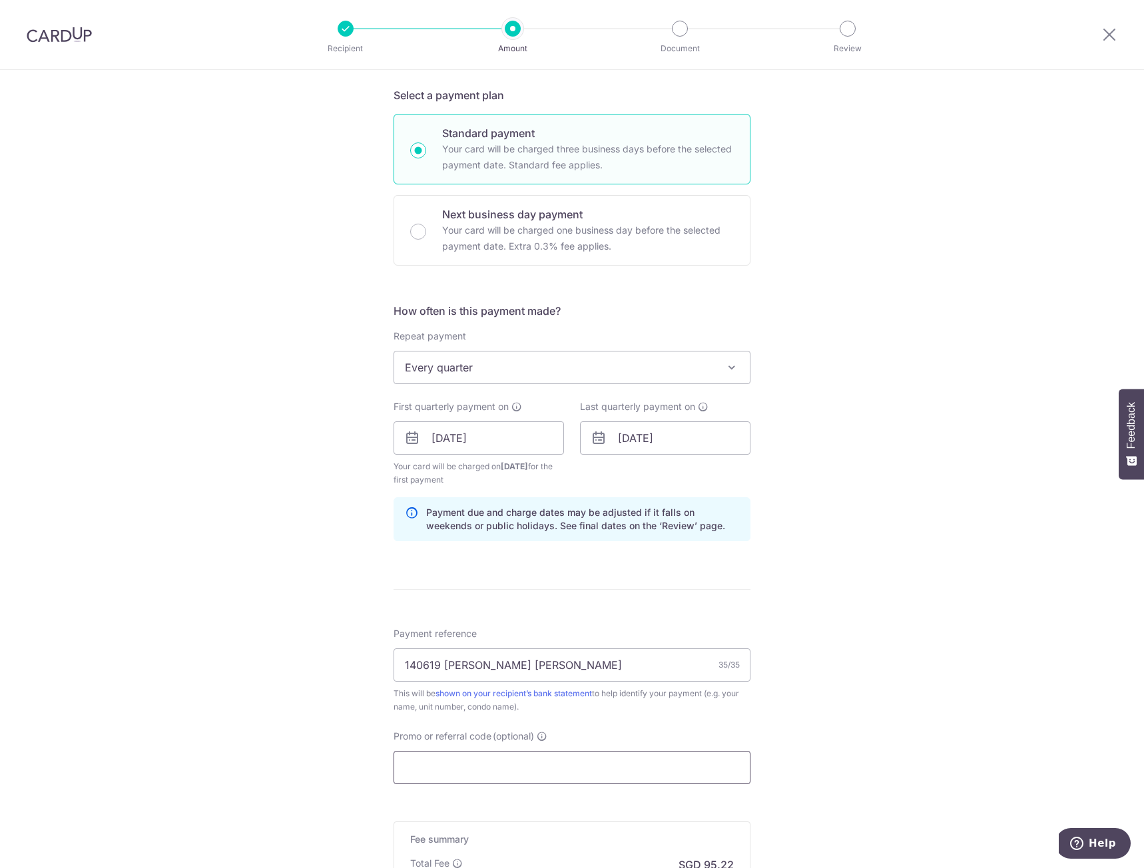
scroll to position [466, 0]
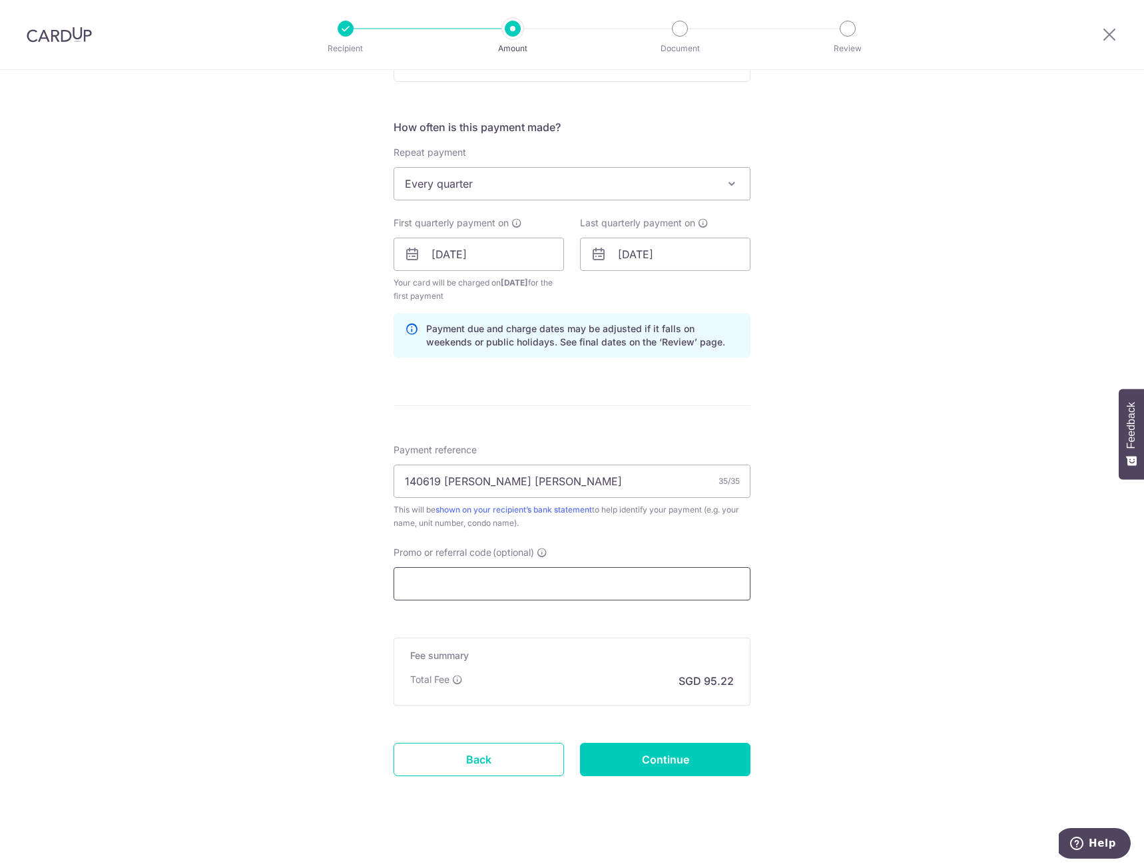
paste input "REC185"
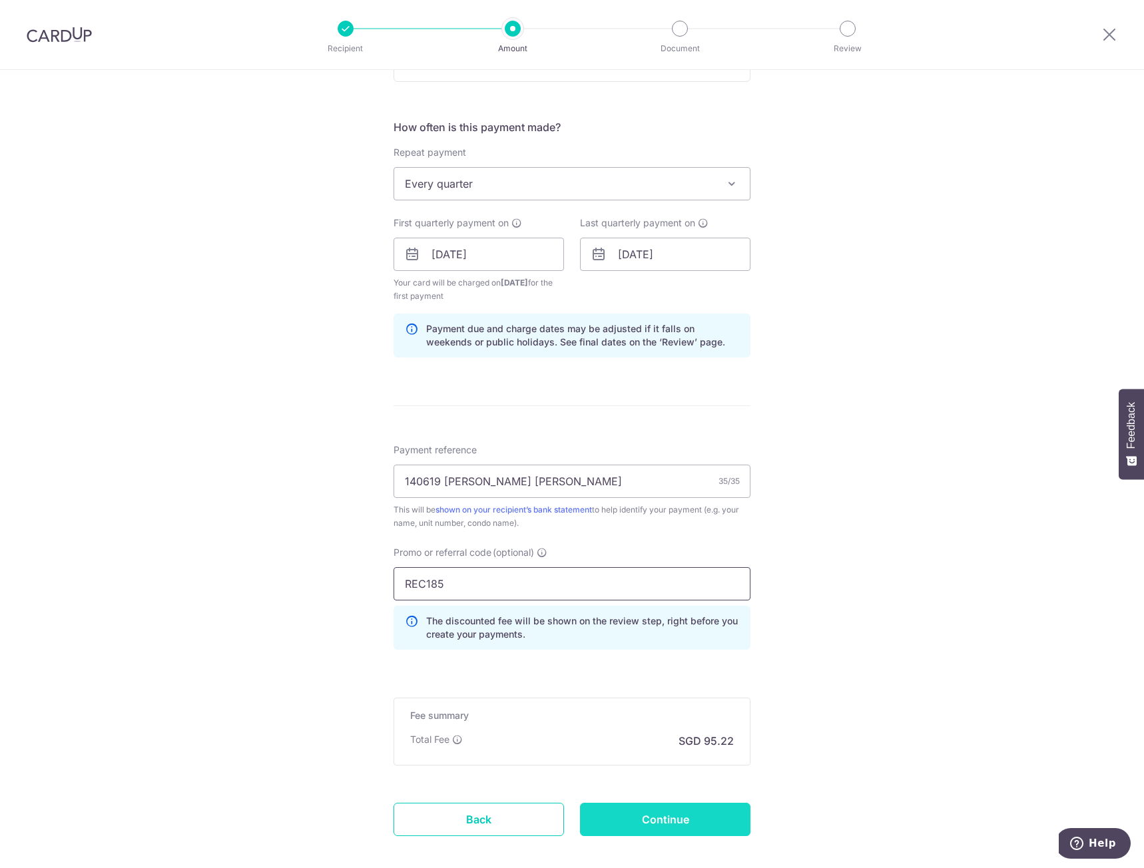
type input "REC185"
click at [666, 823] on input "Continue" at bounding box center [665, 819] width 170 height 33
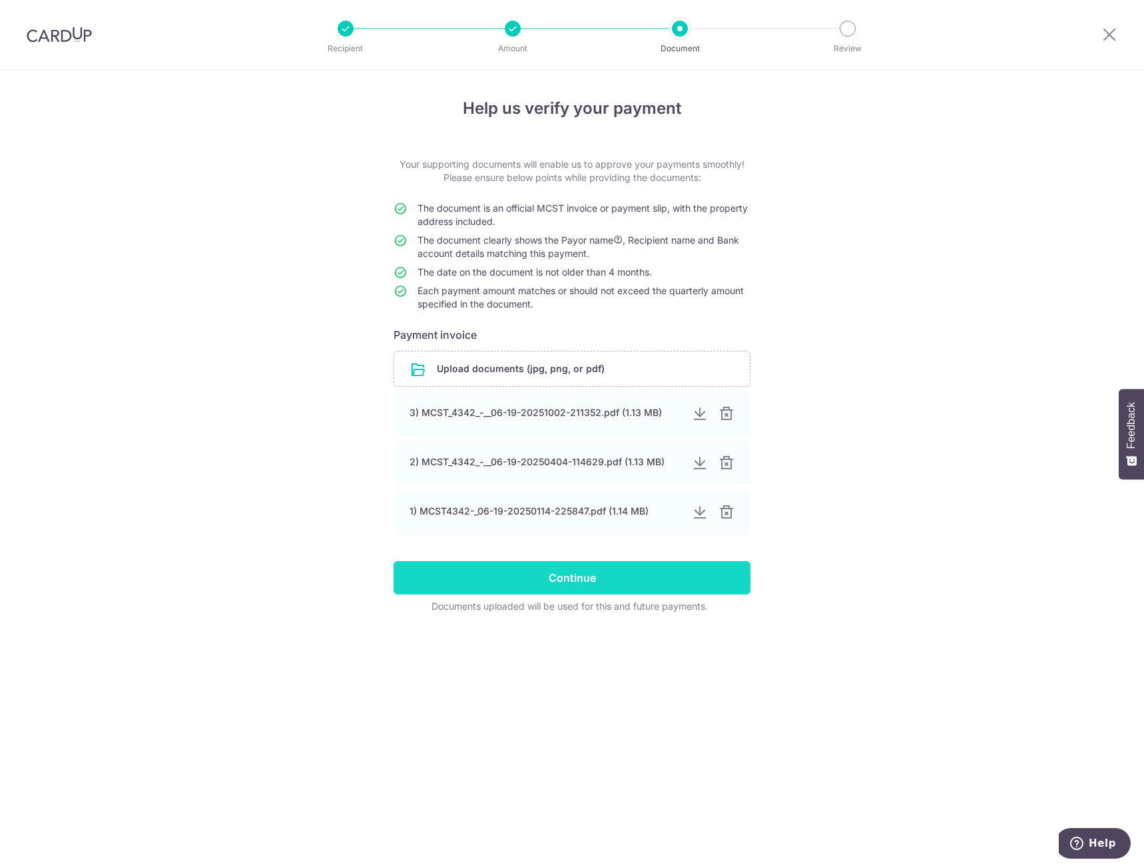
click at [620, 587] on input "Continue" at bounding box center [571, 577] width 357 height 33
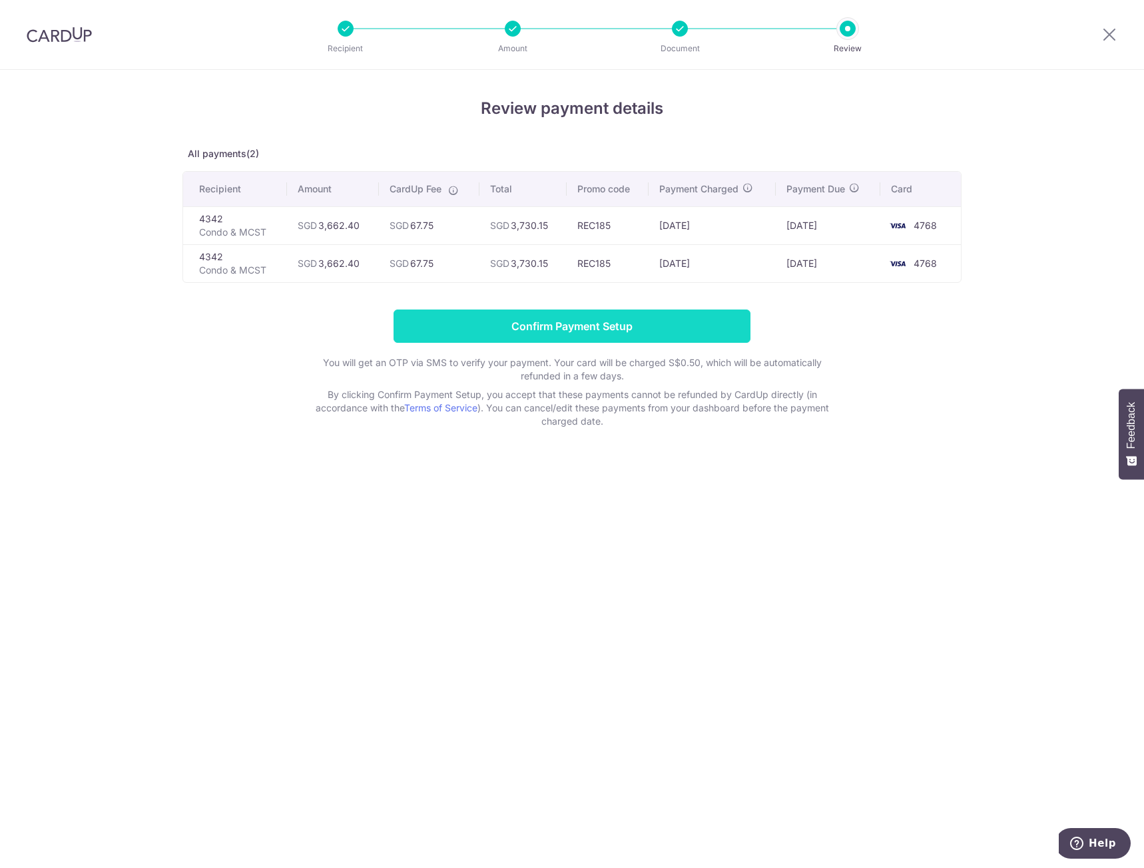
click at [590, 324] on input "Confirm Payment Setup" at bounding box center [571, 326] width 357 height 33
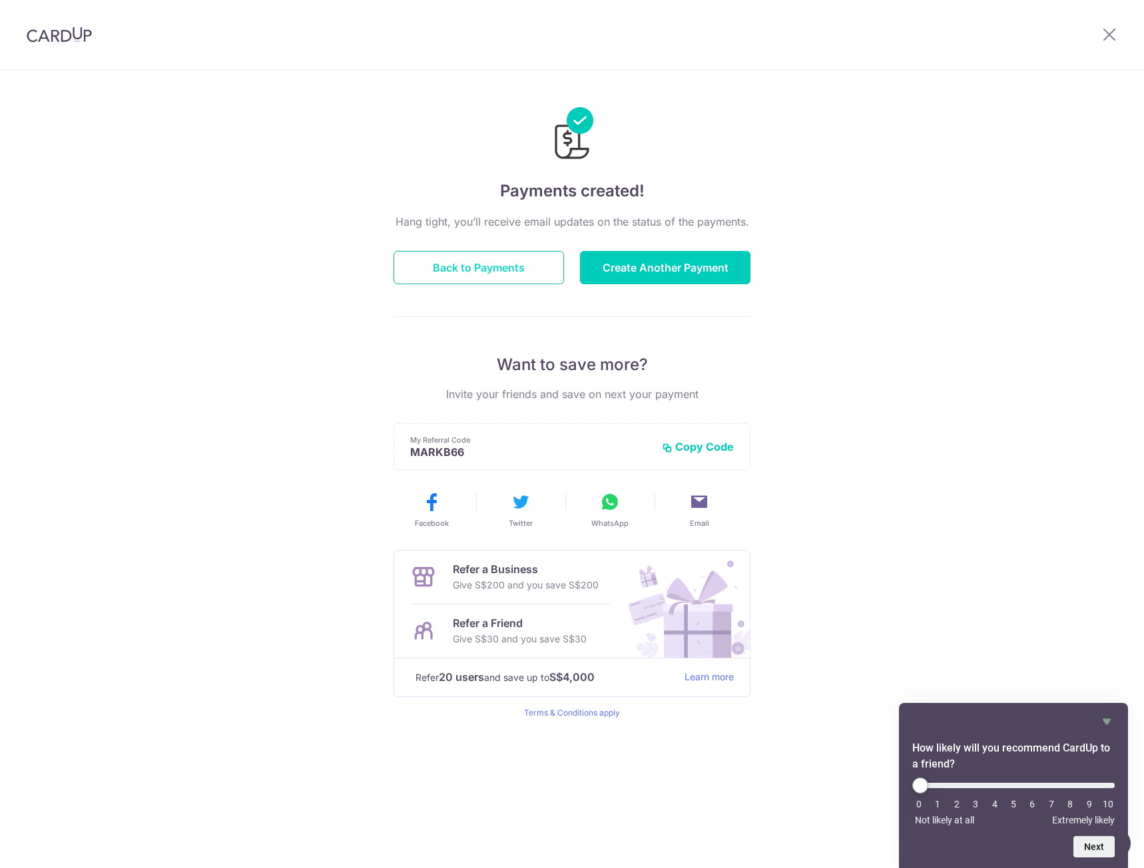
click at [507, 269] on button "Back to Payments" at bounding box center [478, 267] width 170 height 33
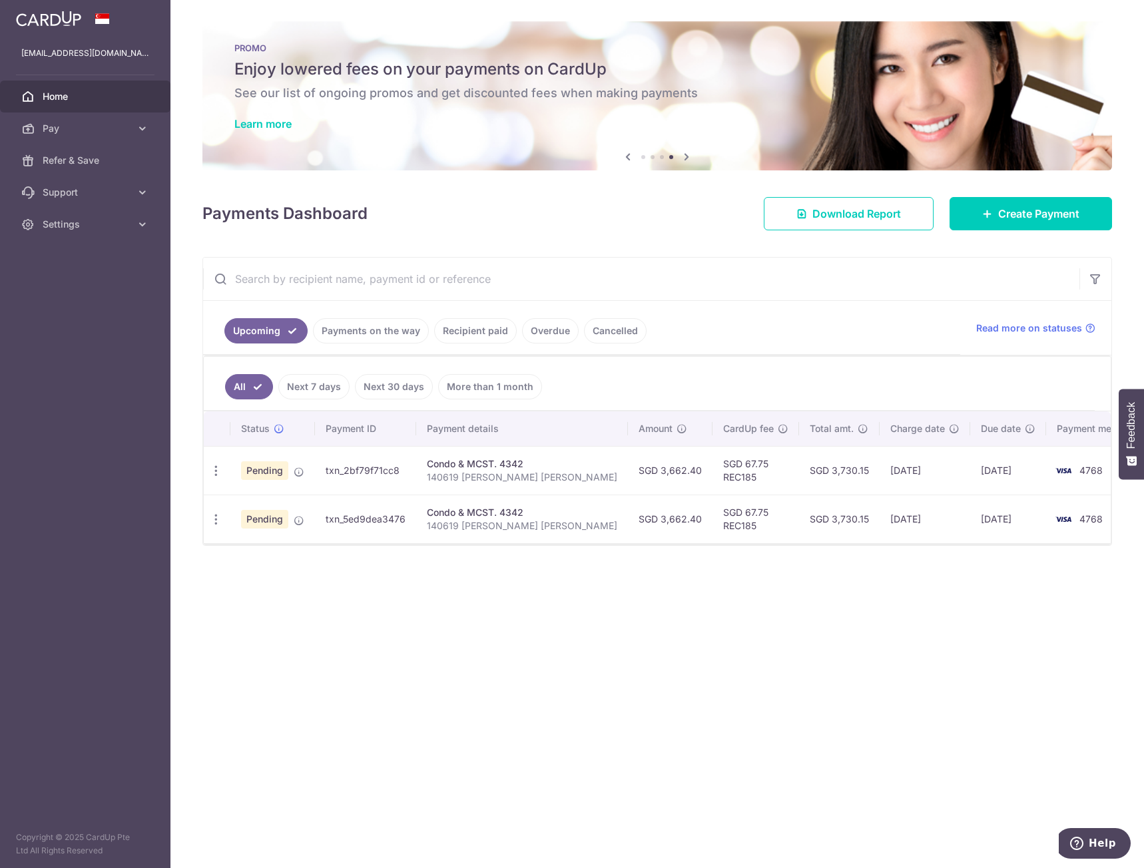
click at [593, 246] on div "× Pause Schedule Pause all future payments in this series Pause just this one p…" at bounding box center [656, 434] width 973 height 868
